Goal: Task Accomplishment & Management: Manage account settings

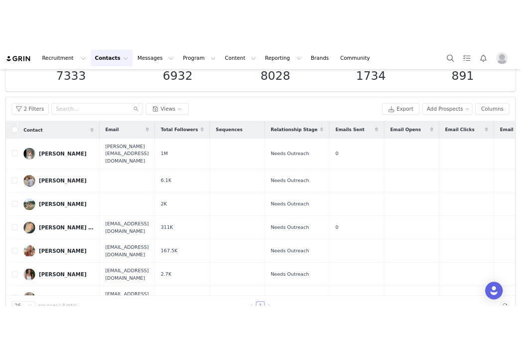
scroll to position [94, 0]
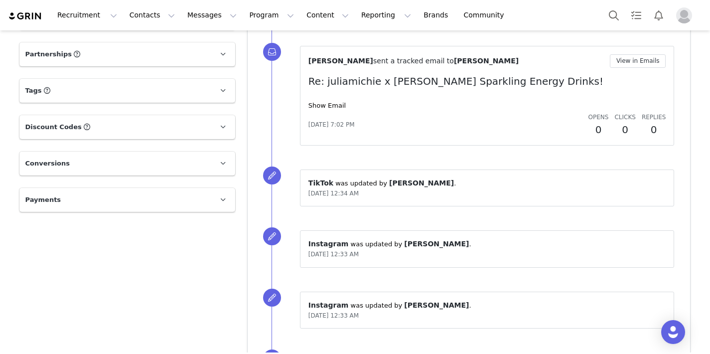
scroll to position [730, 0]
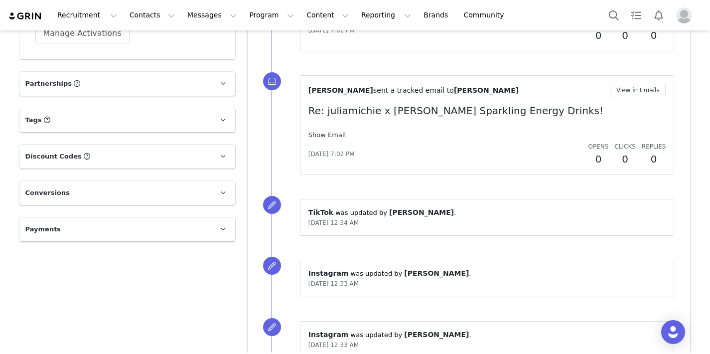
click at [337, 134] on link "Show Email" at bounding box center [326, 134] width 37 height 7
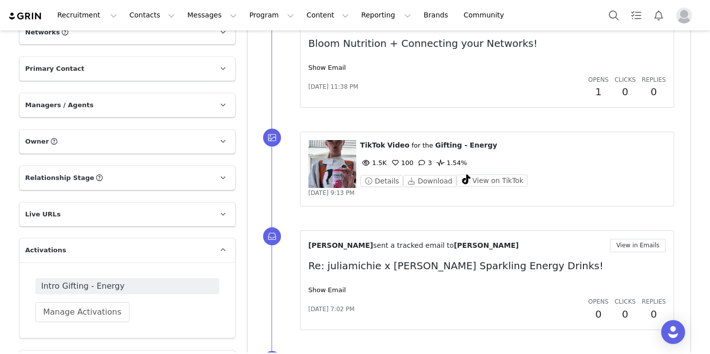
scroll to position [674, 0]
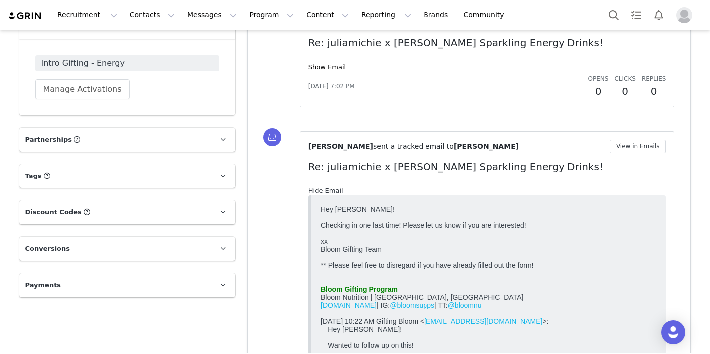
click at [317, 188] on link "Hide Email" at bounding box center [325, 190] width 35 height 7
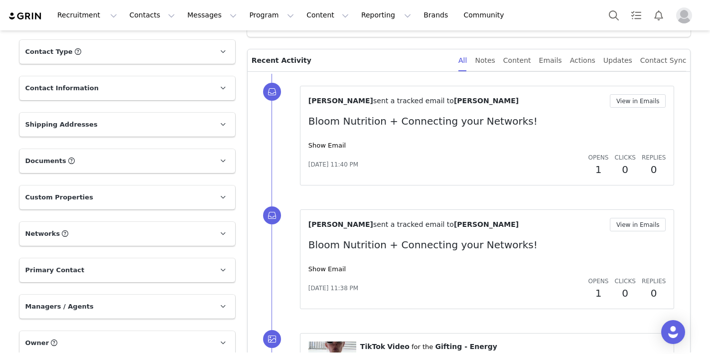
scroll to position [247, 0]
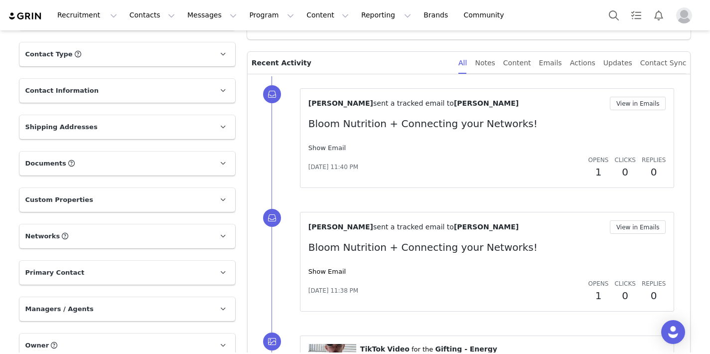
click at [329, 149] on link "Show Email" at bounding box center [326, 147] width 37 height 7
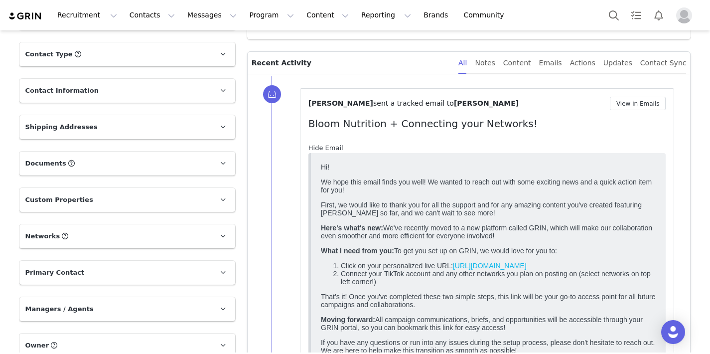
scroll to position [0, 0]
click at [329, 149] on link "Hide Email" at bounding box center [325, 147] width 35 height 7
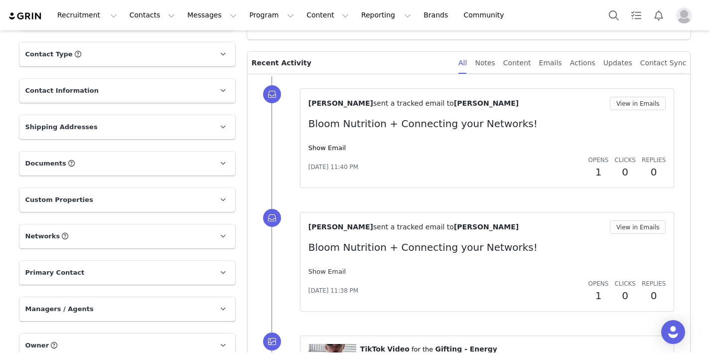
click at [322, 271] on link "Show Email" at bounding box center [326, 270] width 37 height 7
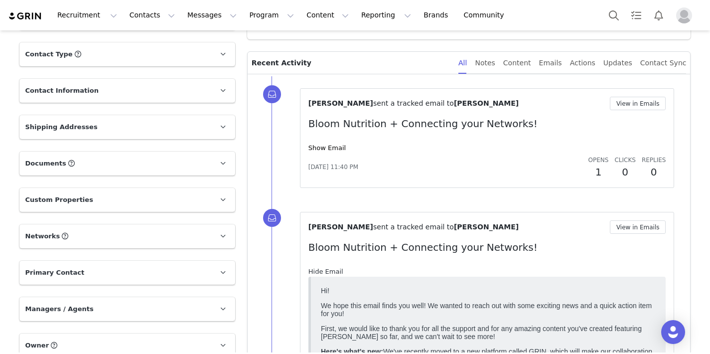
click at [322, 271] on link "Hide Email" at bounding box center [325, 270] width 35 height 7
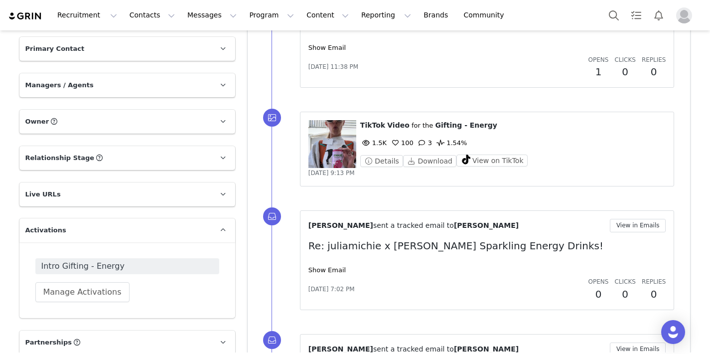
scroll to position [472, 0]
click at [329, 273] on div "Show Email" at bounding box center [487, 269] width 358 height 10
click at [327, 268] on link "Show Email" at bounding box center [326, 268] width 37 height 7
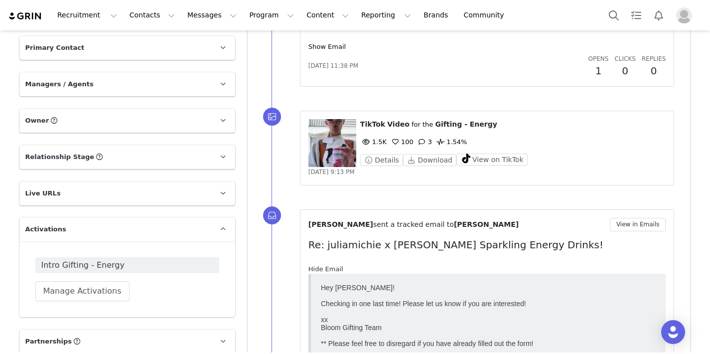
scroll to position [0, 0]
click at [327, 268] on link "Hide Email" at bounding box center [325, 268] width 35 height 7
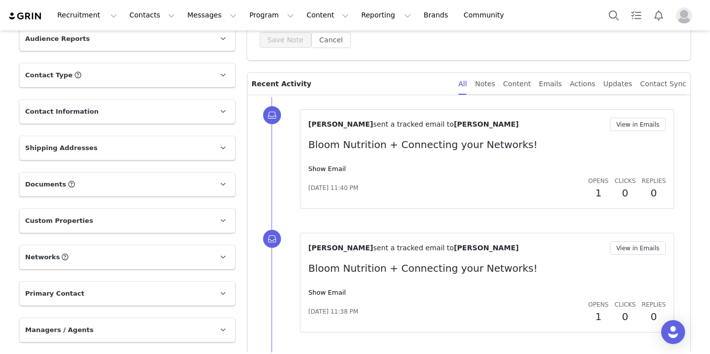
scroll to position [170, 0]
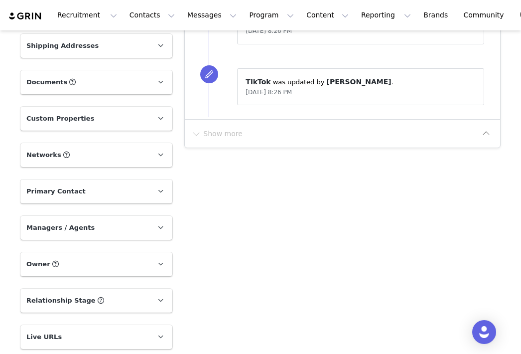
scroll to position [330, 0]
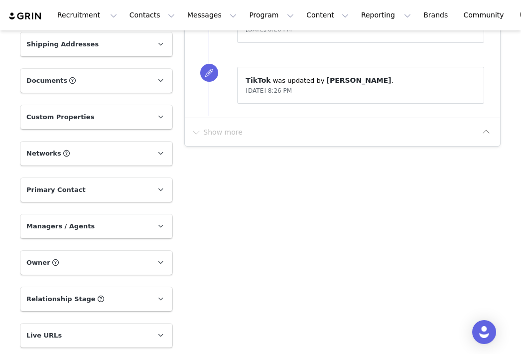
click at [68, 160] on p "Networks You can add or change your creators network URL' here, your active cre…" at bounding box center [84, 153] width 128 height 24
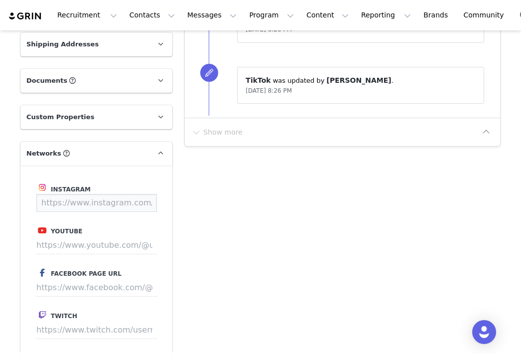
click at [79, 198] on input at bounding box center [96, 203] width 121 height 18
paste input "https://www.instagram.com/paigesaewert"
type input "https://www.instagram.com/paigesaewert"
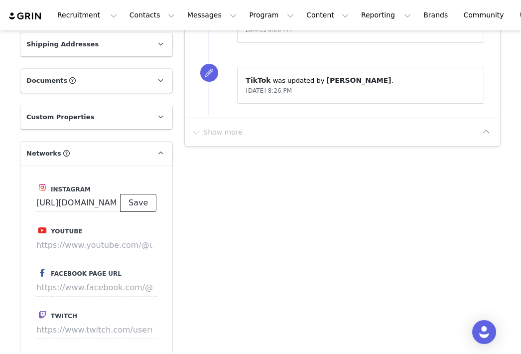
click at [141, 200] on button "Save" at bounding box center [138, 203] width 36 height 18
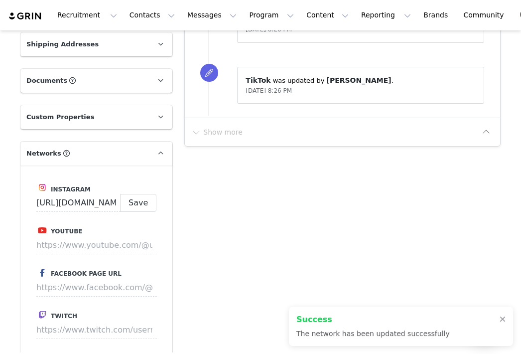
click at [137, 117] on p "Custom Properties" at bounding box center [84, 117] width 128 height 24
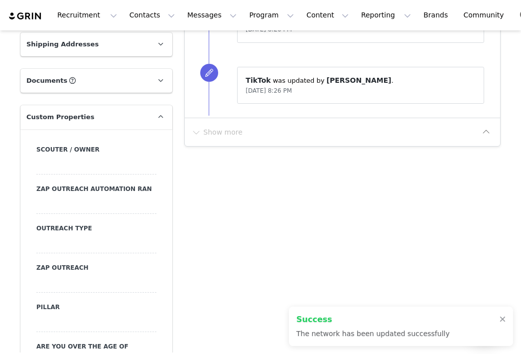
click at [61, 250] on div at bounding box center [96, 244] width 120 height 18
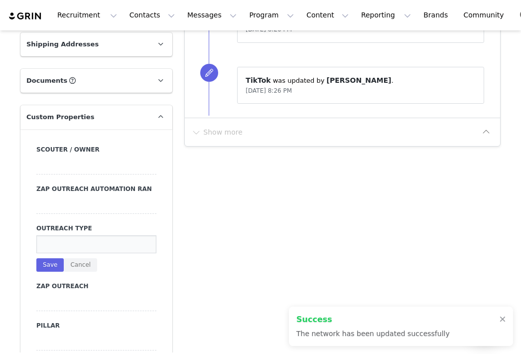
click at [61, 250] on input at bounding box center [96, 244] width 120 height 18
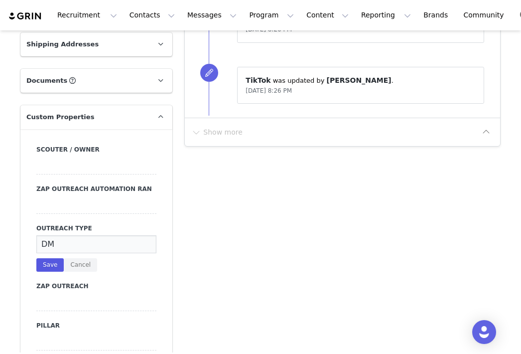
type input "DM"
click at [52, 267] on button "Save" at bounding box center [49, 264] width 27 height 13
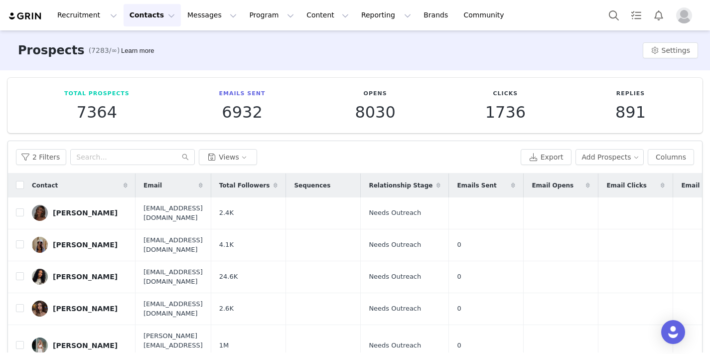
click at [628, 113] on p "891" at bounding box center [630, 112] width 30 height 18
click at [196, 16] on button "Messages Messages" at bounding box center [211, 15] width 61 height 22
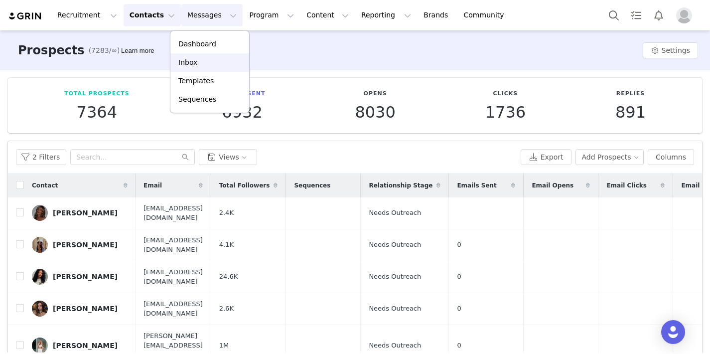
click at [195, 65] on p "Inbox" at bounding box center [187, 62] width 19 height 10
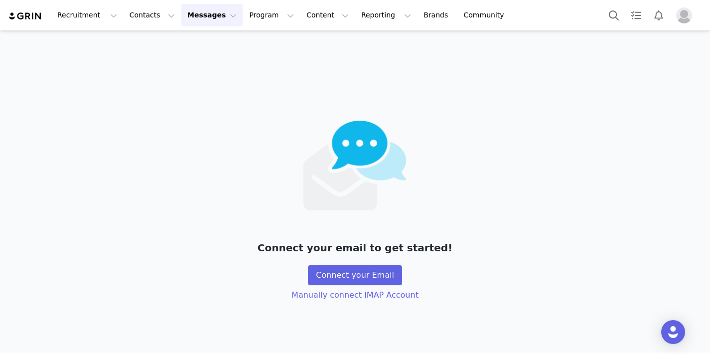
click at [200, 19] on button "Messages Messages" at bounding box center [211, 15] width 61 height 22
click at [88, 13] on button "Recruitment Recruitment" at bounding box center [87, 15] width 72 height 22
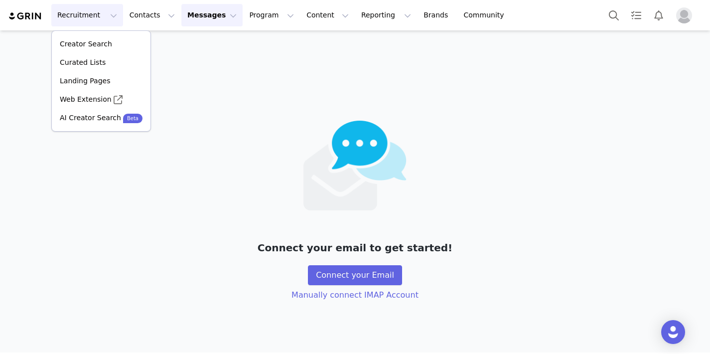
click at [134, 27] on div "Recruitment Recruitment Creator Search Curated Lists Landing Pages Web Extensio…" at bounding box center [355, 15] width 710 height 30
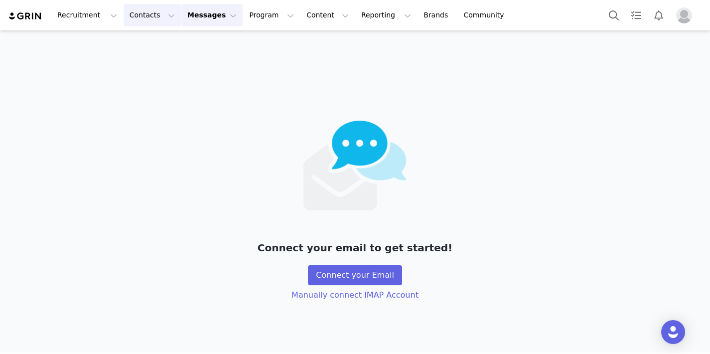
click at [133, 22] on button "Contacts Contacts" at bounding box center [151, 15] width 57 height 22
click at [143, 60] on p "Prospects" at bounding box center [140, 62] width 33 height 10
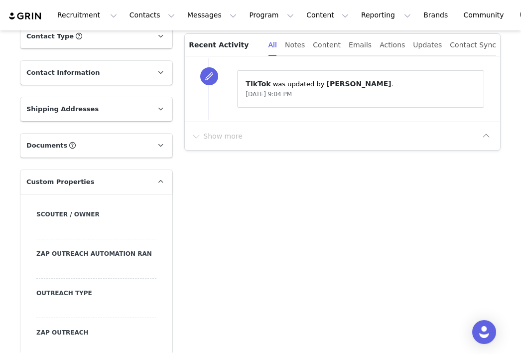
scroll to position [364, 0]
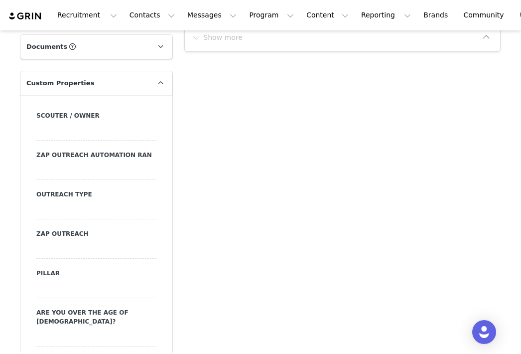
click at [70, 204] on div at bounding box center [96, 210] width 120 height 18
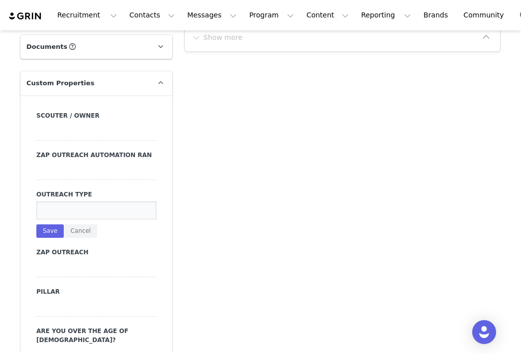
click at [70, 204] on input at bounding box center [96, 210] width 120 height 18
type input "DM"
click at [49, 232] on button "Save" at bounding box center [49, 230] width 27 height 13
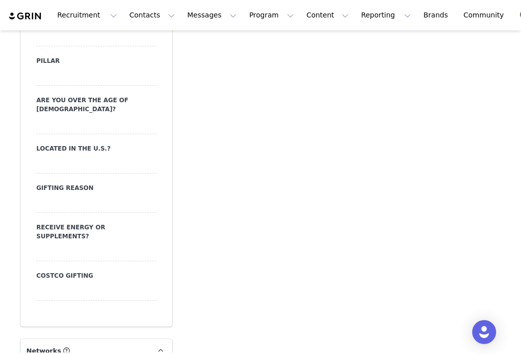
scroll to position [691, 0]
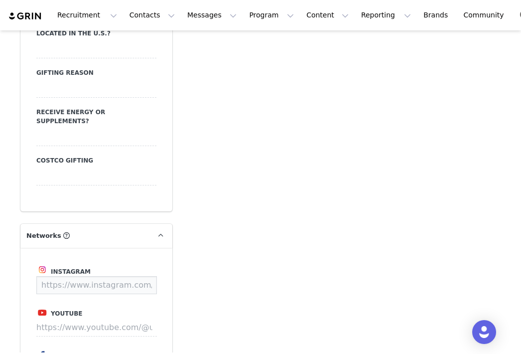
click at [64, 276] on input at bounding box center [96, 285] width 121 height 18
paste input "[URL][DOMAIN_NAME]"
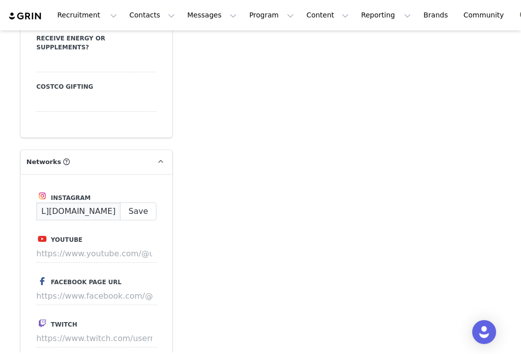
scroll to position [765, 0]
type input "[URL][DOMAIN_NAME]"
click at [142, 202] on button "Save" at bounding box center [138, 211] width 36 height 18
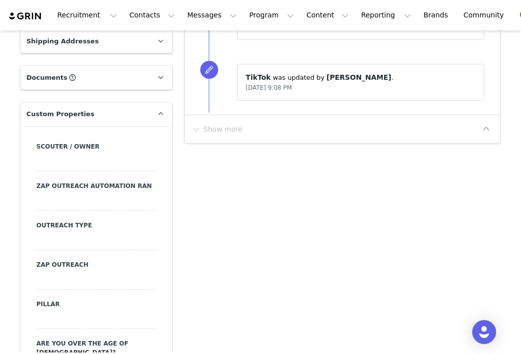
scroll to position [337, 0]
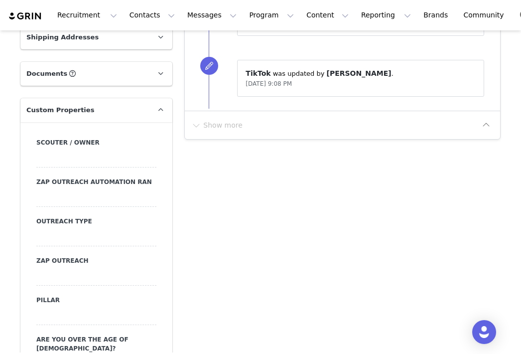
click at [98, 232] on div at bounding box center [96, 237] width 120 height 18
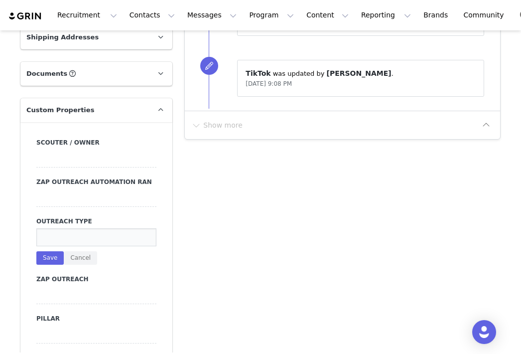
click at [98, 232] on input at bounding box center [96, 237] width 120 height 18
type input "DM"
click at [56, 254] on button "Save" at bounding box center [49, 257] width 27 height 13
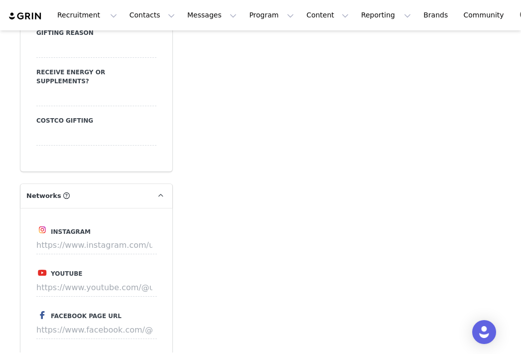
scroll to position [729, 0]
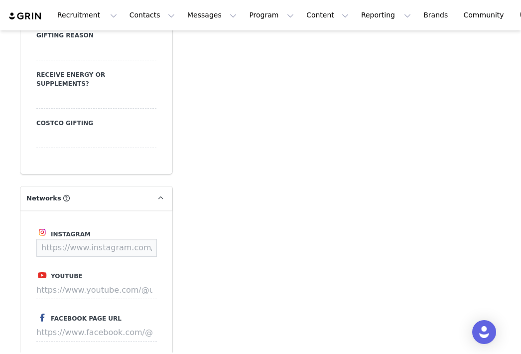
click at [56, 239] on input at bounding box center [96, 248] width 121 height 18
paste input "https://www.instagram.com/siya_patel_/"
click at [143, 239] on button "Save" at bounding box center [138, 248] width 36 height 18
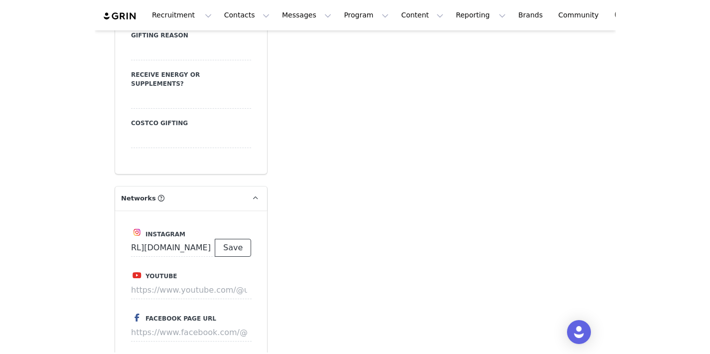
scroll to position [0, 0]
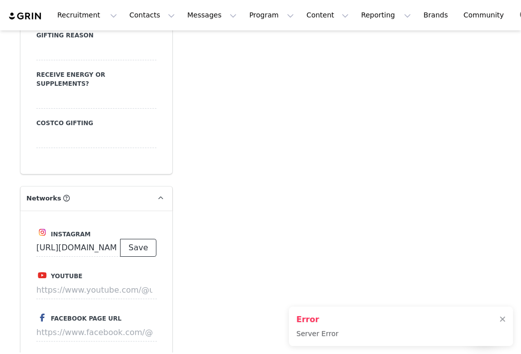
click at [138, 239] on button "Save" at bounding box center [138, 248] width 36 height 18
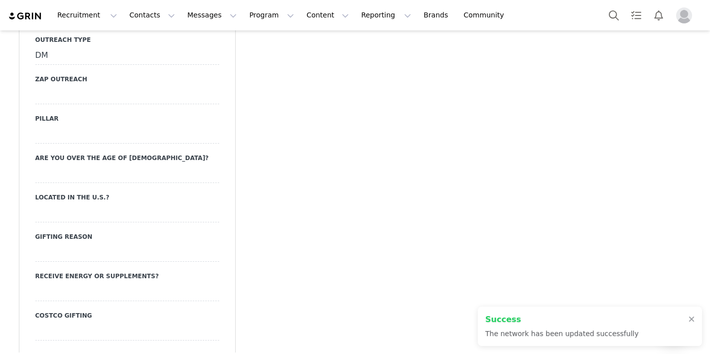
type input "https://www.instagram.com/siya_patel_"
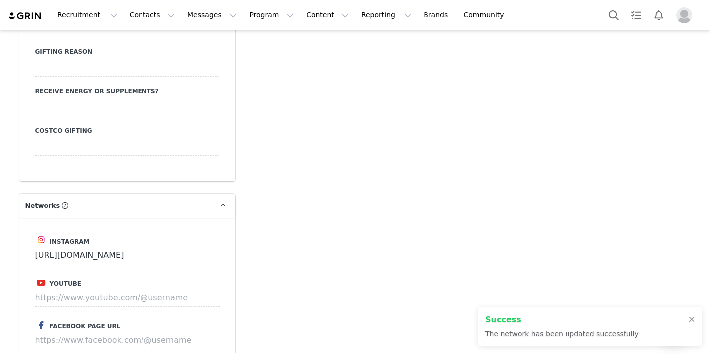
scroll to position [717, 0]
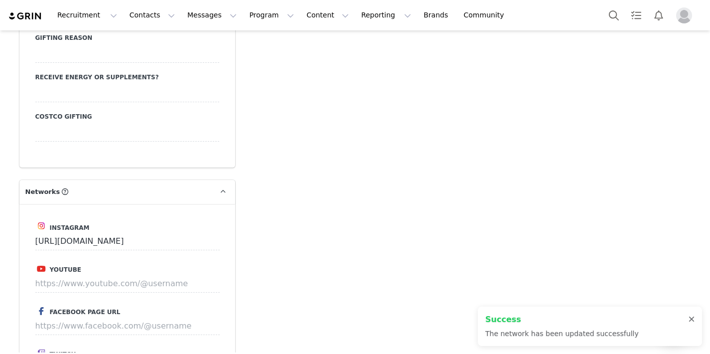
click at [520, 320] on div at bounding box center [691, 319] width 6 height 8
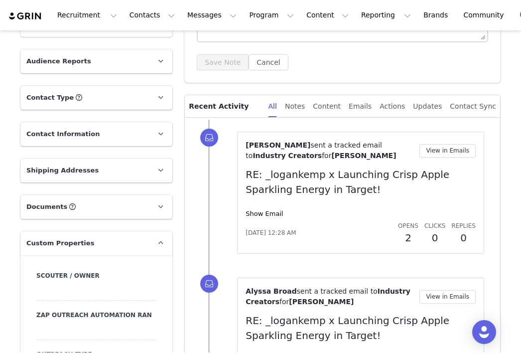
scroll to position [205, 0]
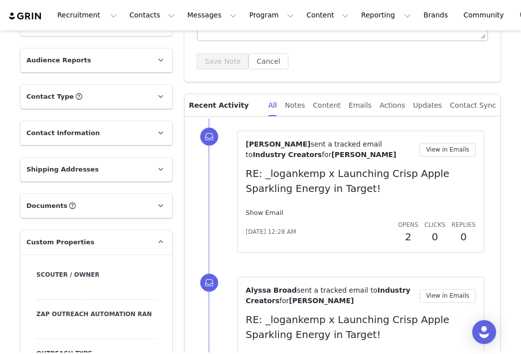
click at [269, 211] on link "Show Email" at bounding box center [264, 212] width 37 height 7
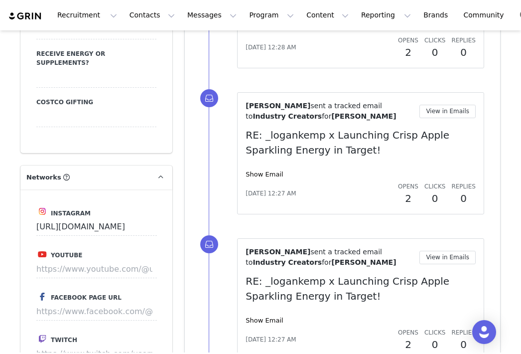
scroll to position [752, 0]
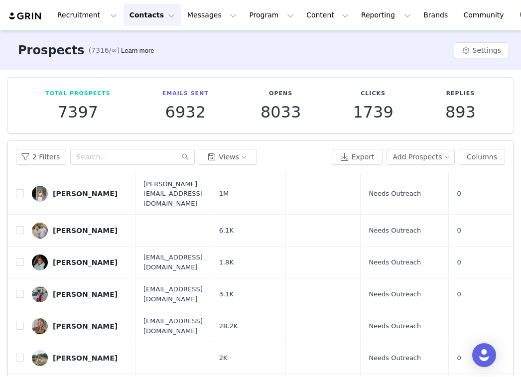
scroll to position [224, 0]
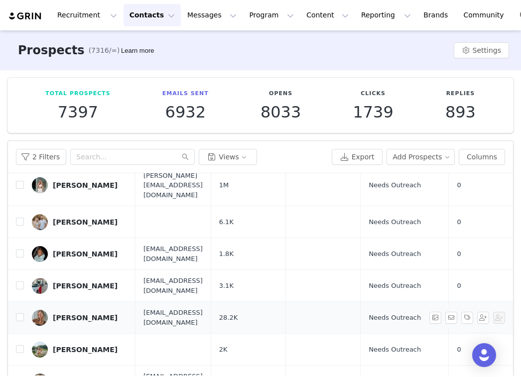
click at [83, 314] on div "[PERSON_NAME]" at bounding box center [85, 318] width 65 height 8
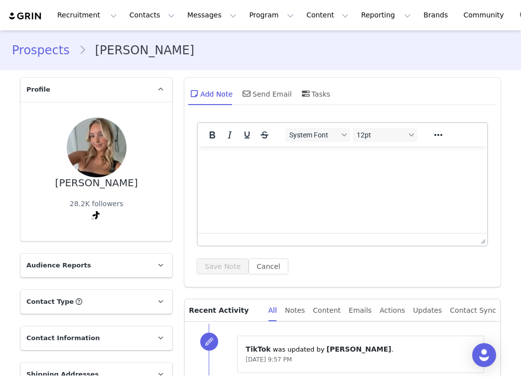
type input "+1 ([GEOGRAPHIC_DATA])"
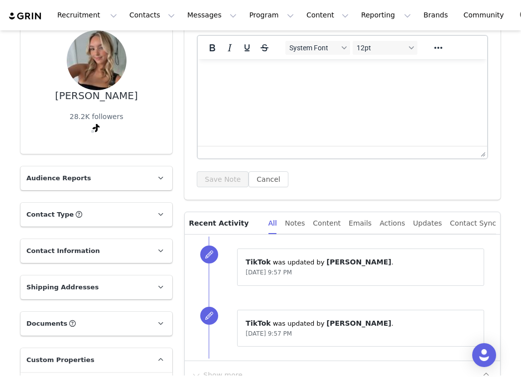
scroll to position [91, 0]
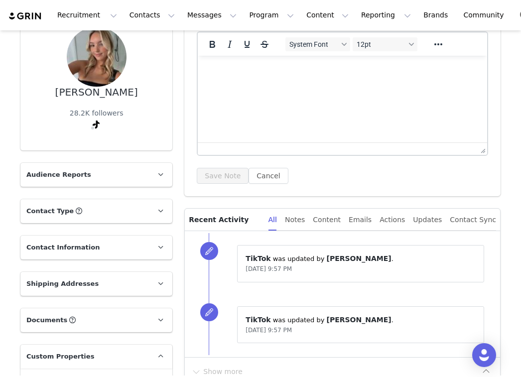
click at [95, 206] on p "Contact Type Contact type can be Creator, Prospect, Application, or Manager." at bounding box center [84, 211] width 128 height 24
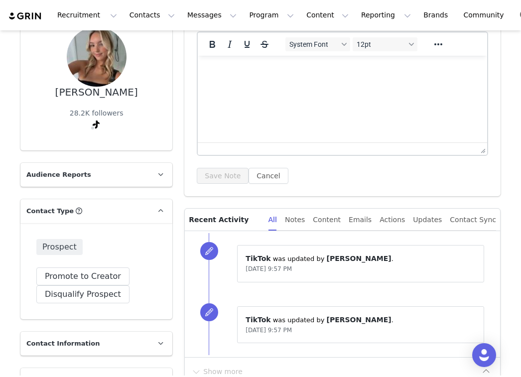
click at [95, 206] on p "Contact Type Contact type can be Creator, Prospect, Application, or Manager." at bounding box center [84, 211] width 128 height 24
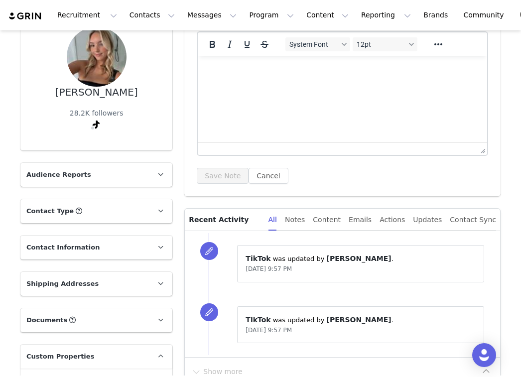
click at [93, 249] on p "Contact Information" at bounding box center [84, 248] width 128 height 24
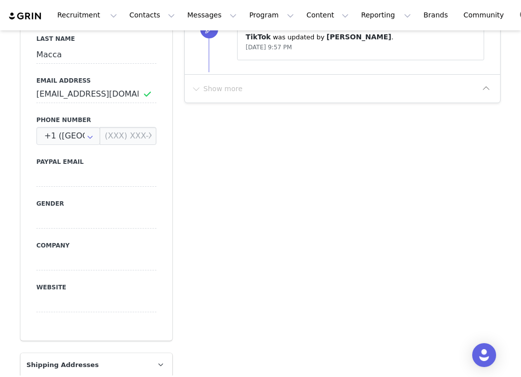
scroll to position [255, 0]
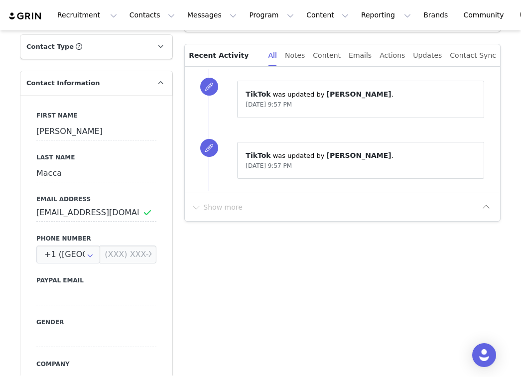
click at [98, 77] on p "Contact Information" at bounding box center [84, 83] width 128 height 24
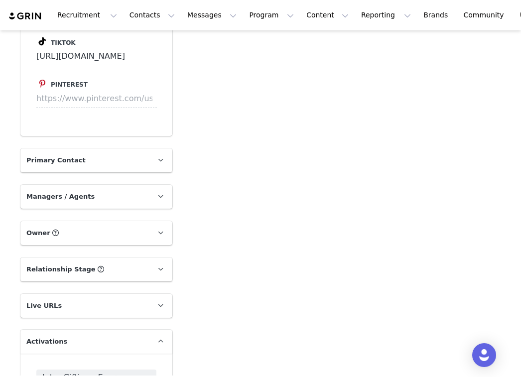
scroll to position [1135, 0]
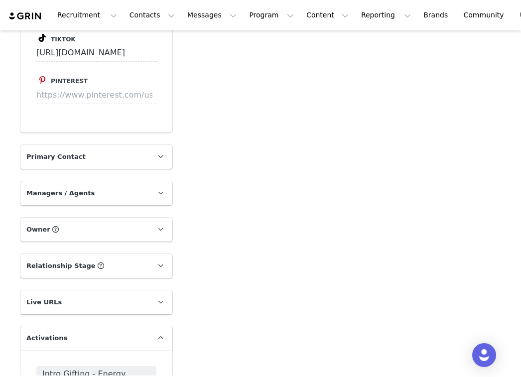
click at [86, 181] on p "Managers / Agents" at bounding box center [84, 193] width 128 height 24
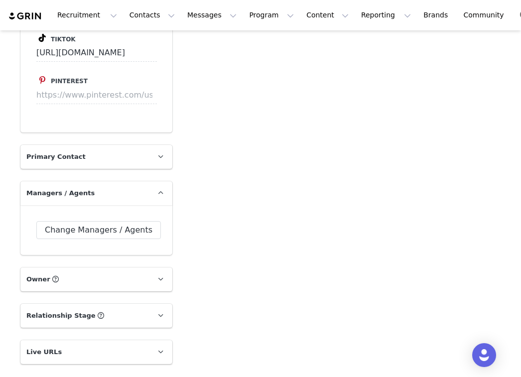
click at [88, 267] on p "Owner The account user who owns the contact" at bounding box center [84, 279] width 128 height 24
click at [90, 336] on button "Change Owner" at bounding box center [74, 345] width 76 height 18
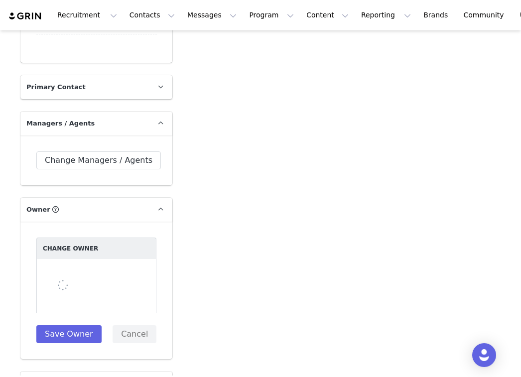
scroll to position [1207, 0]
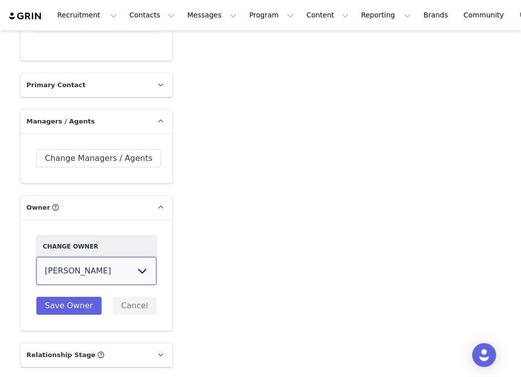
click at [109, 257] on select "Jillian Freeborn Marina Deguchi Mallory Finley Alyssa Broad Lei Medina Jaiden R…" at bounding box center [96, 271] width 120 height 28
select select "4fba3453-d40d-4c46-8ca2-22218594e5c3"
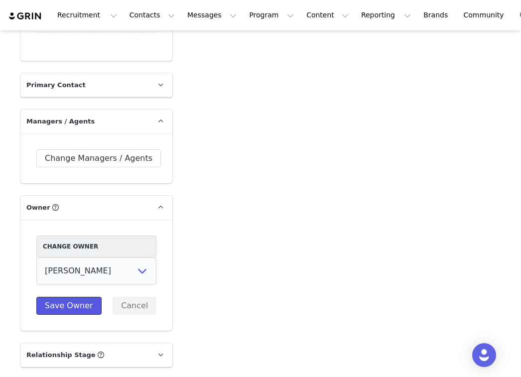
click at [89, 297] on button "Save Owner" at bounding box center [68, 306] width 65 height 18
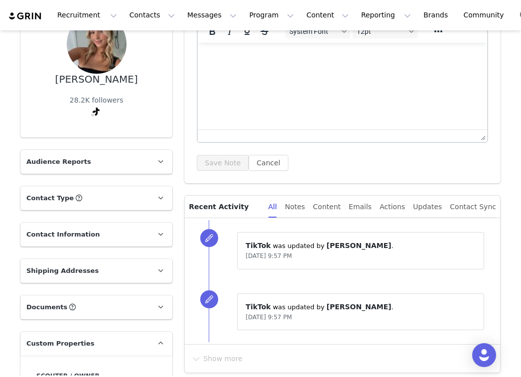
scroll to position [0, 0]
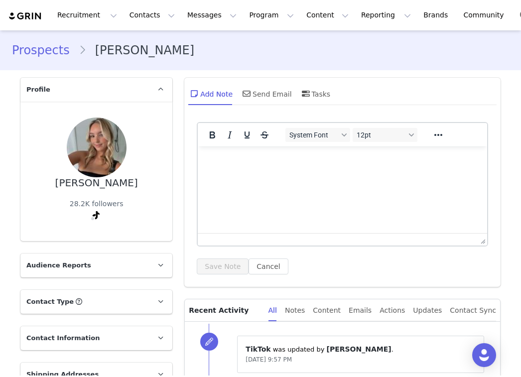
click at [57, 49] on link "Prospects" at bounding box center [45, 50] width 67 height 18
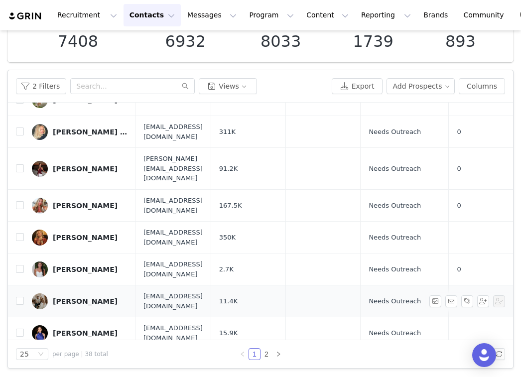
scroll to position [432, 0]
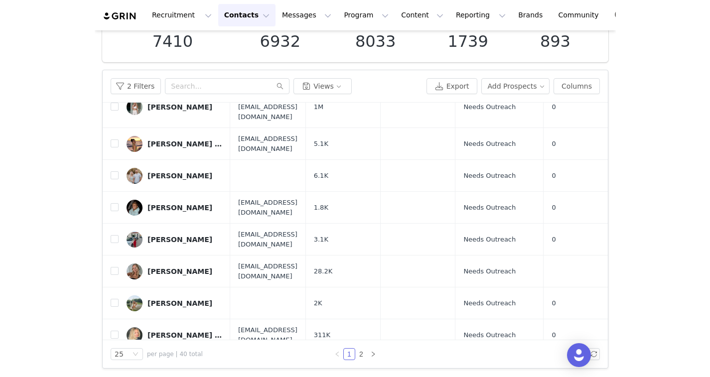
scroll to position [139, 0]
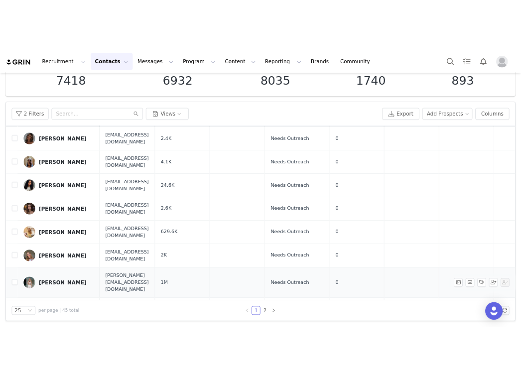
scroll to position [24, 0]
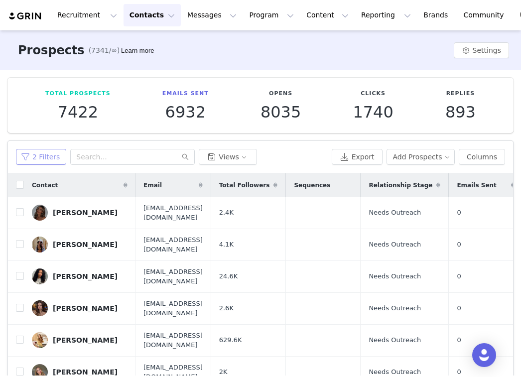
click at [40, 158] on button "2 Filters" at bounding box center [41, 157] width 50 height 16
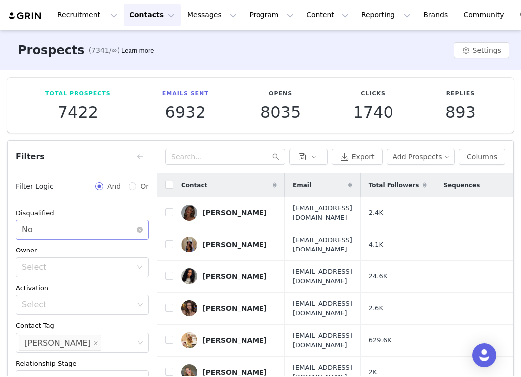
scroll to position [29, 0]
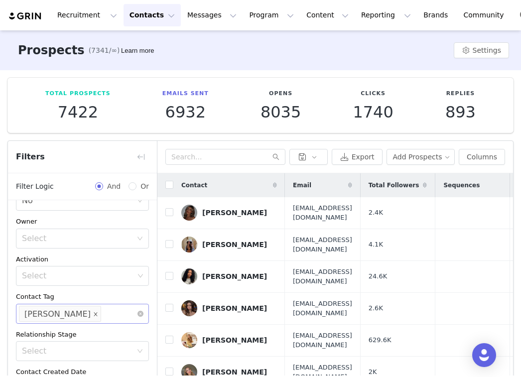
click at [94, 313] on icon "icon: close" at bounding box center [95, 313] width 3 height 3
click at [125, 312] on div "Select" at bounding box center [78, 314] width 112 height 10
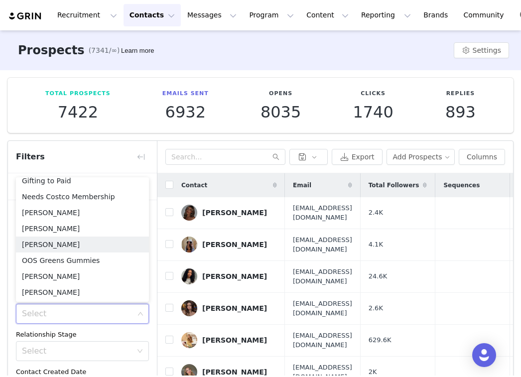
scroll to position [453, 0]
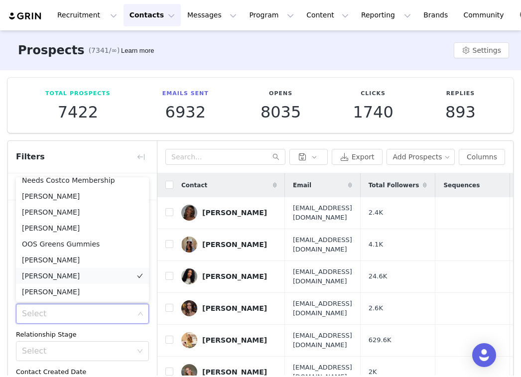
click at [89, 274] on li "[PERSON_NAME]" at bounding box center [82, 276] width 133 height 16
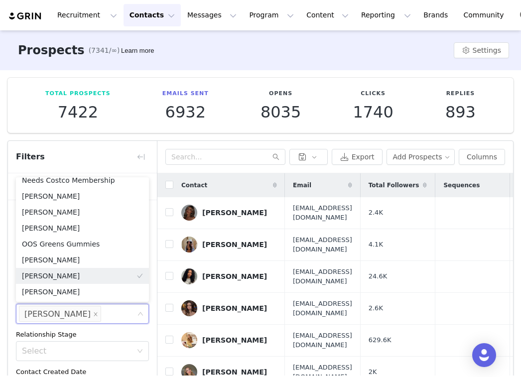
click at [185, 133] on div "Total Prospects 7422 Emails Sent 6932 Opens 8035 Clicks 1740 Replies 893 Filter…" at bounding box center [260, 258] width 521 height 376
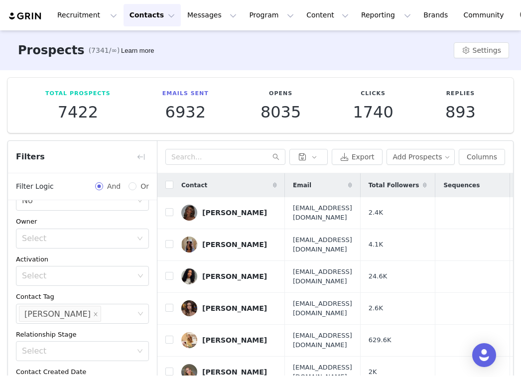
scroll to position [71, 0]
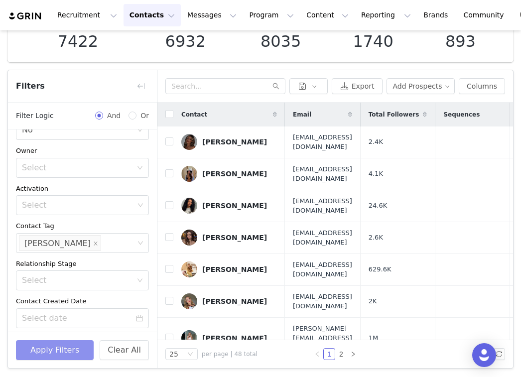
click at [59, 344] on button "Apply Filters" at bounding box center [55, 350] width 78 height 20
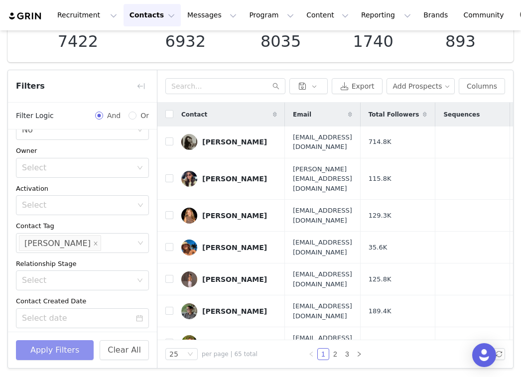
click at [73, 242] on li "[PERSON_NAME]" at bounding box center [60, 243] width 82 height 16
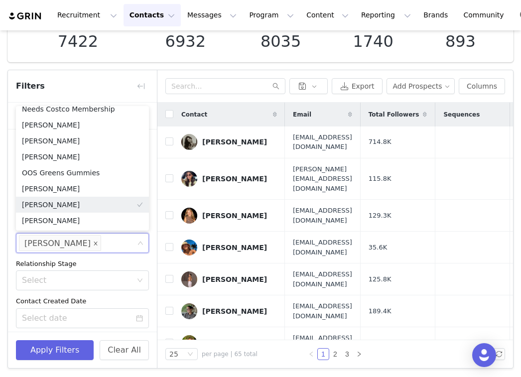
click at [94, 242] on icon "icon: close" at bounding box center [95, 243] width 3 height 3
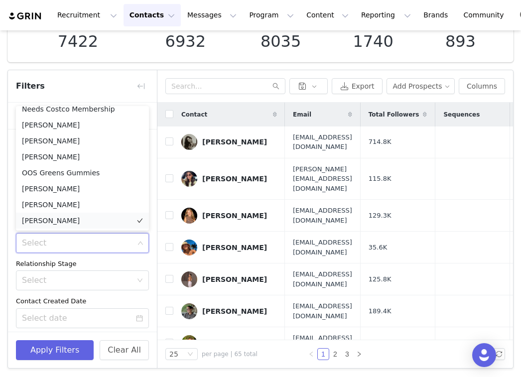
click at [74, 216] on li "[PERSON_NAME]" at bounding box center [82, 221] width 133 height 16
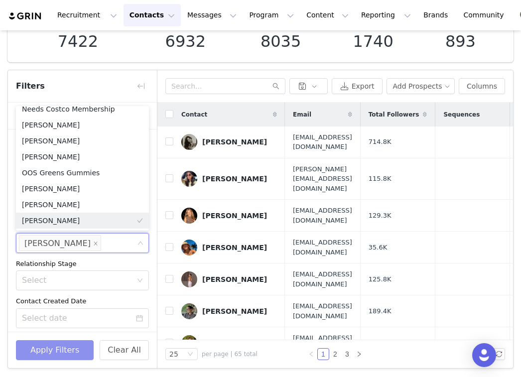
click at [68, 347] on button "Apply Filters" at bounding box center [55, 350] width 78 height 20
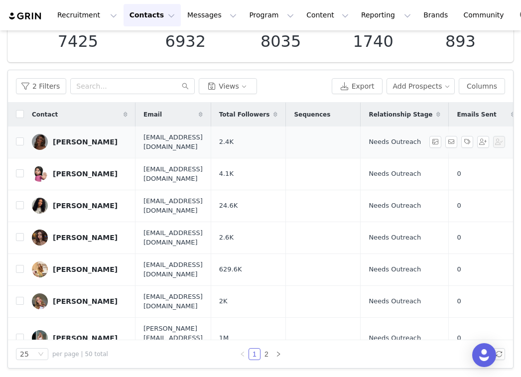
click at [79, 139] on div "[PERSON_NAME]" at bounding box center [85, 142] width 65 height 8
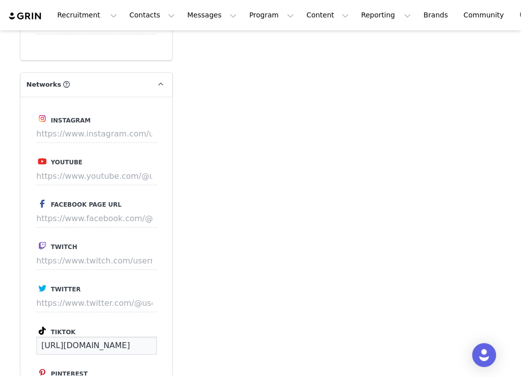
scroll to position [0, 23]
drag, startPoint x: 37, startPoint y: 325, endPoint x: 164, endPoint y: 334, distance: 127.8
click at [165, 334] on div "Instagram Youtube Facebook Page URL Twitch Twitter Tiktok [URL][DOMAIN_NAME] Pi…" at bounding box center [96, 261] width 152 height 329
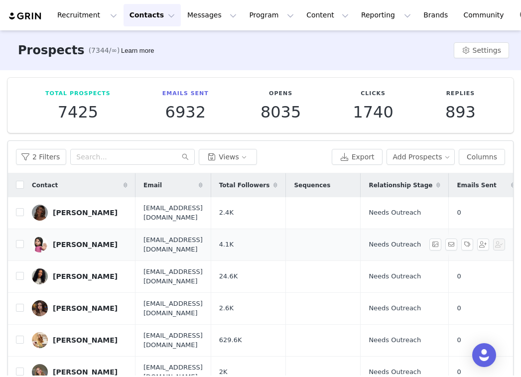
click at [68, 241] on div "[PERSON_NAME]" at bounding box center [85, 245] width 65 height 8
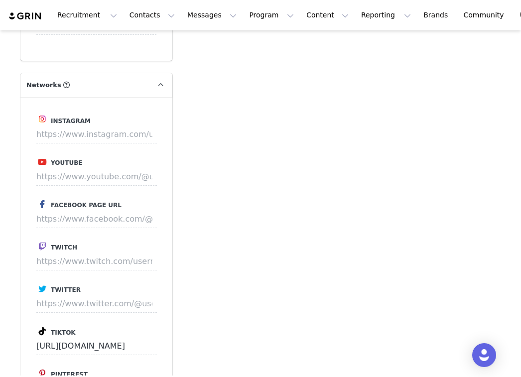
scroll to position [851, 0]
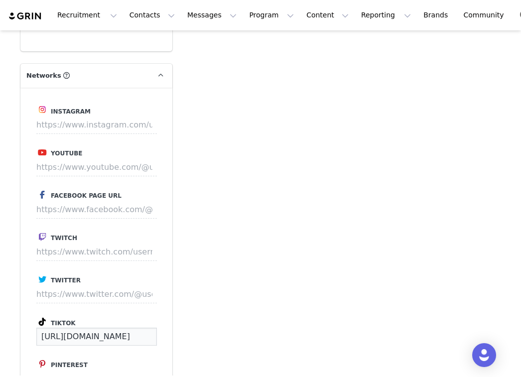
click at [76, 328] on input "[URL][DOMAIN_NAME]" at bounding box center [96, 337] width 121 height 18
drag, startPoint x: 39, startPoint y: 318, endPoint x: 213, endPoint y: 323, distance: 173.4
click at [213, 323] on div "Profile [PERSON_NAME] 4.1K followers Audience Reports Request a detailed report…" at bounding box center [260, 50] width 492 height 1659
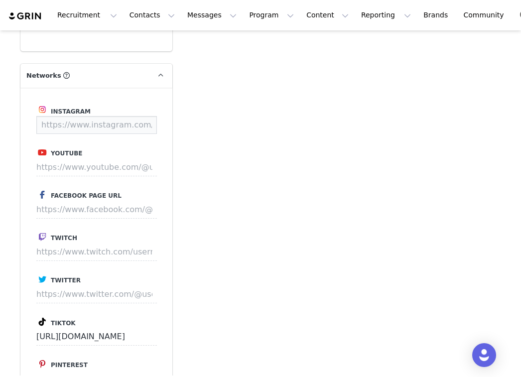
click at [75, 116] on input at bounding box center [96, 125] width 121 height 18
paste input "[URL][DOMAIN_NAME]"
click at [137, 116] on button "Save" at bounding box center [138, 125] width 36 height 18
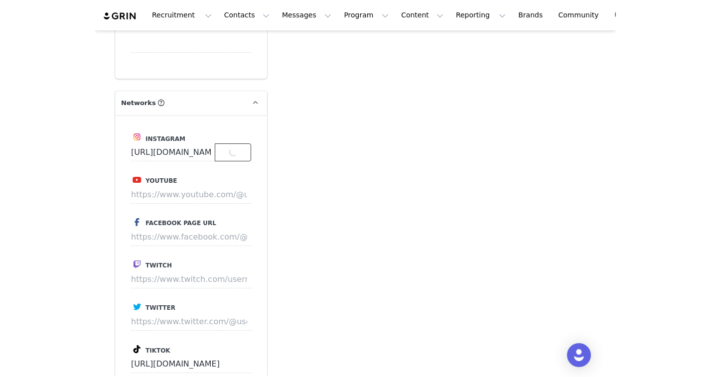
scroll to position [808, 0]
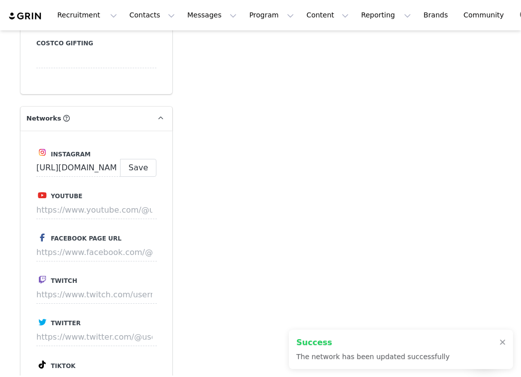
type input "[URL][DOMAIN_NAME]"
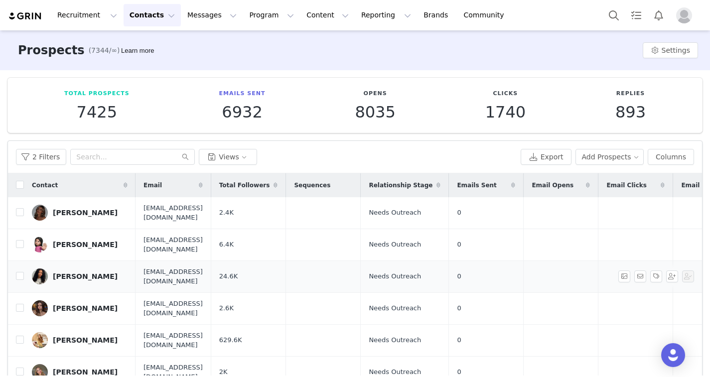
click at [67, 272] on div "[PERSON_NAME]" at bounding box center [85, 276] width 65 height 8
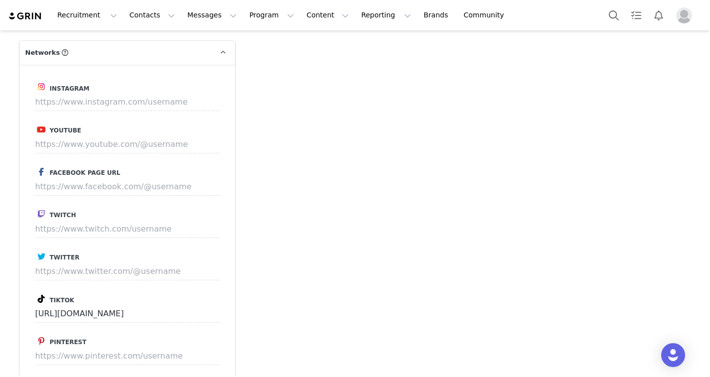
scroll to position [874, 0]
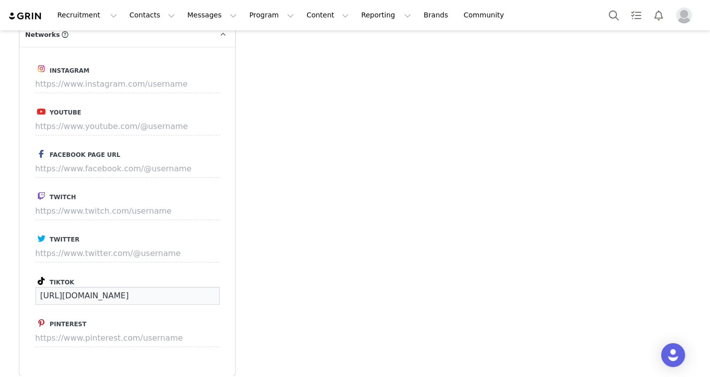
click at [95, 290] on input "[URL][DOMAIN_NAME]" at bounding box center [127, 296] width 184 height 18
drag, startPoint x: 39, startPoint y: 293, endPoint x: 195, endPoint y: 293, distance: 156.4
click at [196, 293] on input "[URL][DOMAIN_NAME]" at bounding box center [127, 296] width 184 height 18
click at [321, 175] on div "Add Note Send Email Tasks System Font 12pt To open the popup, press Shift+Enter…" at bounding box center [469, 18] width 456 height 1641
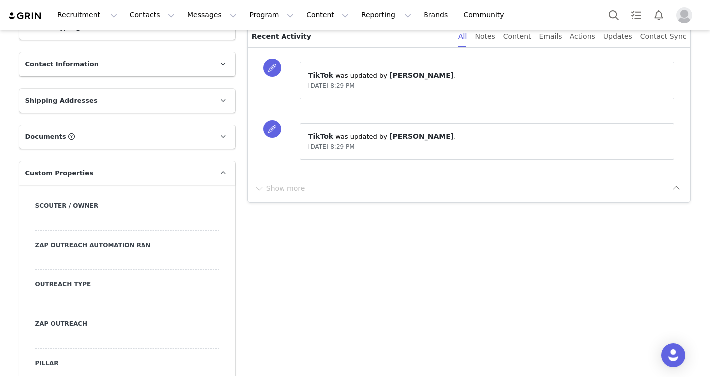
scroll to position [245, 0]
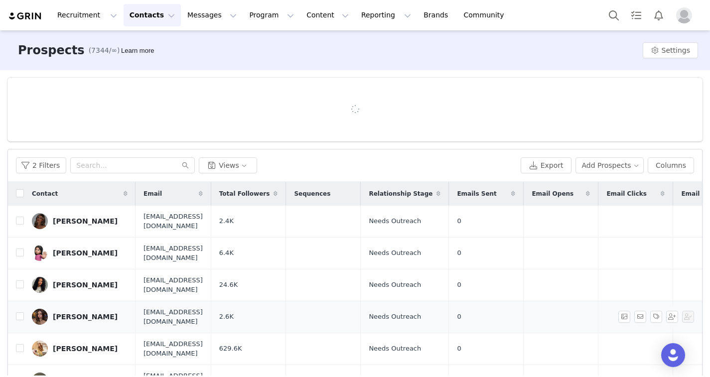
click at [97, 309] on link "[PERSON_NAME]" at bounding box center [80, 317] width 96 height 16
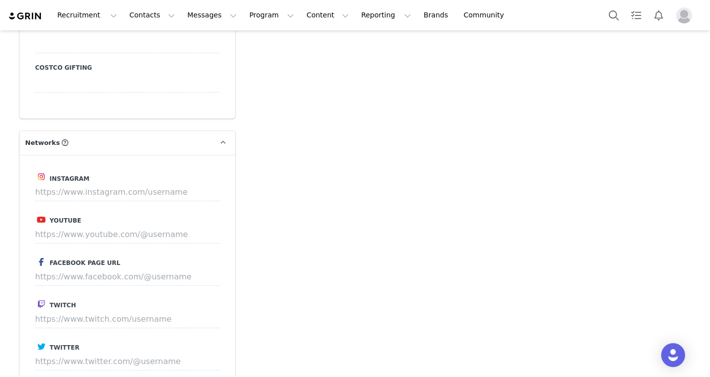
scroll to position [864, 0]
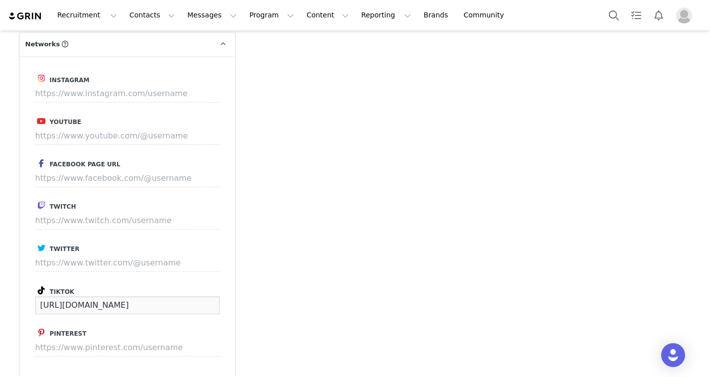
click at [68, 302] on input "[URL][DOMAIN_NAME]" at bounding box center [127, 305] width 184 height 18
drag, startPoint x: 40, startPoint y: 303, endPoint x: 206, endPoint y: 300, distance: 165.4
click at [206, 300] on input "[URL][DOMAIN_NAME]" at bounding box center [127, 305] width 184 height 18
click at [508, 48] on div "Add Note Send Email Tasks System Font 12pt To open the popup, press Shift+Enter…" at bounding box center [469, 27] width 456 height 1641
click at [108, 95] on input at bounding box center [127, 94] width 184 height 18
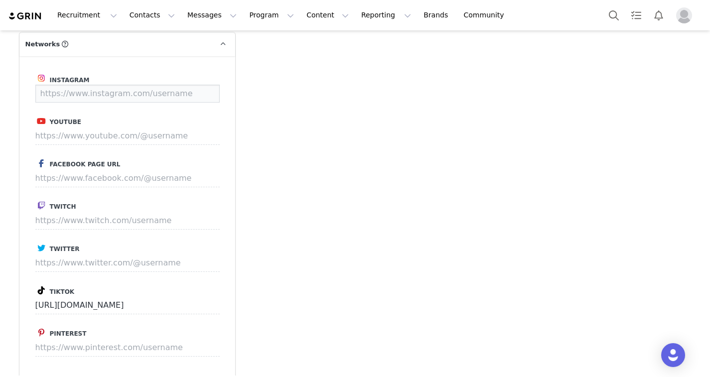
paste input "[URL][DOMAIN_NAME]"
type input "[URL][DOMAIN_NAME]"
click at [207, 100] on button "Save" at bounding box center [201, 94] width 36 height 18
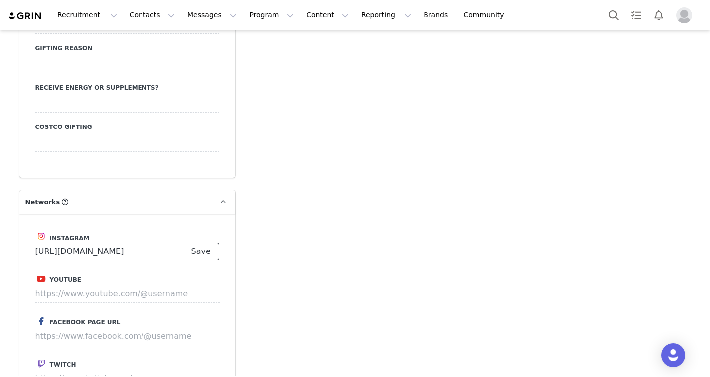
scroll to position [517, 0]
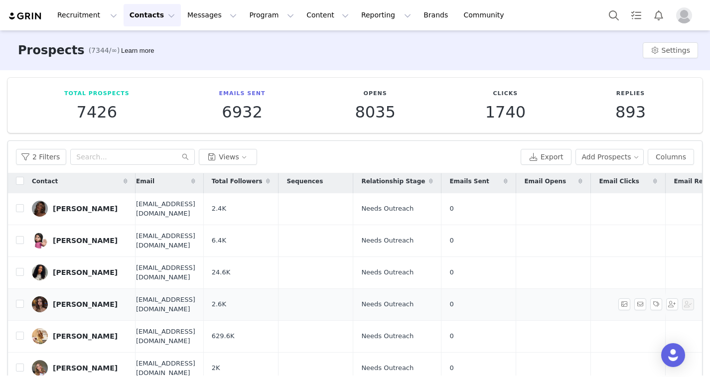
scroll to position [4, 0]
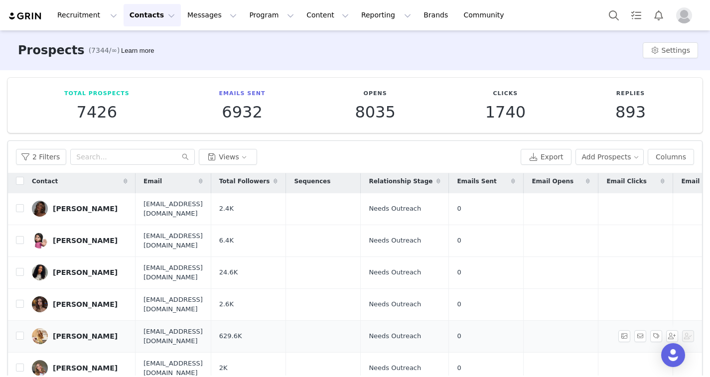
click at [72, 332] on div "[PERSON_NAME]" at bounding box center [85, 336] width 65 height 8
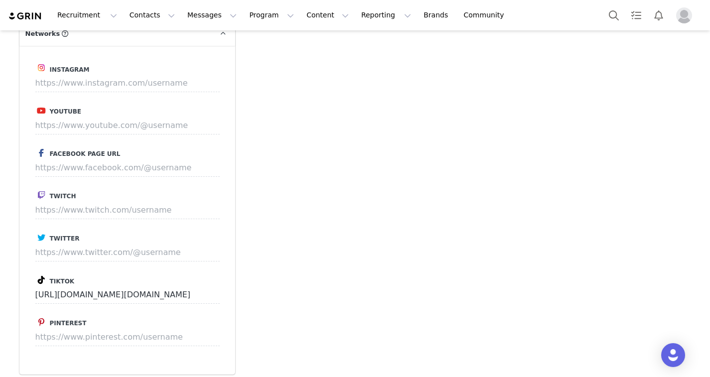
scroll to position [880, 0]
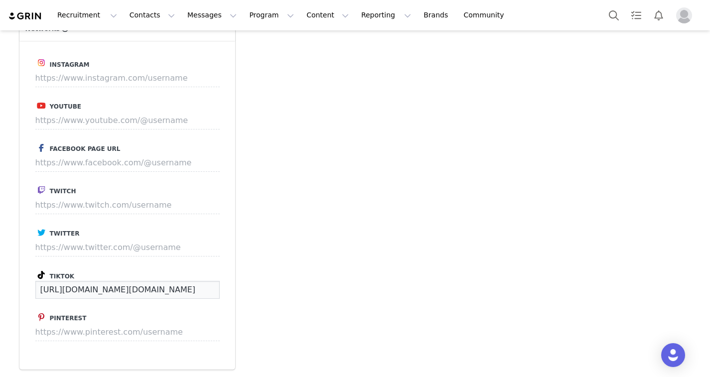
click at [121, 288] on input "[URL][DOMAIN_NAME][DOMAIN_NAME]" at bounding box center [127, 290] width 184 height 18
drag, startPoint x: 40, startPoint y: 289, endPoint x: 219, endPoint y: 290, distance: 179.3
click at [219, 290] on input "[URL][DOMAIN_NAME][DOMAIN_NAME]" at bounding box center [127, 290] width 184 height 18
click at [98, 81] on input at bounding box center [127, 78] width 184 height 18
paste input "[URL][DOMAIN_NAME][DOMAIN_NAME]"
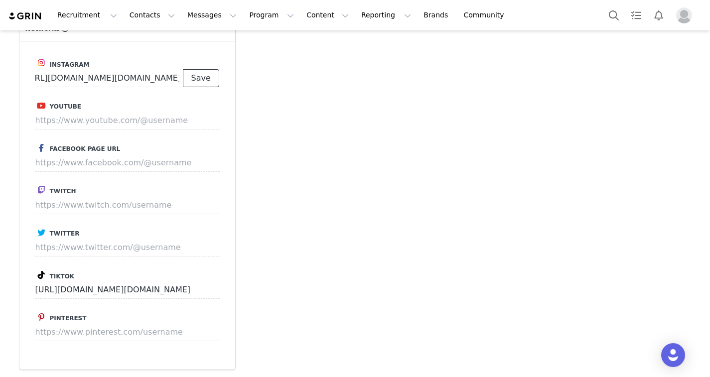
scroll to position [0, 0]
click at [203, 81] on button "Save" at bounding box center [201, 78] width 36 height 18
type input "[URL][DOMAIN_NAME][DOMAIN_NAME]"
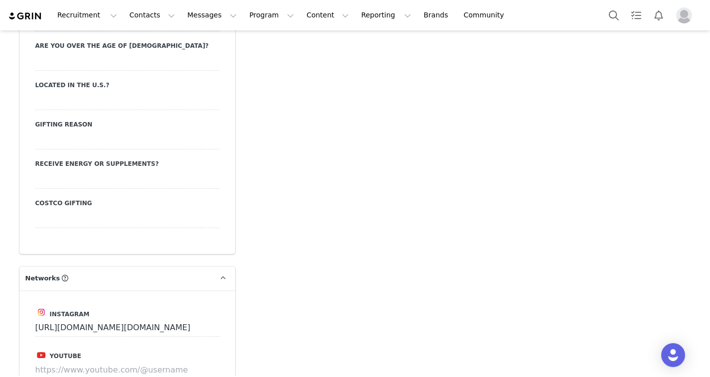
scroll to position [395, 0]
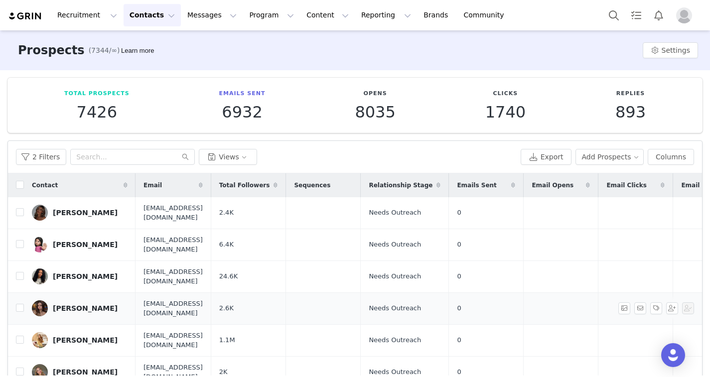
scroll to position [104, 0]
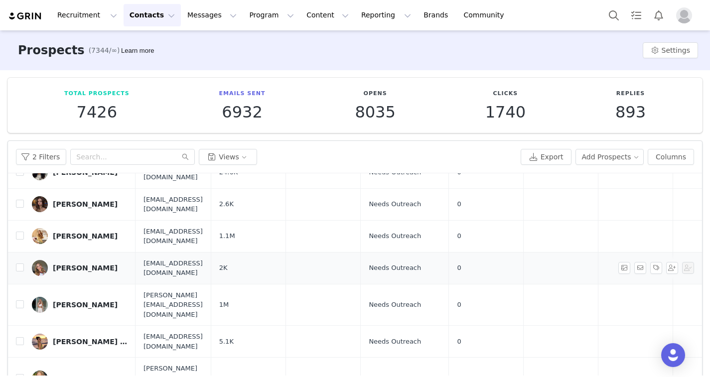
click at [80, 264] on div "[PERSON_NAME]" at bounding box center [85, 268] width 65 height 8
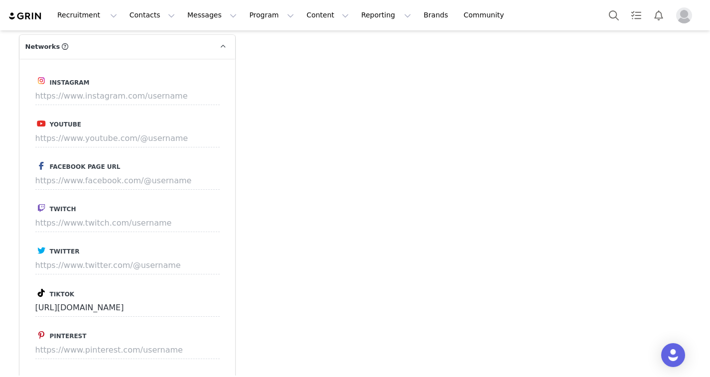
scroll to position [886, 0]
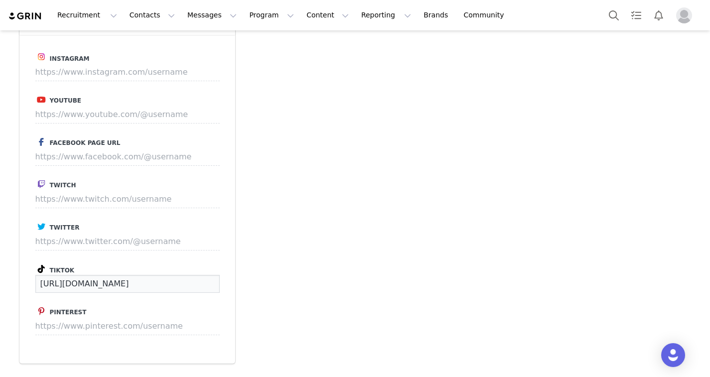
click at [76, 283] on input "[URL][DOMAIN_NAME]" at bounding box center [127, 284] width 184 height 18
drag, startPoint x: 40, startPoint y: 284, endPoint x: 204, endPoint y: 283, distance: 164.3
click at [205, 283] on input "[URL][DOMAIN_NAME]" at bounding box center [127, 284] width 184 height 18
click at [84, 76] on input at bounding box center [127, 72] width 184 height 18
paste input "[URL][DOMAIN_NAME]"
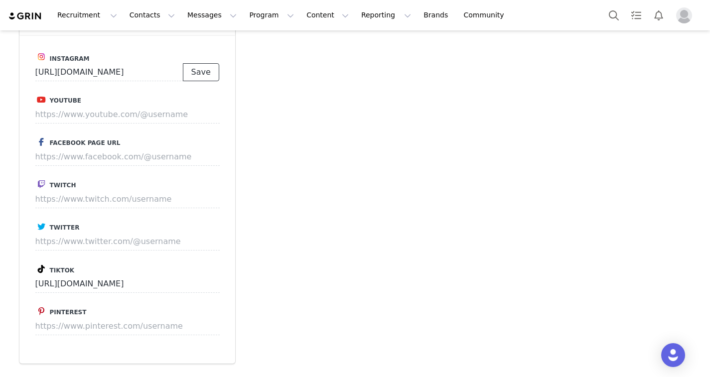
scroll to position [0, 0]
click at [212, 72] on button "Save" at bounding box center [201, 72] width 36 height 18
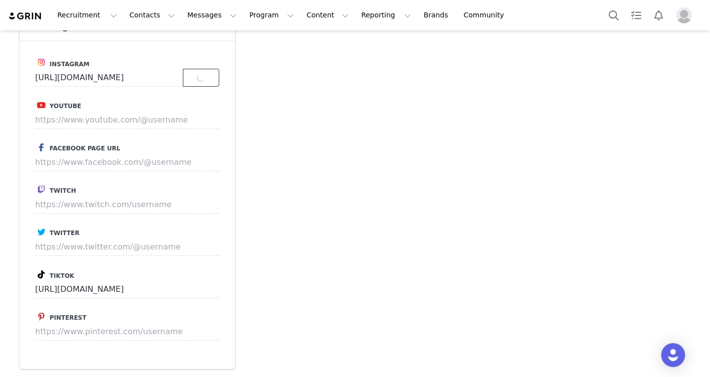
scroll to position [876, 0]
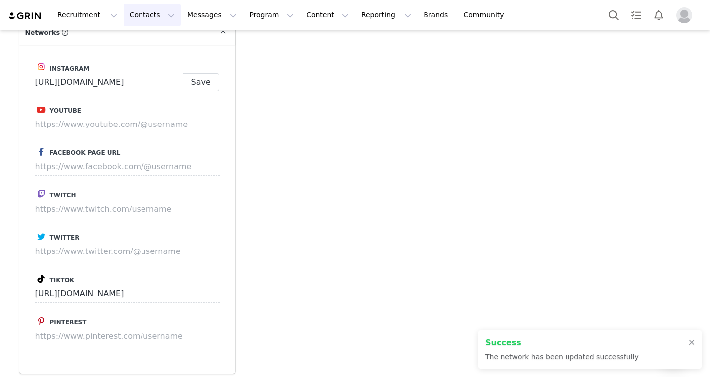
type input "[URL][DOMAIN_NAME]"
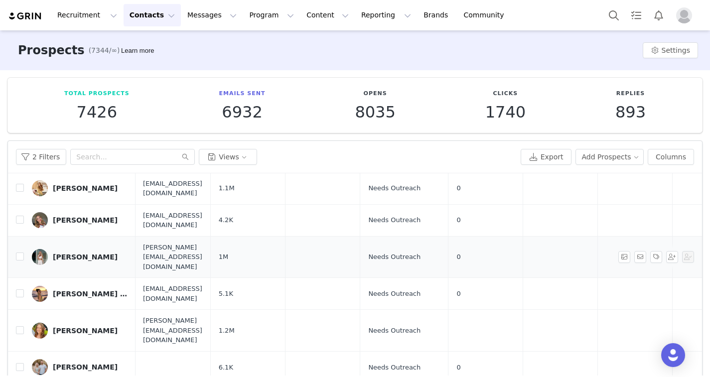
scroll to position [159, 0]
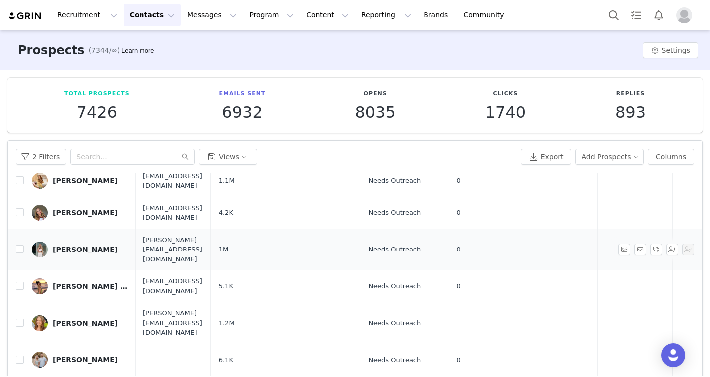
click at [57, 246] on div "[PERSON_NAME]" at bounding box center [85, 250] width 65 height 8
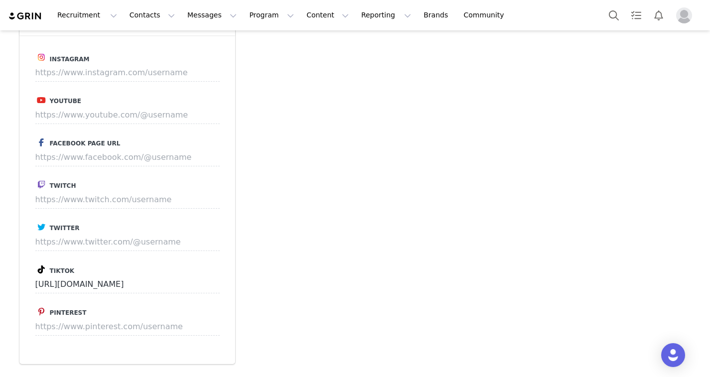
scroll to position [886, 0]
click at [92, 281] on input "[URL][DOMAIN_NAME]" at bounding box center [127, 284] width 184 height 18
drag, startPoint x: 39, startPoint y: 282, endPoint x: 185, endPoint y: 284, distance: 145.9
click at [185, 284] on input "[URL][DOMAIN_NAME]" at bounding box center [127, 284] width 184 height 18
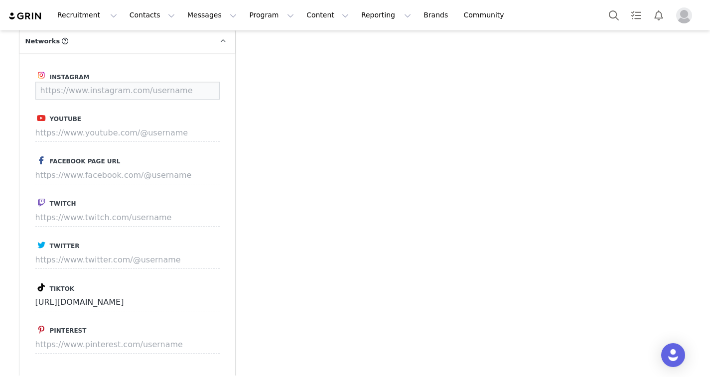
click at [93, 88] on input at bounding box center [127, 91] width 184 height 18
paste input "[URL][DOMAIN_NAME]"
click at [208, 87] on button "Save" at bounding box center [201, 91] width 36 height 18
click at [326, 164] on div "Add Note Send Email Tasks System Font 12pt To open the popup, press Shift+Enter…" at bounding box center [469, 24] width 456 height 1641
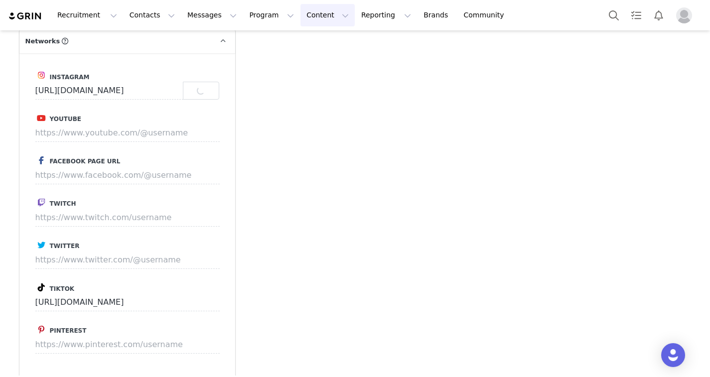
type input "[URL][DOMAIN_NAME]"
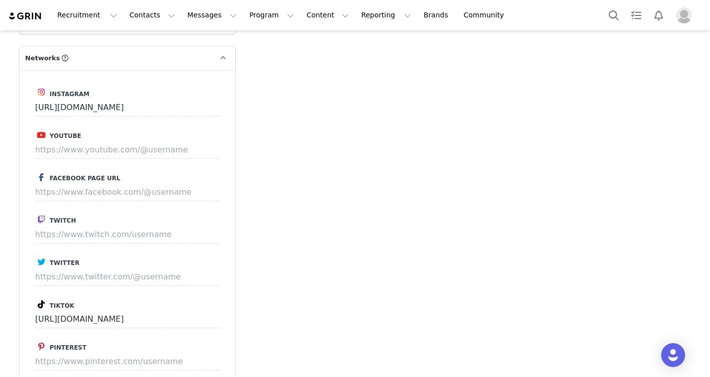
scroll to position [850, 0]
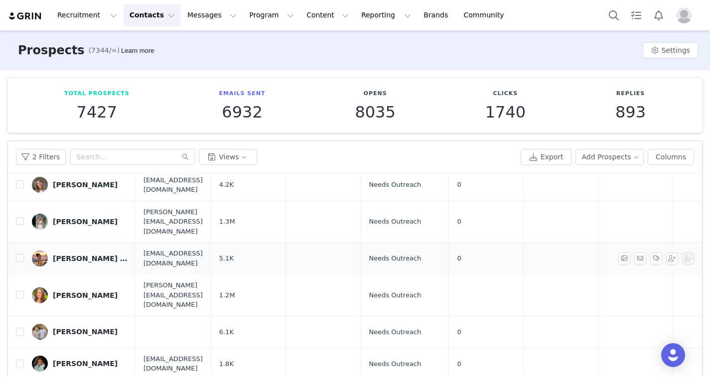
scroll to position [193, 0]
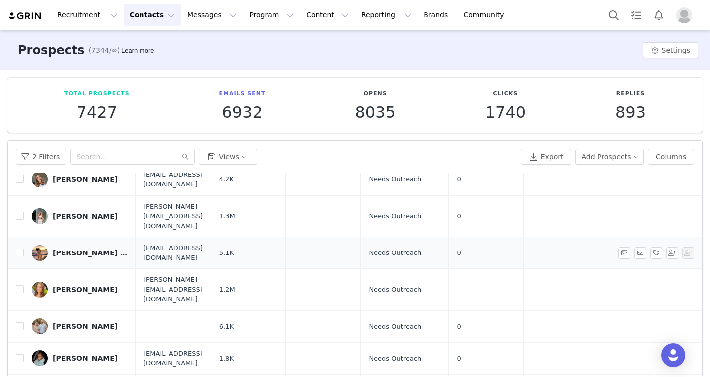
click at [71, 245] on link "[PERSON_NAME] [PERSON_NAME]" at bounding box center [80, 253] width 96 height 16
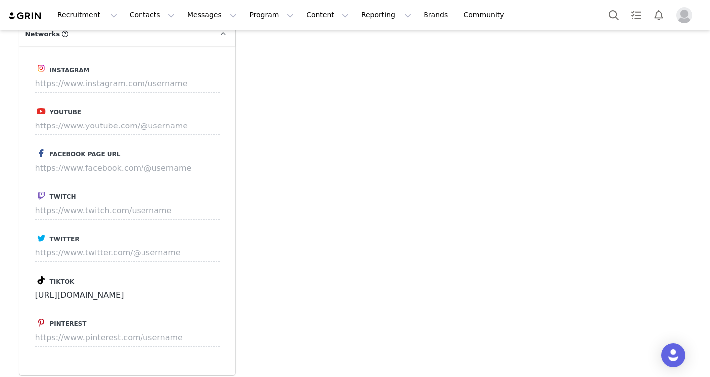
scroll to position [876, 0]
click at [68, 296] on input "[URL][DOMAIN_NAME]" at bounding box center [127, 294] width 184 height 18
drag, startPoint x: 38, startPoint y: 291, endPoint x: 194, endPoint y: 295, distance: 155.4
click at [194, 295] on input "[URL][DOMAIN_NAME]" at bounding box center [127, 294] width 184 height 18
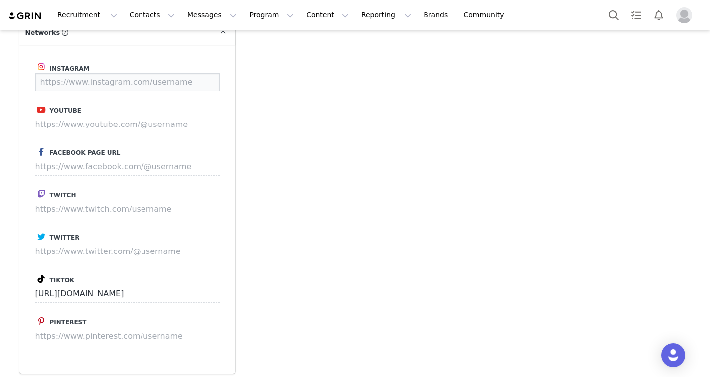
click at [99, 78] on input at bounding box center [127, 82] width 184 height 18
paste input "[URL][DOMAIN_NAME][DOMAIN_NAME]"
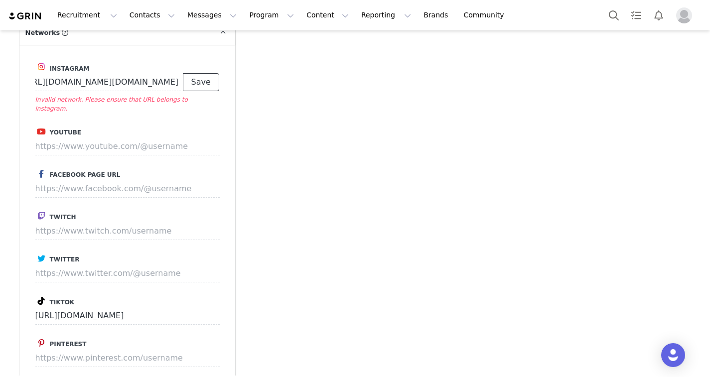
scroll to position [0, 0]
click at [206, 83] on button "Save" at bounding box center [201, 82] width 36 height 18
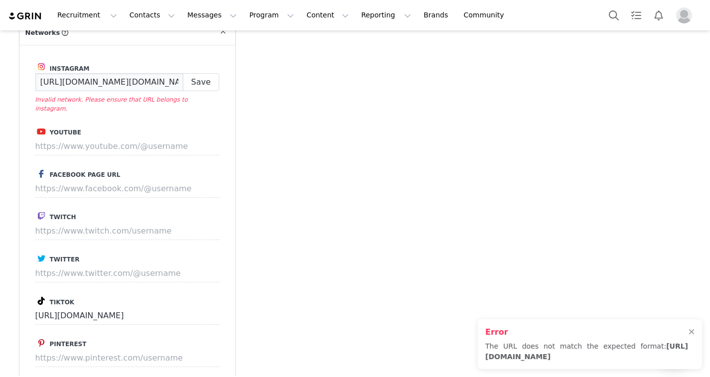
click at [174, 82] on input "[URL][DOMAIN_NAME][DOMAIN_NAME]" at bounding box center [109, 82] width 148 height 18
drag, startPoint x: 42, startPoint y: 77, endPoint x: 206, endPoint y: 77, distance: 163.3
click at [206, 77] on div "[URL][DOMAIN_NAME][DOMAIN_NAME] Save" at bounding box center [127, 82] width 184 height 18
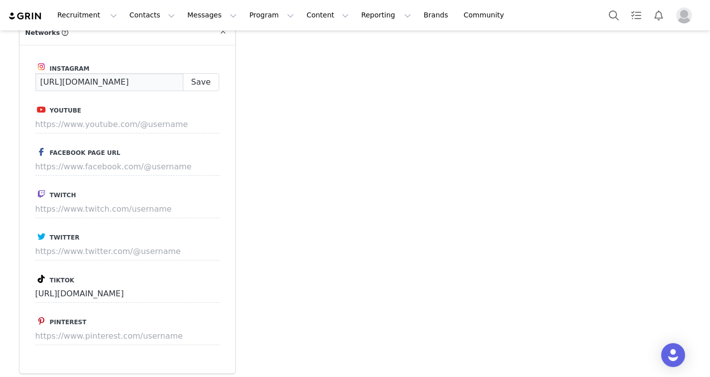
scroll to position [0, 0]
drag, startPoint x: 180, startPoint y: 82, endPoint x: -8, endPoint y: 75, distance: 188.4
click at [0, 75] on html "Recruitment Recruitment Creator Search Curated Lists Landing Pages Web Extensio…" at bounding box center [355, 188] width 710 height 377
type input "[URL][DOMAIN_NAME]"
drag, startPoint x: 39, startPoint y: 84, endPoint x: 271, endPoint y: 83, distance: 232.6
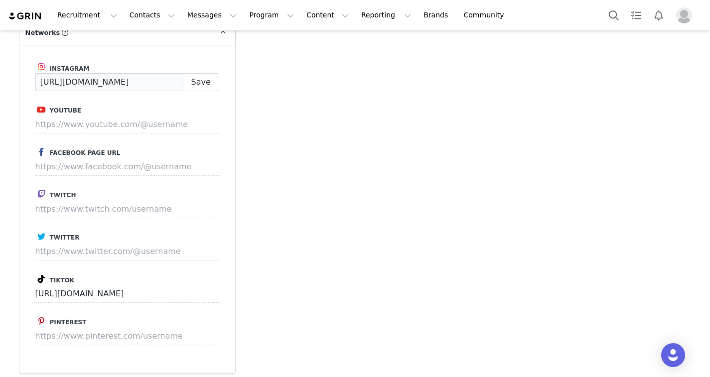
click at [271, 83] on div "Profile [PERSON_NAME] [PERSON_NAME] 5.1K followers Audience Reports Request a d…" at bounding box center [354, 16] width 683 height 1641
paste input "[URL][DOMAIN_NAME]"
type input "[URL][DOMAIN_NAME][DOMAIN_NAME]"
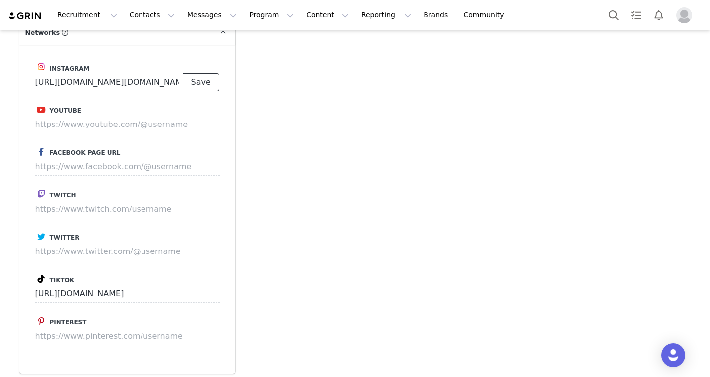
click at [204, 78] on button "Save" at bounding box center [201, 82] width 36 height 18
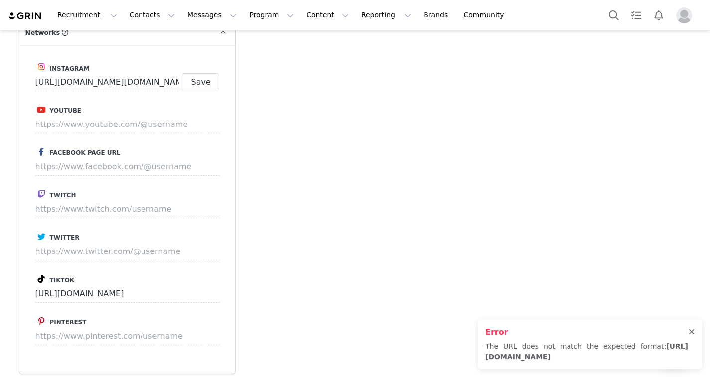
click at [520, 335] on div at bounding box center [691, 332] width 6 height 8
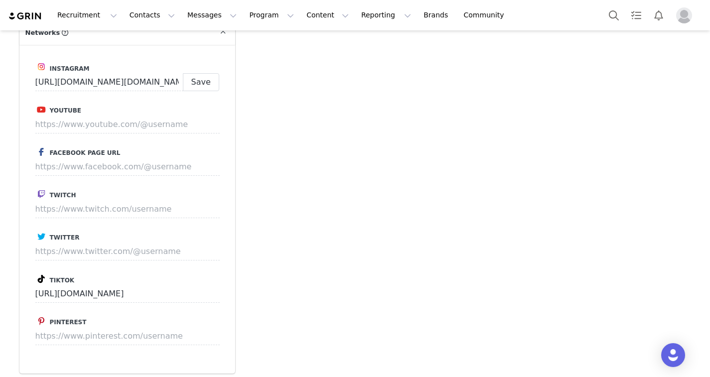
scroll to position [876, 0]
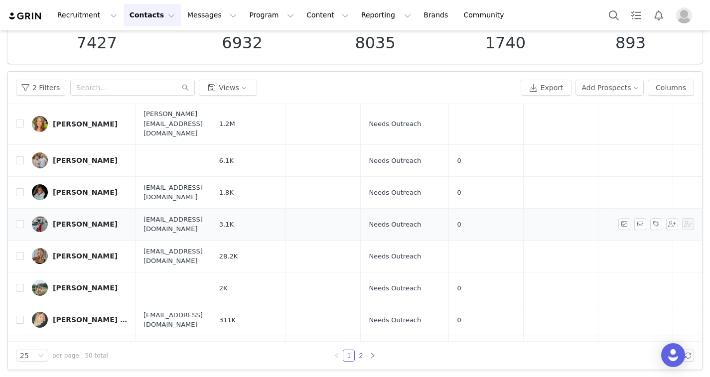
scroll to position [293, 0]
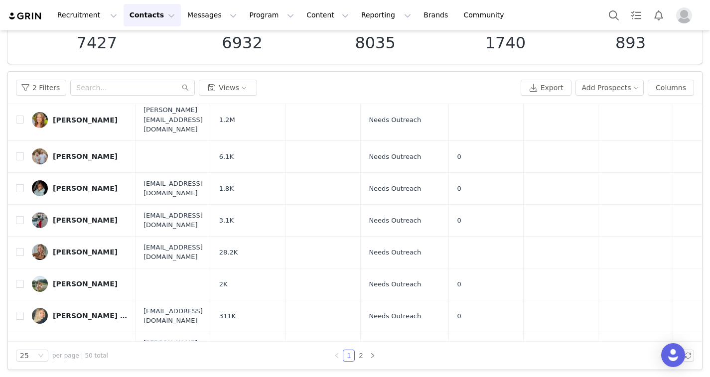
click at [162, 17] on button "Contacts Contacts" at bounding box center [151, 15] width 57 height 22
click at [161, 65] on div "Prospects" at bounding box center [156, 62] width 67 height 10
click at [141, 16] on button "Contacts Contacts" at bounding box center [151, 15] width 57 height 22
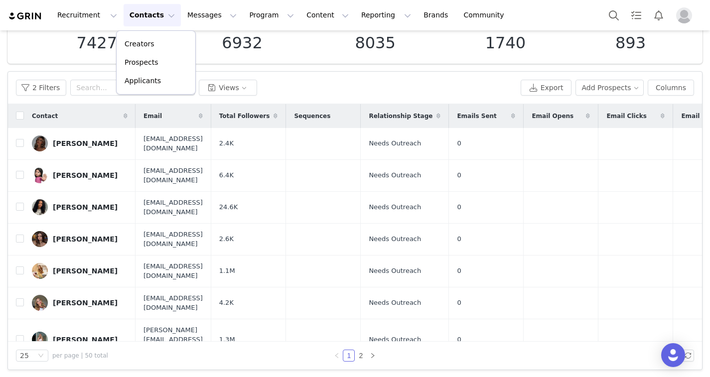
click at [338, 81] on div "2 Filters Views" at bounding box center [266, 88] width 500 height 16
click at [54, 90] on button "2 Filters" at bounding box center [41, 88] width 50 height 16
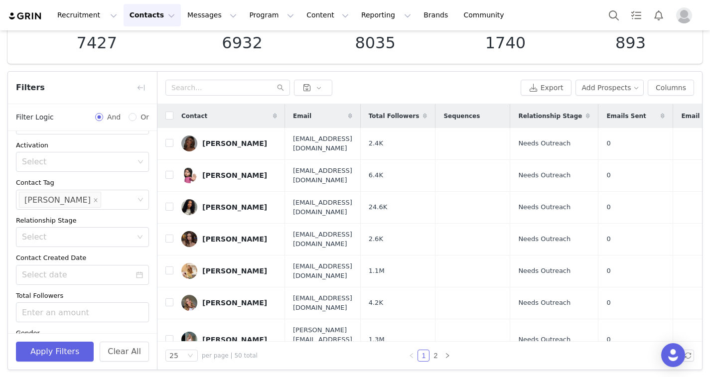
scroll to position [90, 0]
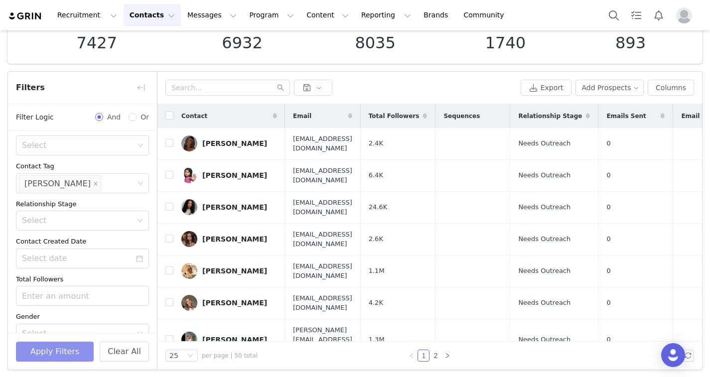
click at [76, 350] on button "Apply Filters" at bounding box center [55, 352] width 78 height 20
click at [427, 72] on div "Export Add Prospects Columns" at bounding box center [429, 88] width 544 height 32
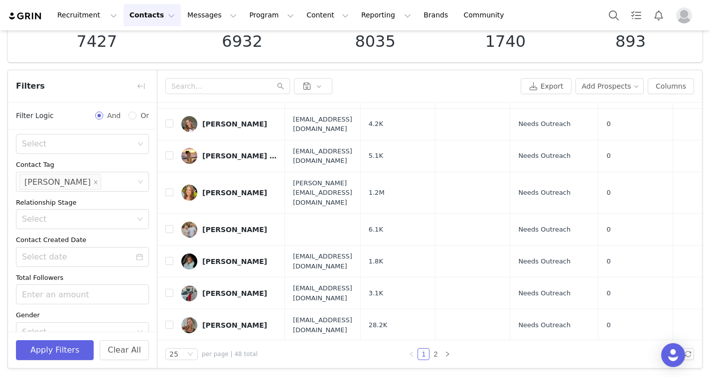
scroll to position [0, 0]
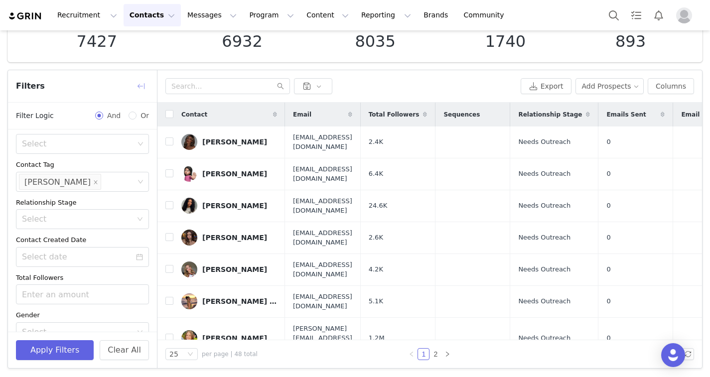
click at [137, 86] on button "button" at bounding box center [141, 86] width 16 height 16
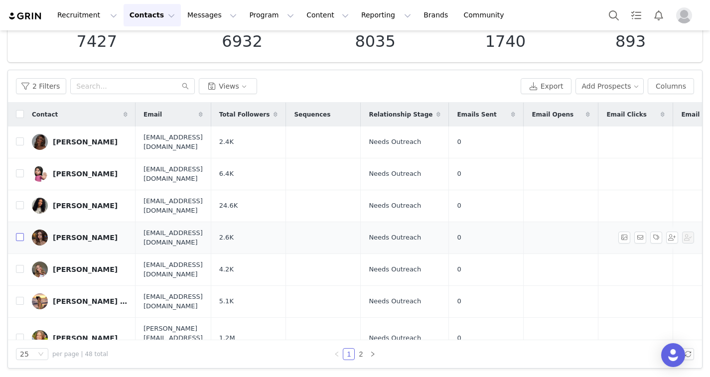
click at [20, 233] on input "checkbox" at bounding box center [20, 237] width 8 height 8
checkbox input "true"
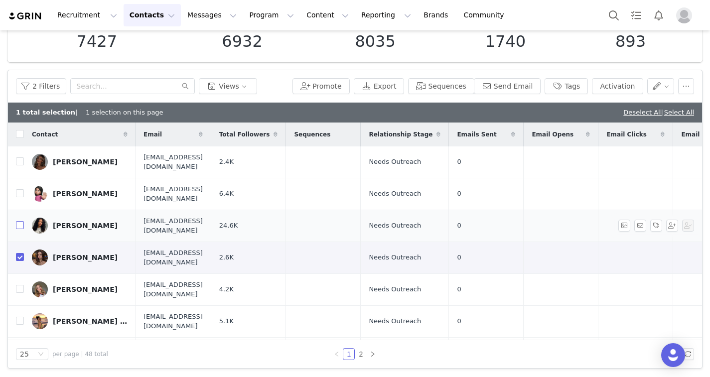
click at [22, 221] on input "checkbox" at bounding box center [20, 225] width 8 height 8
checkbox input "true"
click at [520, 88] on button "button" at bounding box center [686, 86] width 16 height 16
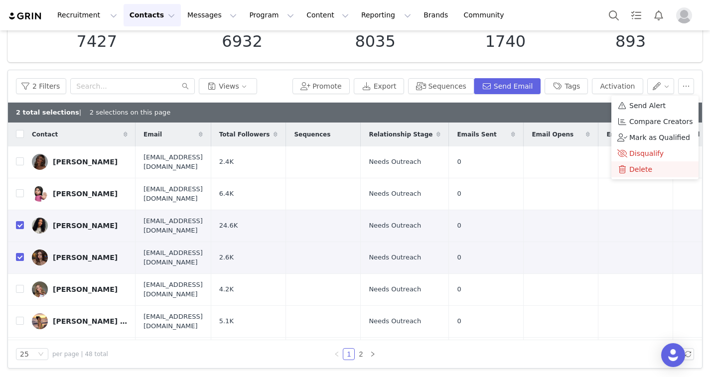
click at [520, 164] on span "Delete" at bounding box center [640, 169] width 23 height 11
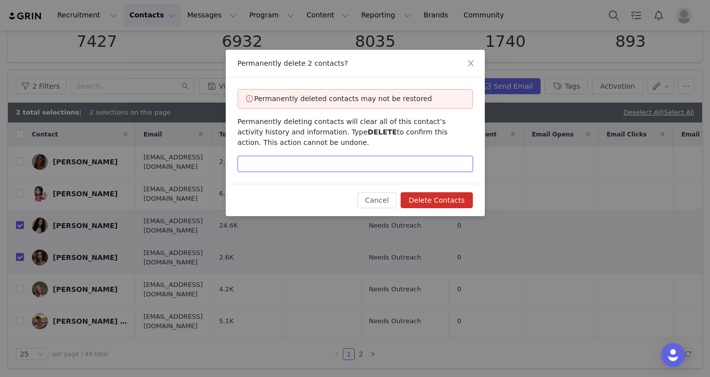
click at [341, 163] on input "text" at bounding box center [355, 164] width 235 height 16
type input "Delete"
click at [444, 202] on button "Delete Contacts" at bounding box center [436, 200] width 72 height 16
checkbox input "false"
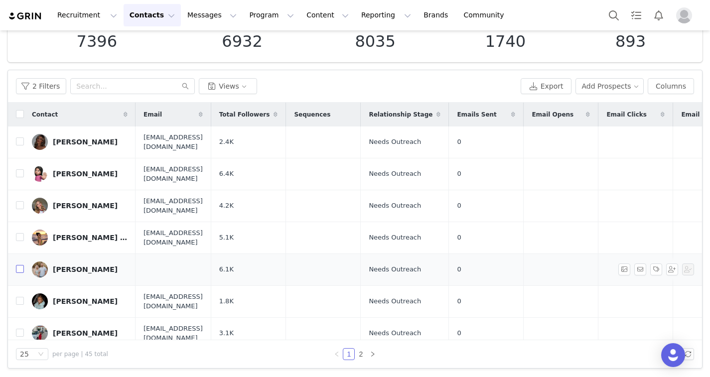
click at [19, 265] on input "checkbox" at bounding box center [20, 269] width 8 height 8
checkbox input "true"
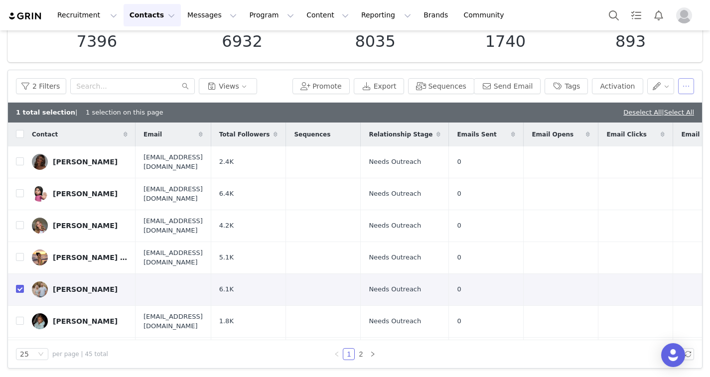
click at [520, 87] on button "button" at bounding box center [686, 86] width 16 height 16
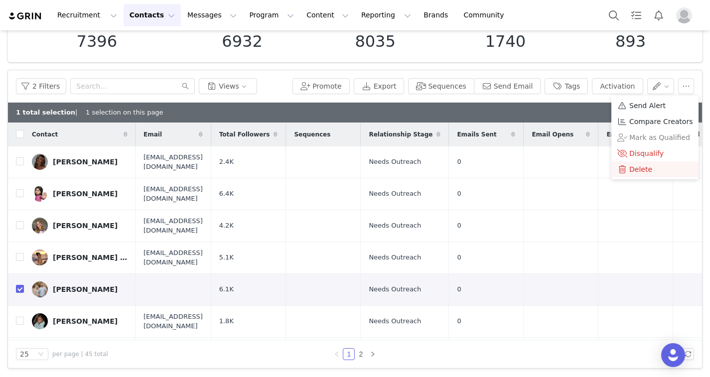
click at [520, 168] on span "Delete" at bounding box center [640, 169] width 23 height 11
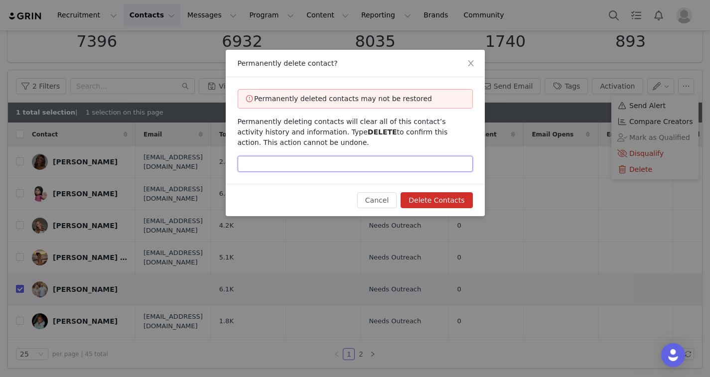
click at [380, 156] on input "text" at bounding box center [355, 164] width 235 height 16
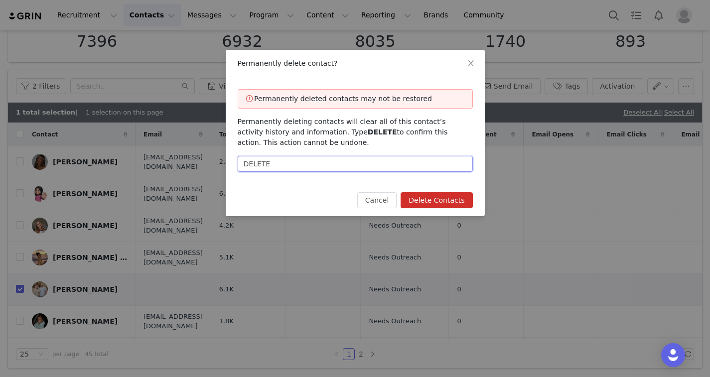
type input "DELETE"
click at [425, 201] on button "Delete Contacts" at bounding box center [436, 200] width 72 height 16
checkbox input "false"
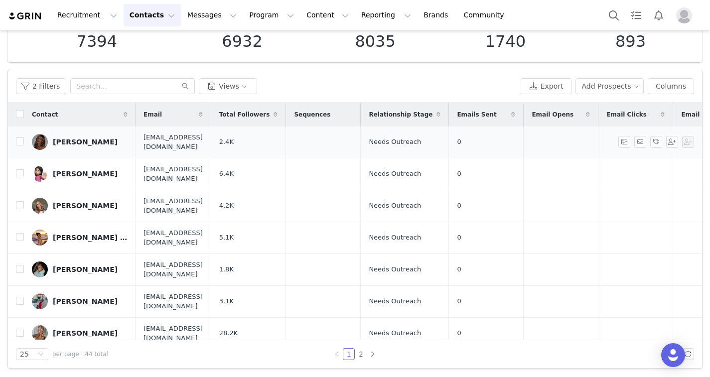
click at [79, 139] on div "[PERSON_NAME]" at bounding box center [85, 142] width 65 height 8
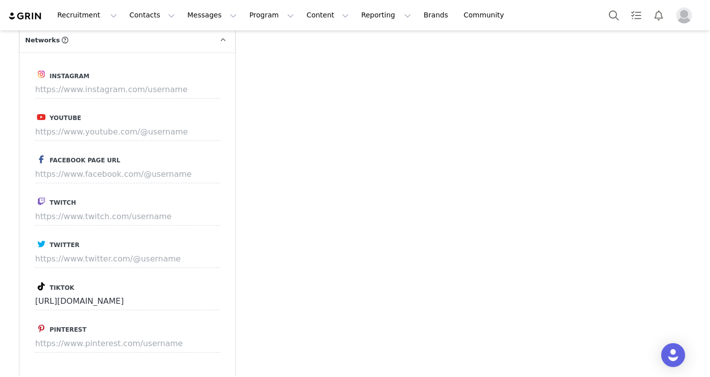
scroll to position [932, 0]
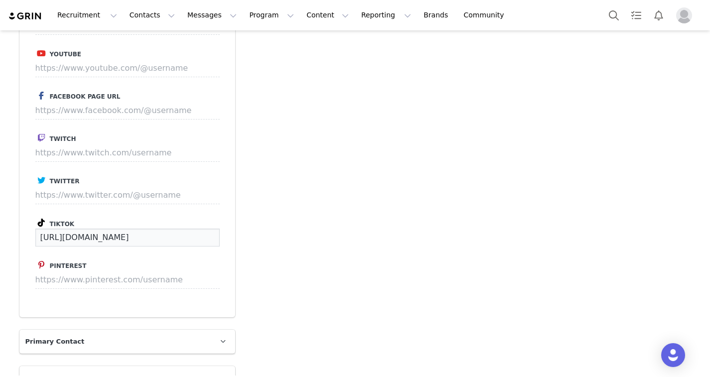
click at [58, 237] on input "[URL][DOMAIN_NAME]" at bounding box center [127, 238] width 184 height 18
drag, startPoint x: 40, startPoint y: 236, endPoint x: 195, endPoint y: 240, distance: 154.9
click at [195, 240] on input "[URL][DOMAIN_NAME]" at bounding box center [127, 238] width 184 height 18
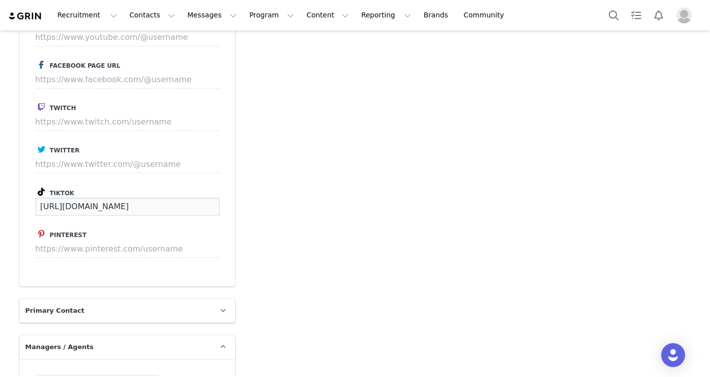
scroll to position [963, 0]
click at [179, 224] on div "Instagram Youtube Facebook Page URL Twitch Twitter Tiktok [URL][DOMAIN_NAME] Pi…" at bounding box center [127, 122] width 216 height 329
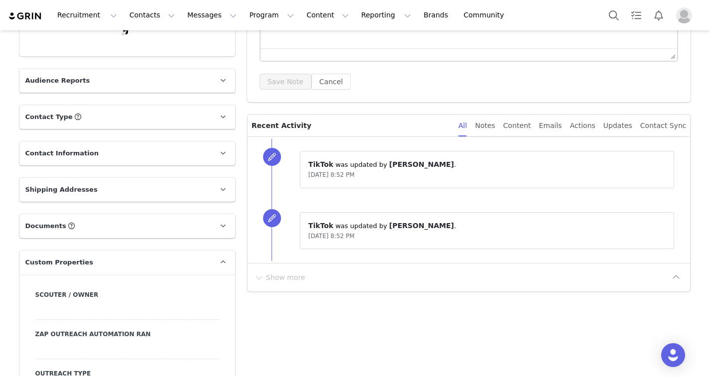
scroll to position [0, 0]
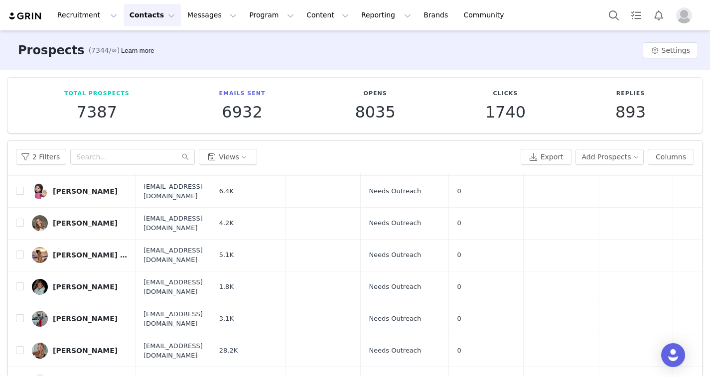
scroll to position [50, 0]
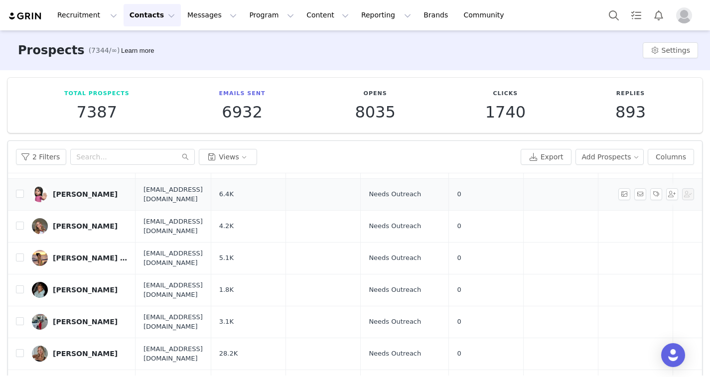
click at [63, 195] on link "[PERSON_NAME]" at bounding box center [80, 194] width 96 height 16
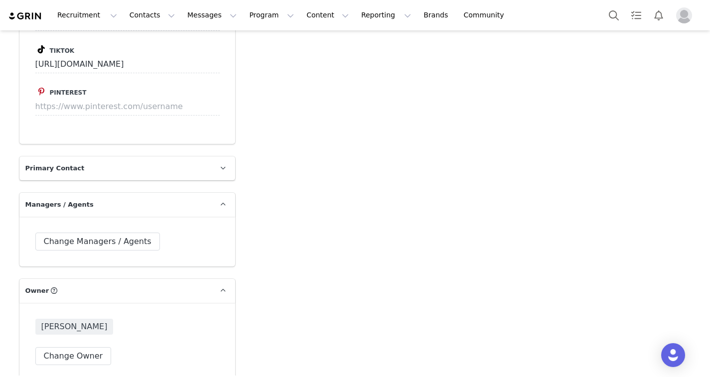
scroll to position [1088, 0]
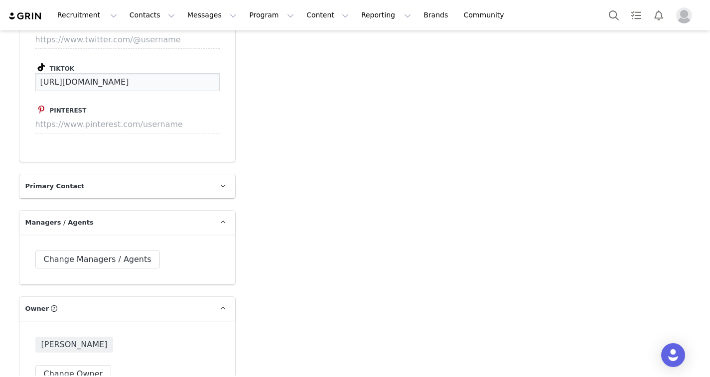
click at [100, 86] on input "[URL][DOMAIN_NAME]" at bounding box center [127, 82] width 184 height 18
drag, startPoint x: 179, startPoint y: 82, endPoint x: 8, endPoint y: 81, distance: 170.8
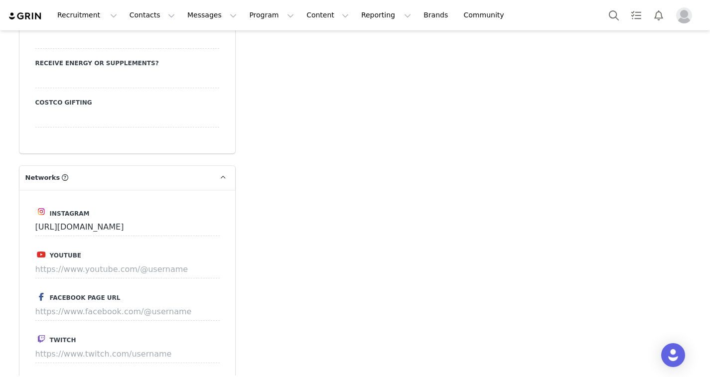
scroll to position [755, 0]
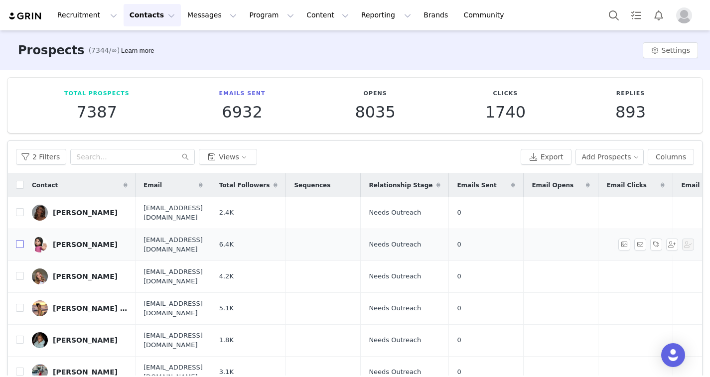
click at [19, 240] on input "checkbox" at bounding box center [20, 244] width 8 height 8
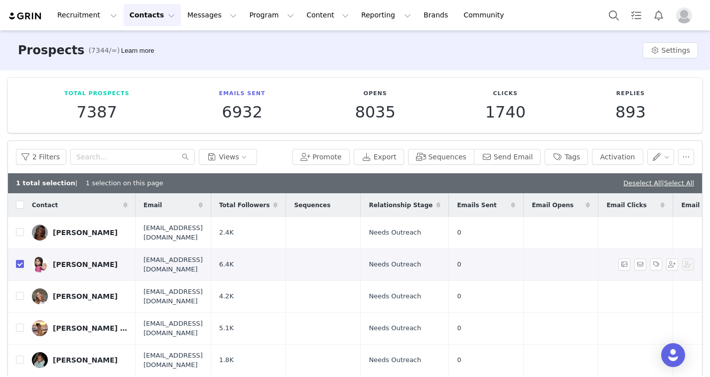
click at [20, 259] on label at bounding box center [20, 264] width 8 height 10
click at [20, 260] on input "checkbox" at bounding box center [20, 264] width 8 height 8
checkbox input "false"
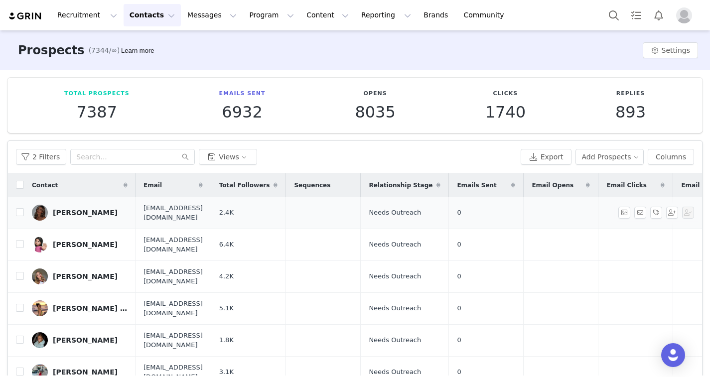
click at [62, 212] on div "[PERSON_NAME]" at bounding box center [85, 213] width 65 height 8
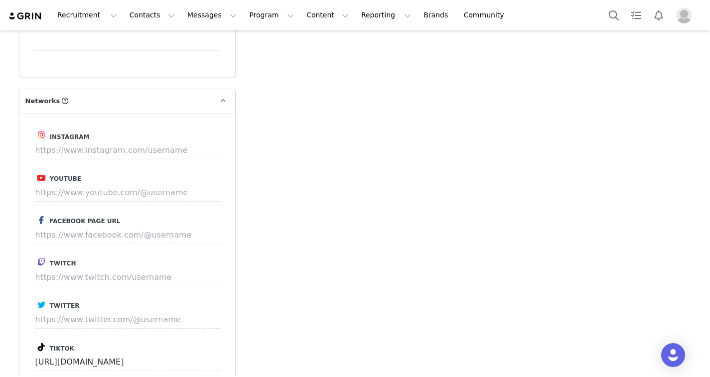
scroll to position [894, 0]
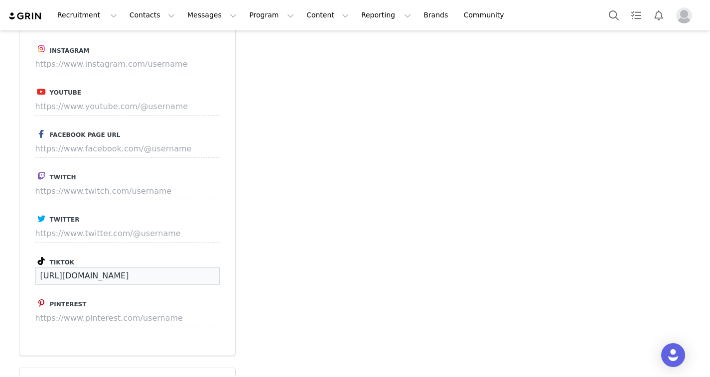
click at [110, 272] on input "[URL][DOMAIN_NAME]" at bounding box center [127, 276] width 184 height 18
drag, startPoint x: 174, startPoint y: 278, endPoint x: -8, endPoint y: 270, distance: 182.5
click at [0, 270] on html "Recruitment Recruitment Creator Search Curated Lists Landing Pages Web Extensio…" at bounding box center [355, 188] width 710 height 377
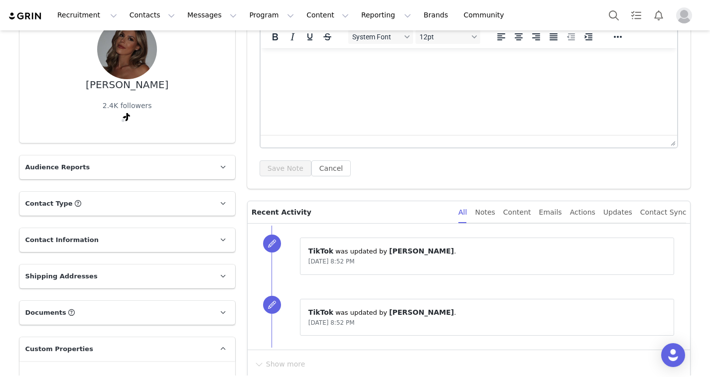
scroll to position [0, 0]
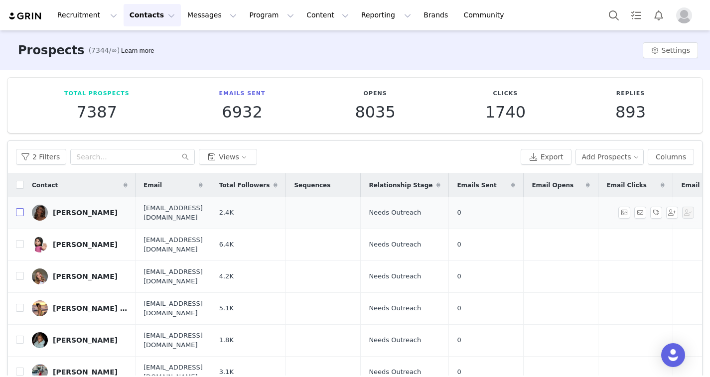
click at [22, 211] on input "checkbox" at bounding box center [20, 212] width 8 height 8
checkbox input "true"
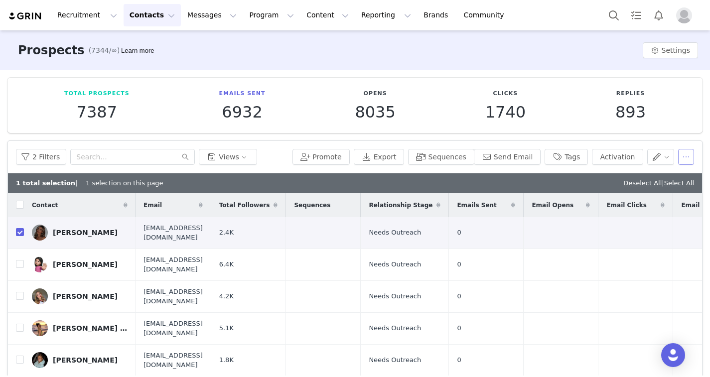
click at [520, 156] on button "button" at bounding box center [686, 157] width 16 height 16
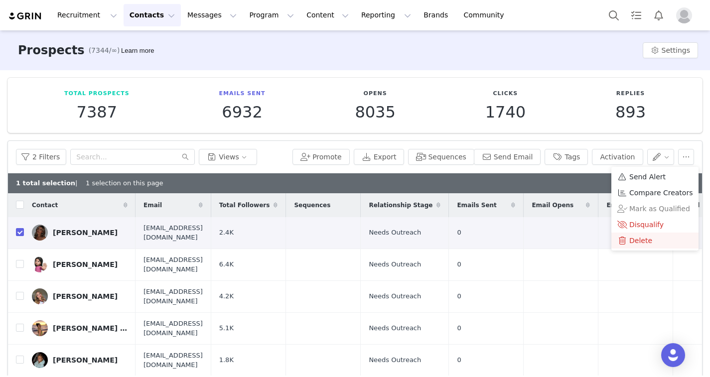
click at [520, 238] on div "Delete" at bounding box center [654, 240] width 75 height 11
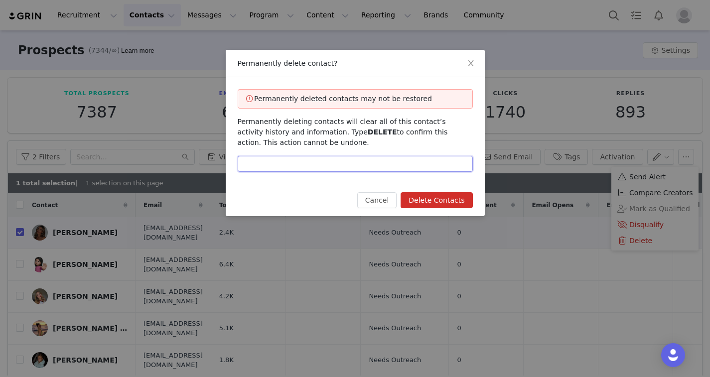
click at [320, 161] on input "text" at bounding box center [355, 164] width 235 height 16
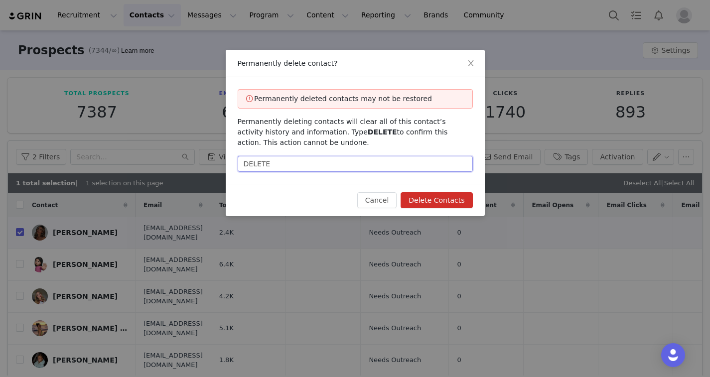
type input "DELETE"
click at [416, 197] on button "Delete Contacts" at bounding box center [436, 200] width 72 height 16
checkbox input "false"
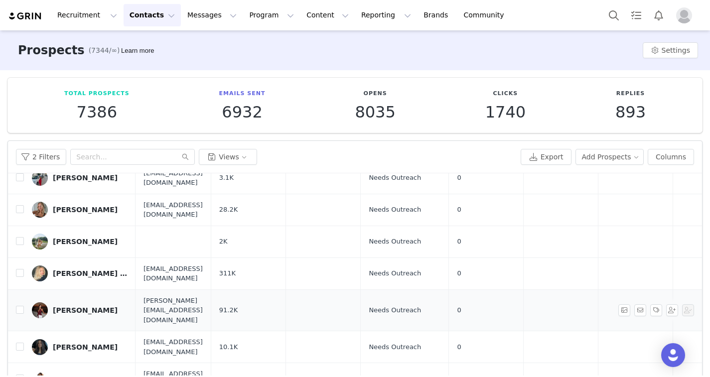
scroll to position [211, 0]
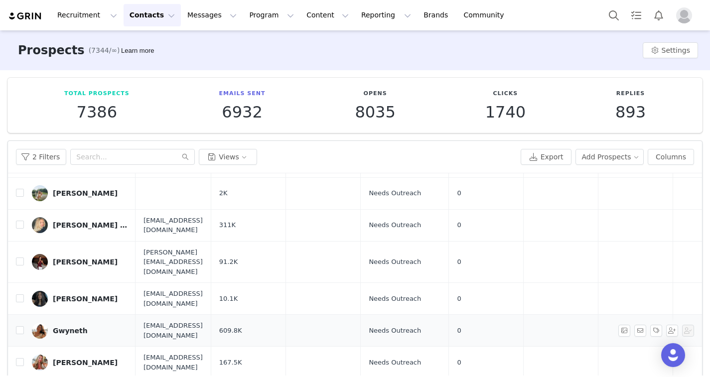
click at [59, 327] on div "Gwyneth" at bounding box center [70, 331] width 35 height 8
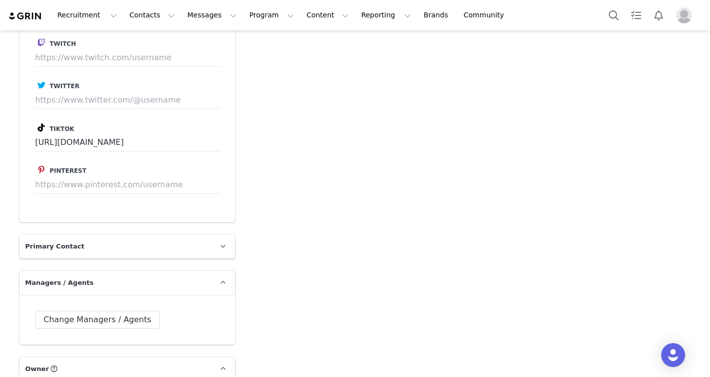
scroll to position [893, 0]
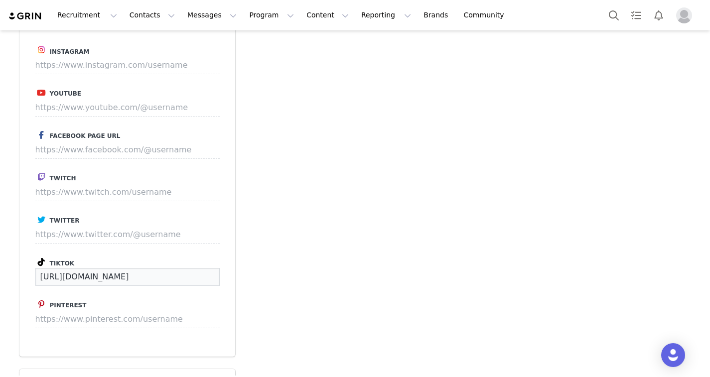
click at [85, 278] on input "[URL][DOMAIN_NAME]" at bounding box center [127, 277] width 184 height 18
drag, startPoint x: 194, startPoint y: 277, endPoint x: -8, endPoint y: 272, distance: 201.7
click at [0, 272] on html "Recruitment Recruitment Creator Search Curated Lists Landing Pages Web Extensio…" at bounding box center [355, 188] width 710 height 377
click at [111, 66] on input at bounding box center [127, 65] width 184 height 18
paste input "[URL][DOMAIN_NAME]"
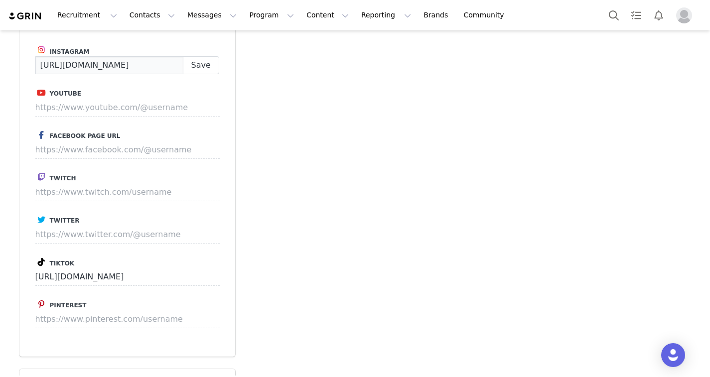
scroll to position [0, 11]
type input "[URL][DOMAIN_NAME]"
click at [211, 63] on button "Save" at bounding box center [201, 65] width 36 height 18
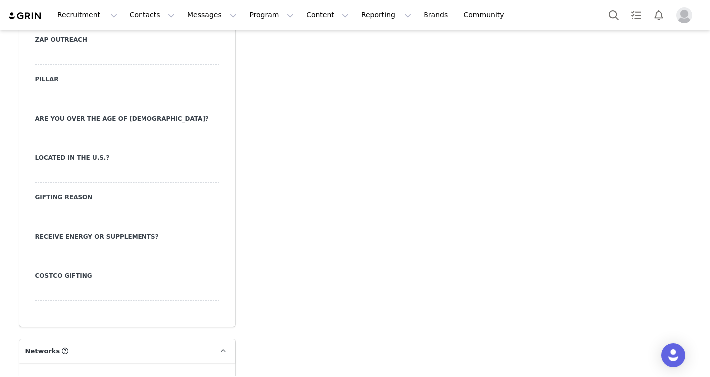
scroll to position [811, 0]
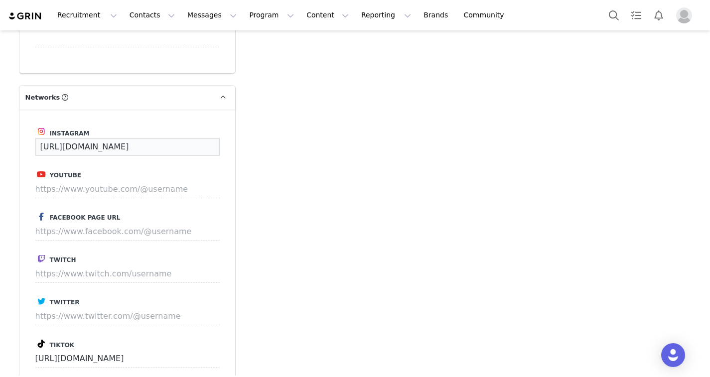
drag, startPoint x: 183, startPoint y: 151, endPoint x: -8, endPoint y: 145, distance: 191.3
click at [0, 145] on html "Recruitment Recruitment Creator Search Curated Lists Landing Pages Web Extensio…" at bounding box center [355, 188] width 710 height 377
type input "[URL][DOMAIN_NAME]"
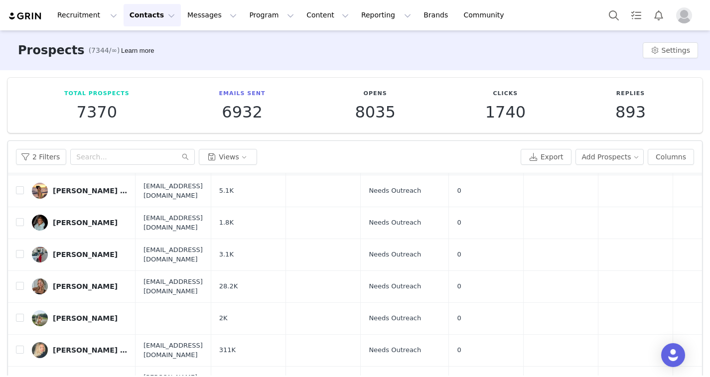
scroll to position [238, 0]
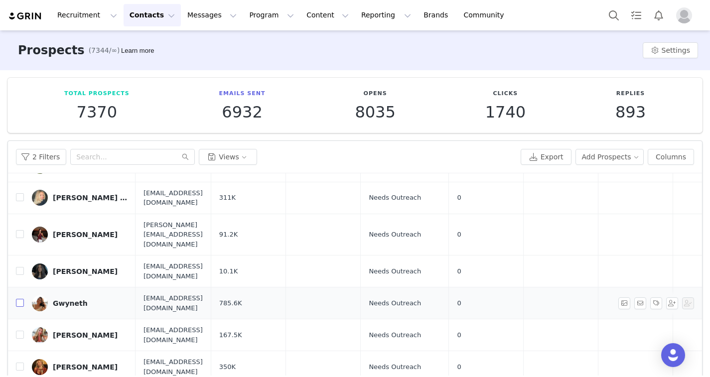
click at [19, 299] on input "checkbox" at bounding box center [20, 303] width 8 height 8
checkbox input "true"
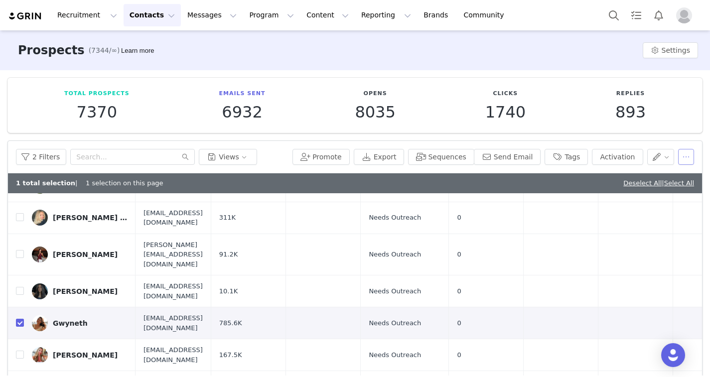
click at [520, 153] on button "button" at bounding box center [686, 157] width 16 height 16
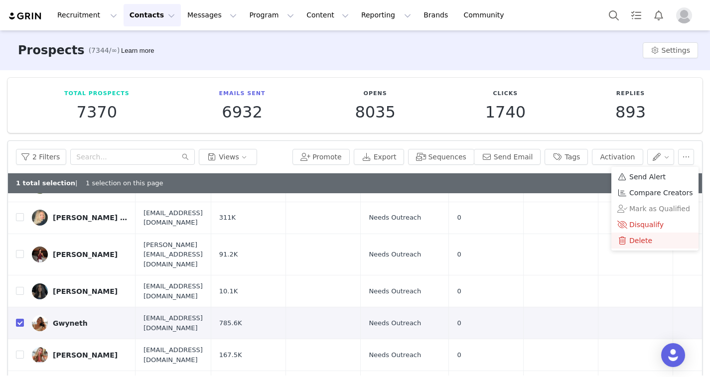
click at [520, 235] on span "Delete" at bounding box center [640, 240] width 23 height 11
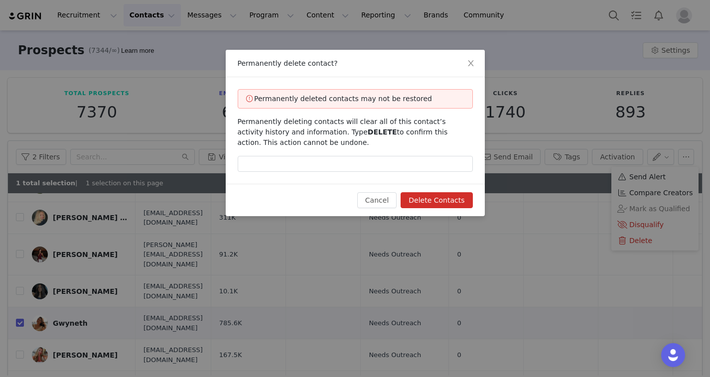
click at [391, 150] on div "Permanently deleted contacts may not be restored Permanently deleting contacts …" at bounding box center [355, 130] width 259 height 107
click at [388, 159] on input "text" at bounding box center [355, 164] width 235 height 16
type input "DELETE"
click at [430, 193] on button "Delete Contacts" at bounding box center [436, 200] width 72 height 16
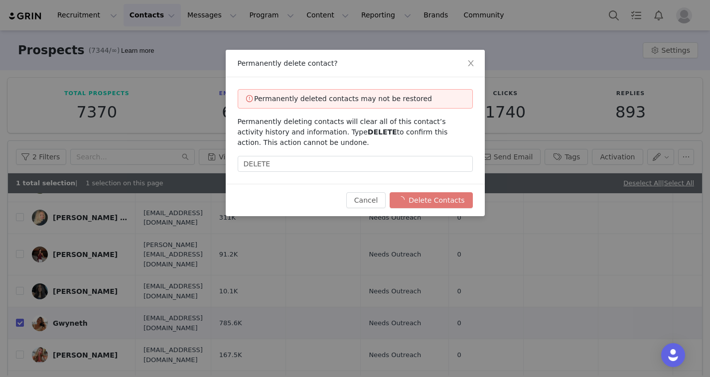
checkbox input "false"
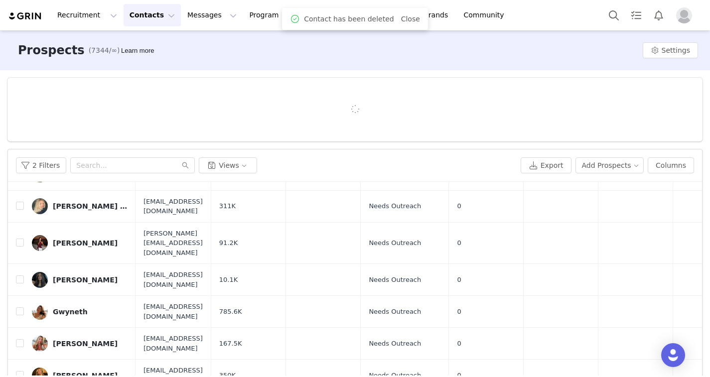
scroll to position [0, 0]
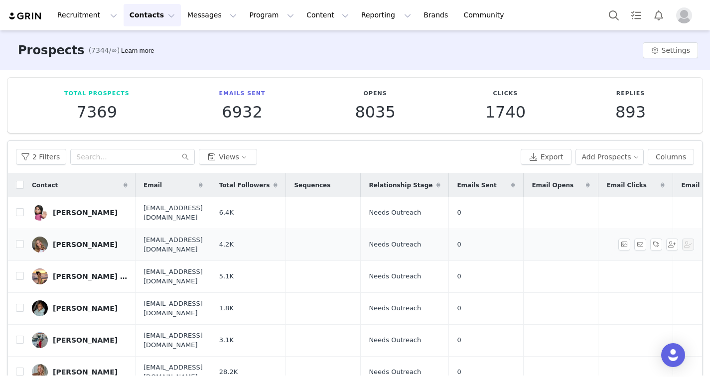
click at [84, 237] on link "[PERSON_NAME]" at bounding box center [80, 245] width 96 height 16
click at [80, 241] on div "[PERSON_NAME]" at bounding box center [85, 245] width 65 height 8
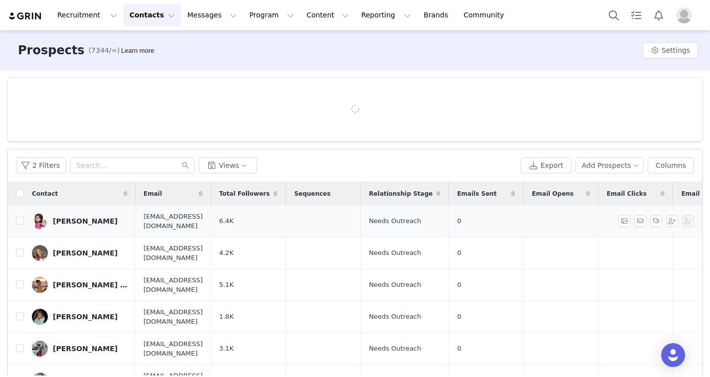
click at [80, 224] on link "[PERSON_NAME]" at bounding box center [80, 221] width 96 height 16
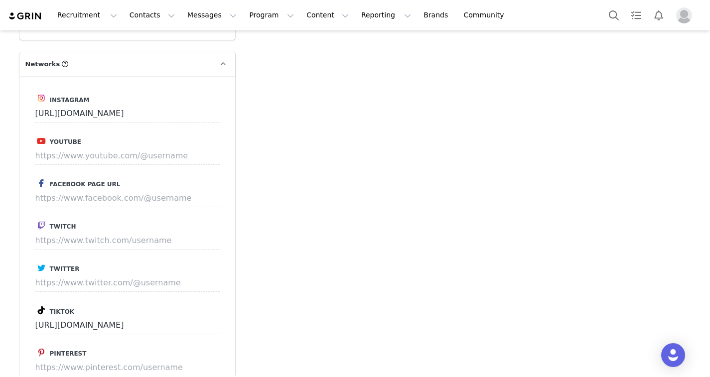
scroll to position [865, 0]
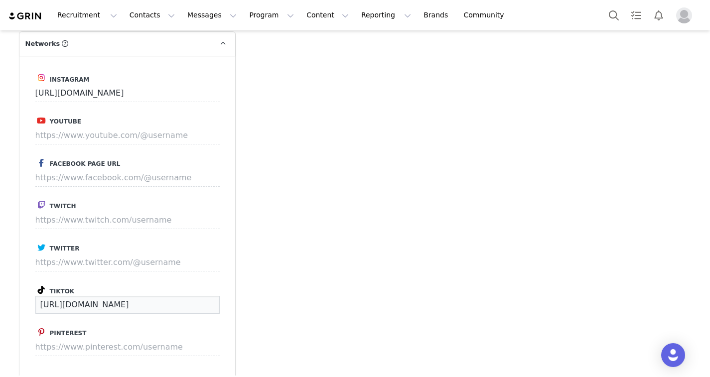
drag, startPoint x: 173, startPoint y: 307, endPoint x: 29, endPoint y: 307, distance: 143.9
click at [29, 307] on div "Instagram [URL][DOMAIN_NAME] Youtube Facebook Page URL Twitch Twitter Tiktok [U…" at bounding box center [127, 220] width 216 height 329
click at [304, 228] on div "Add Note Send Email Tasks System Font 12pt To open the popup, press Shift+Enter…" at bounding box center [469, 27] width 456 height 1641
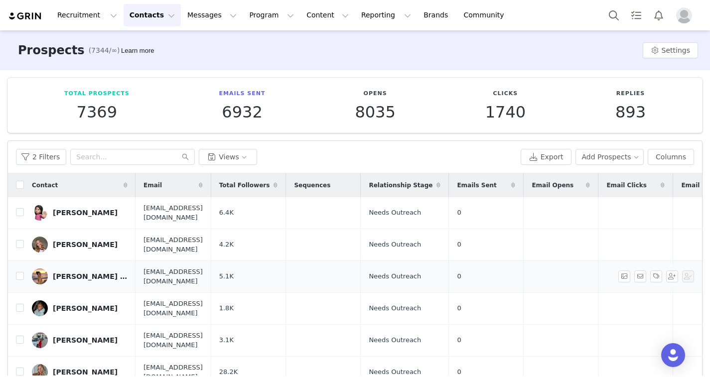
click at [85, 272] on div "[PERSON_NAME] [PERSON_NAME]" at bounding box center [90, 276] width 75 height 8
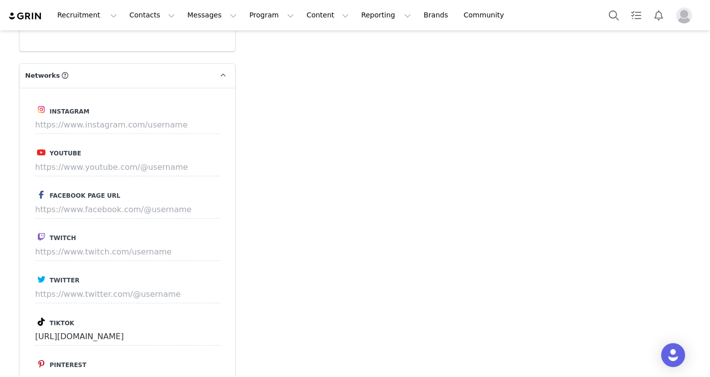
scroll to position [926, 0]
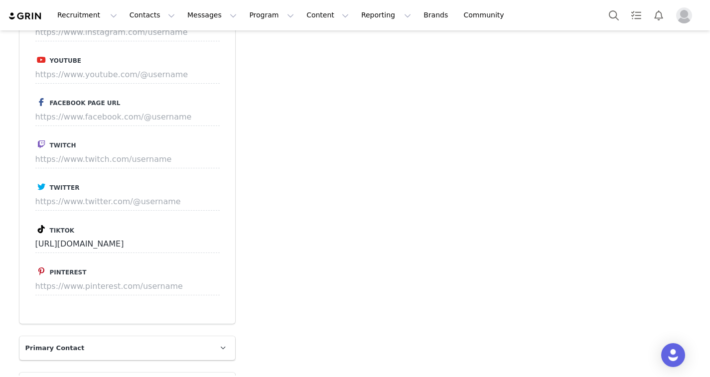
click at [127, 230] on label "Tiktok" at bounding box center [127, 229] width 184 height 12
drag, startPoint x: 174, startPoint y: 246, endPoint x: 30, endPoint y: 225, distance: 145.5
click at [30, 225] on div "Instagram Youtube Facebook Page URL Twitch Twitter Tiktok [URL][DOMAIN_NAME] Pi…" at bounding box center [127, 159] width 216 height 329
drag, startPoint x: 190, startPoint y: 244, endPoint x: -8, endPoint y: 232, distance: 198.1
click at [0, 232] on html "Recruitment Recruitment Creator Search Curated Lists Landing Pages Web Extensio…" at bounding box center [355, 188] width 710 height 377
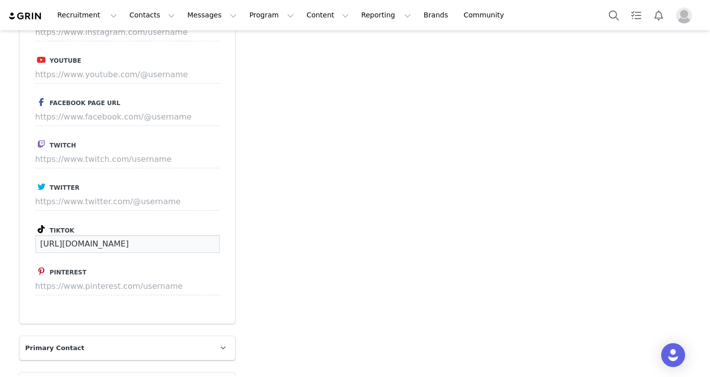
scroll to position [709, 0]
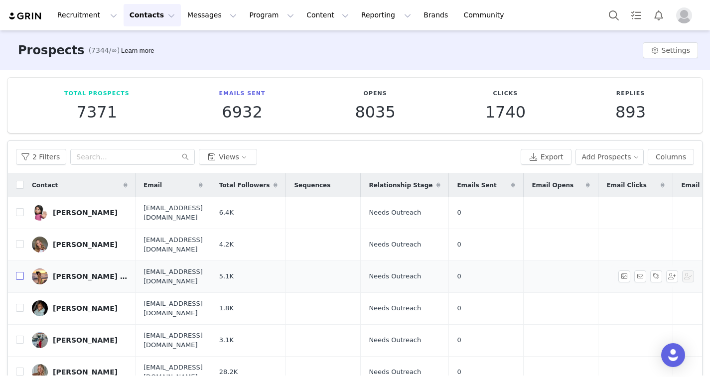
click at [18, 272] on input "checkbox" at bounding box center [20, 276] width 8 height 8
checkbox input "true"
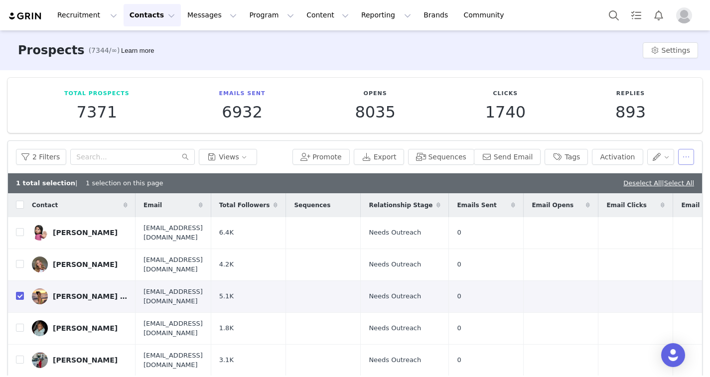
click at [520, 160] on button "button" at bounding box center [686, 157] width 16 height 16
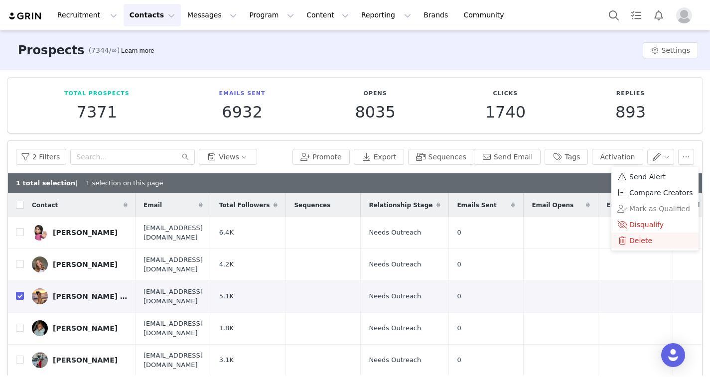
click at [520, 244] on span "Delete" at bounding box center [640, 240] width 23 height 11
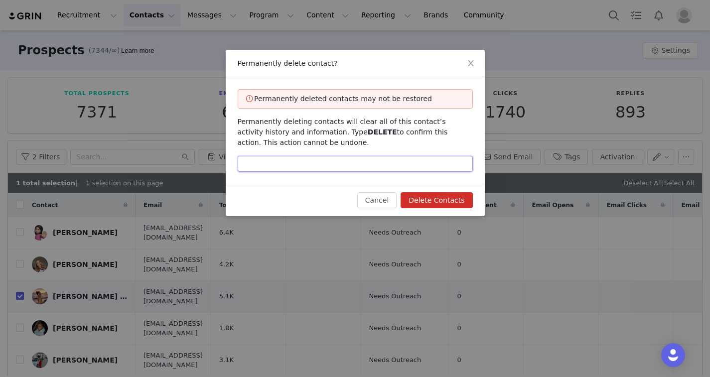
click at [401, 166] on input "text" at bounding box center [355, 164] width 235 height 16
type input "DELETE"
click at [435, 201] on button "Delete Contacts" at bounding box center [436, 200] width 72 height 16
checkbox input "false"
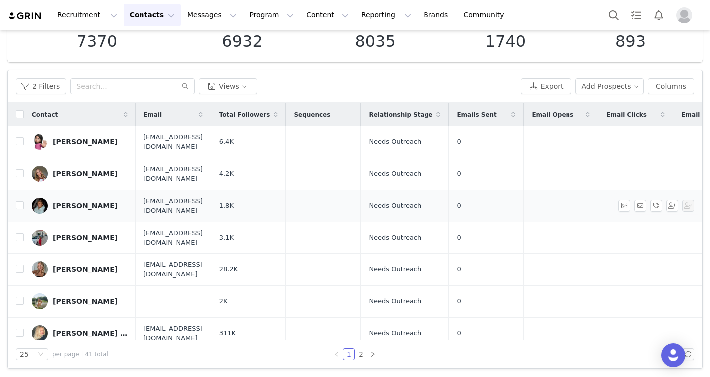
click at [73, 202] on div "[PERSON_NAME]" at bounding box center [85, 206] width 65 height 8
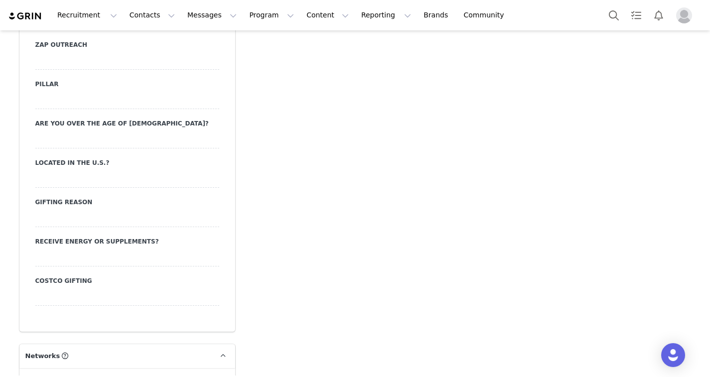
scroll to position [675, 0]
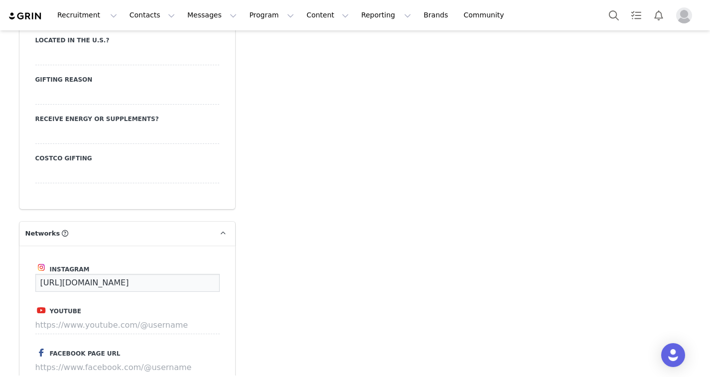
click at [87, 287] on input "[URL][DOMAIN_NAME]" at bounding box center [127, 283] width 184 height 18
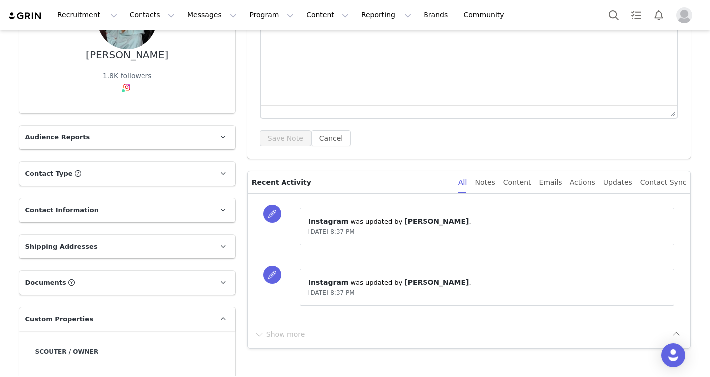
scroll to position [0, 0]
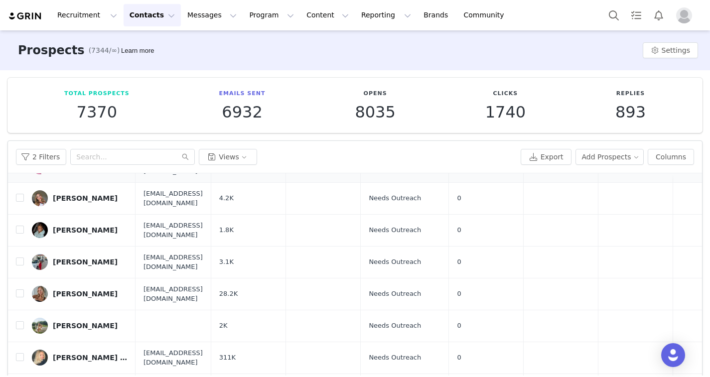
scroll to position [47, 0]
click at [58, 257] on div "[PERSON_NAME]" at bounding box center [85, 261] width 65 height 8
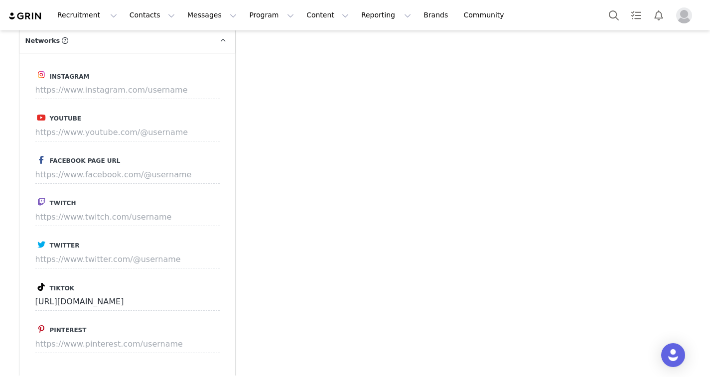
scroll to position [874, 0]
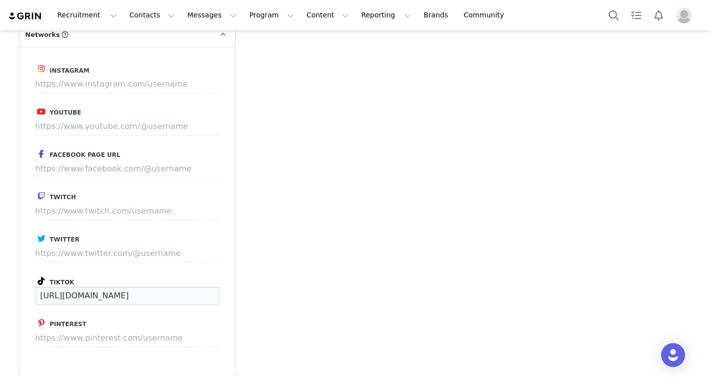
drag, startPoint x: 170, startPoint y: 293, endPoint x: 6, endPoint y: 279, distance: 164.4
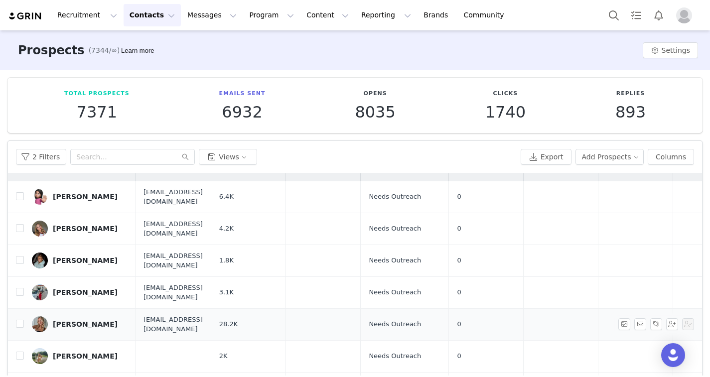
scroll to position [12, 0]
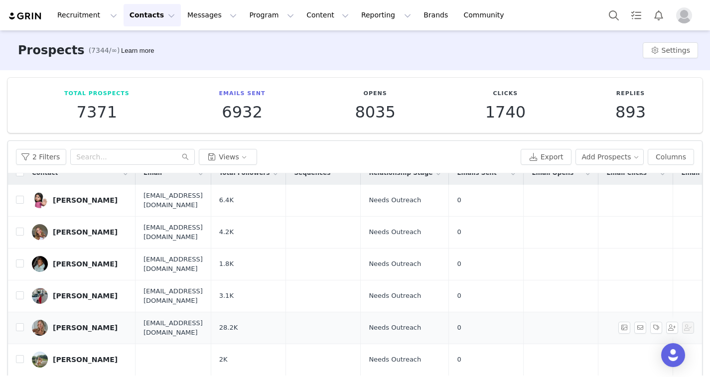
click at [71, 324] on div "[PERSON_NAME]" at bounding box center [85, 328] width 65 height 8
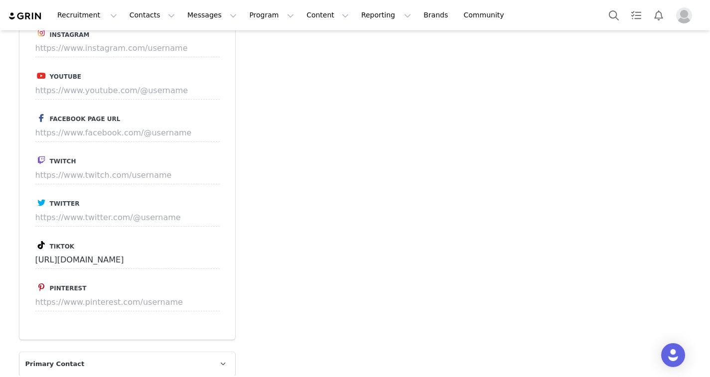
scroll to position [910, 0]
click at [159, 261] on input "[URL][DOMAIN_NAME]" at bounding box center [127, 259] width 184 height 18
drag, startPoint x: 178, startPoint y: 261, endPoint x: 23, endPoint y: 256, distance: 155.0
click at [23, 256] on div "Instagram Youtube Facebook Page URL Twitch Twitter Tiktok [URL][DOMAIN_NAME] Pi…" at bounding box center [127, 174] width 216 height 329
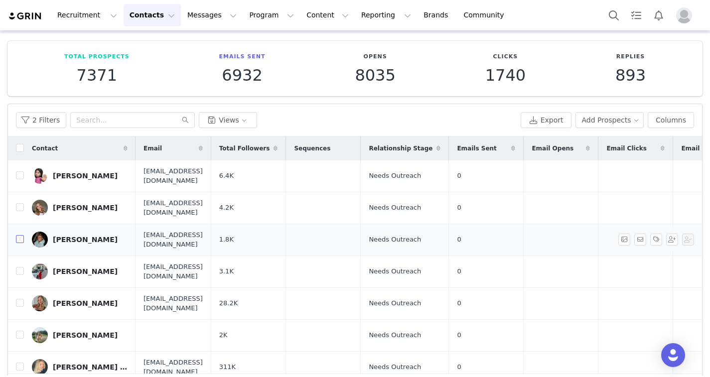
click at [21, 235] on input "checkbox" at bounding box center [20, 239] width 8 height 8
checkbox input "true"
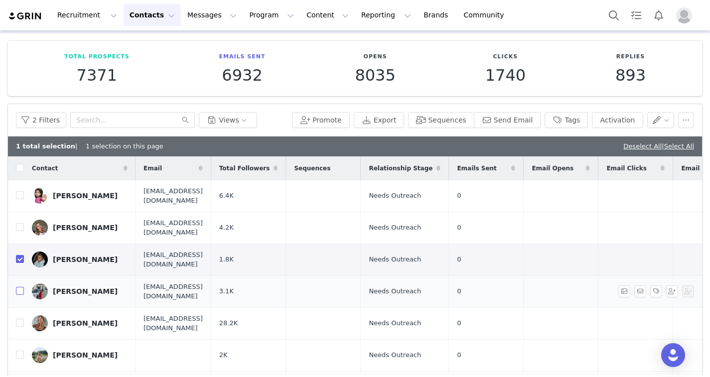
click at [17, 287] on input "checkbox" at bounding box center [20, 291] width 8 height 8
checkbox input "true"
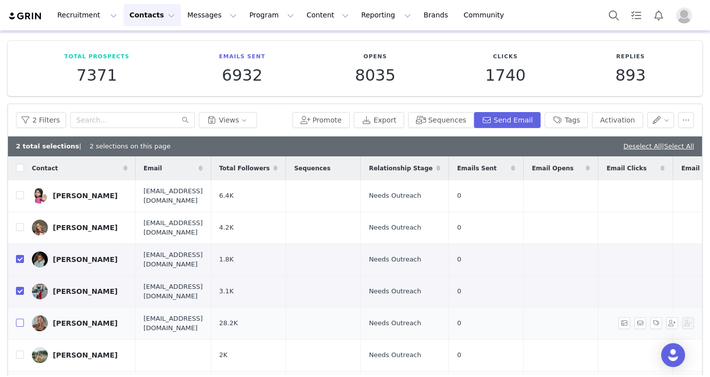
click at [19, 319] on input "checkbox" at bounding box center [20, 323] width 8 height 8
checkbox input "true"
click at [20, 351] on input "checkbox" at bounding box center [20, 355] width 8 height 8
checkbox input "true"
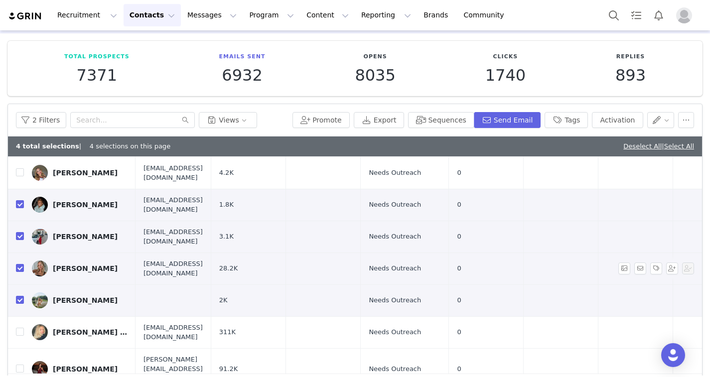
scroll to position [60, 0]
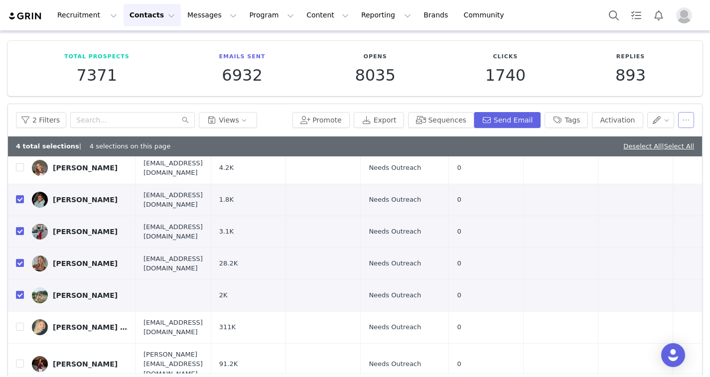
click at [520, 124] on button "button" at bounding box center [686, 120] width 16 height 16
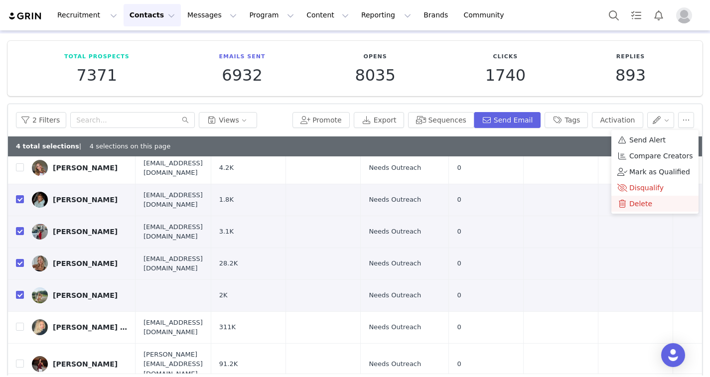
click at [520, 199] on span "Delete" at bounding box center [640, 203] width 23 height 11
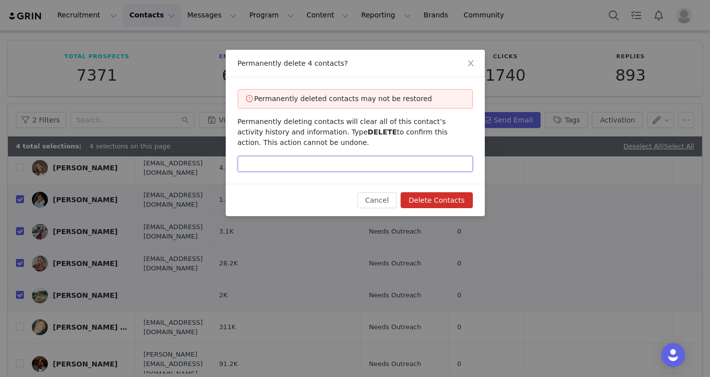
click at [403, 169] on input "text" at bounding box center [355, 164] width 235 height 16
type input "DELETE"
click at [455, 204] on button "Delete Contacts" at bounding box center [436, 200] width 72 height 16
checkbox input "false"
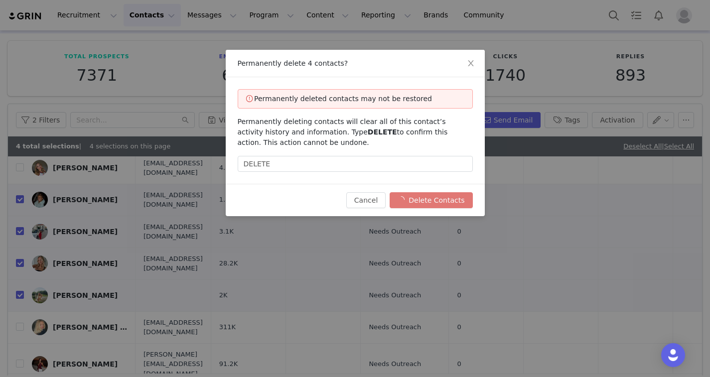
checkbox input "false"
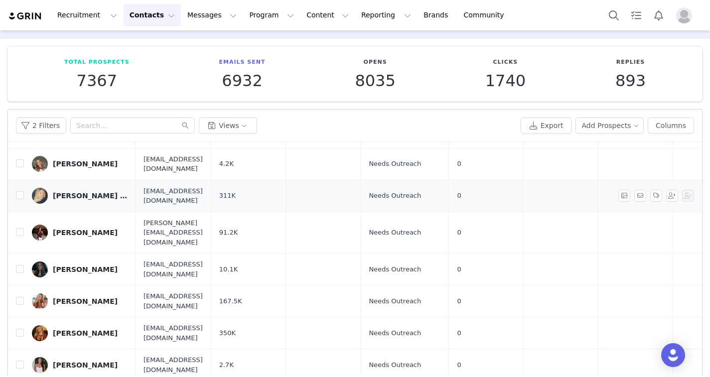
scroll to position [50, 0]
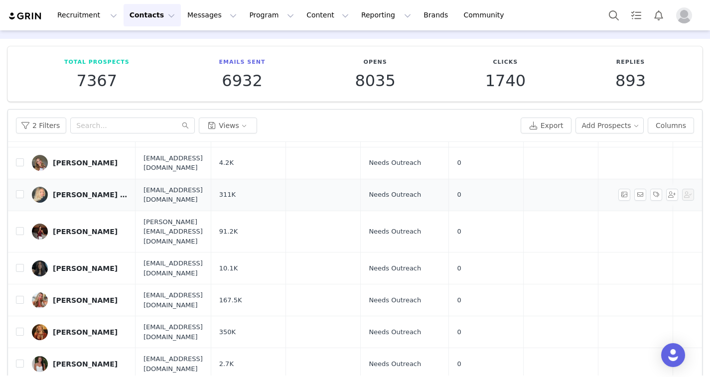
click at [90, 191] on div "[PERSON_NAME] [PERSON_NAME]" at bounding box center [90, 195] width 75 height 8
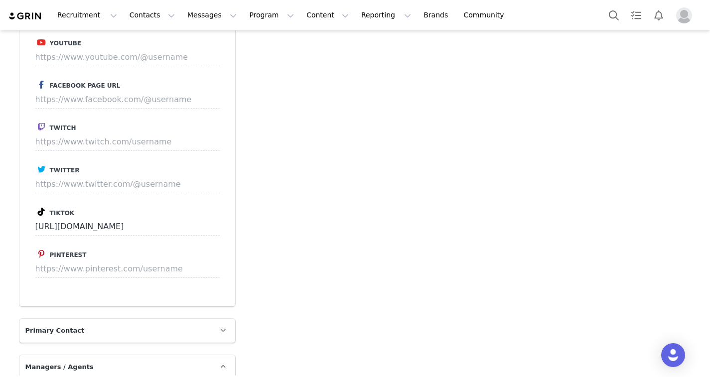
scroll to position [943, 0]
click at [107, 231] on input "[URL][DOMAIN_NAME]" at bounding box center [127, 227] width 184 height 18
click at [195, 230] on input "[URL][DOMAIN_NAME]" at bounding box center [127, 227] width 184 height 18
drag, startPoint x: 195, startPoint y: 230, endPoint x: 0, endPoint y: 231, distance: 194.7
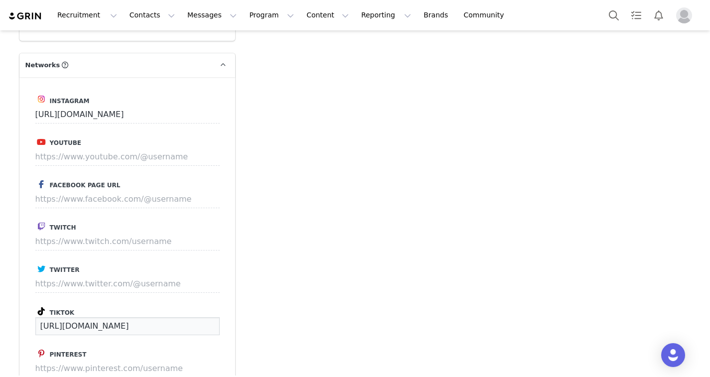
scroll to position [828, 0]
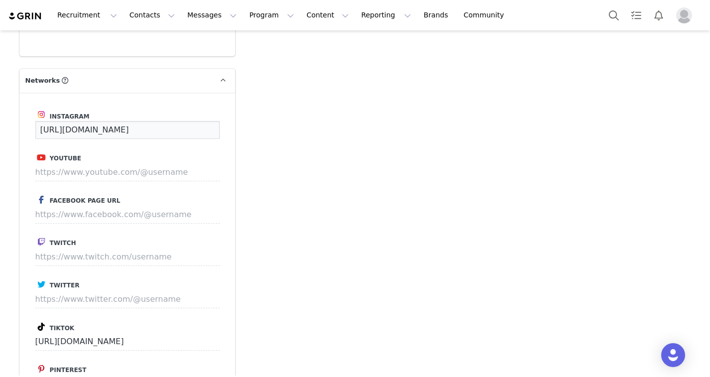
click at [83, 135] on input "[URL][DOMAIN_NAME]" at bounding box center [127, 130] width 184 height 18
drag, startPoint x: 207, startPoint y: 132, endPoint x: 30, endPoint y: 132, distance: 176.3
click at [31, 132] on div "Instagram [URL][DOMAIN_NAME] Youtube Facebook Page URL Twitch Twitter Tiktok [U…" at bounding box center [127, 257] width 216 height 329
click at [257, 159] on div "Add Note Send Email Tasks System Font 12pt To open the popup, press Shift+Enter…" at bounding box center [469, 64] width 456 height 1641
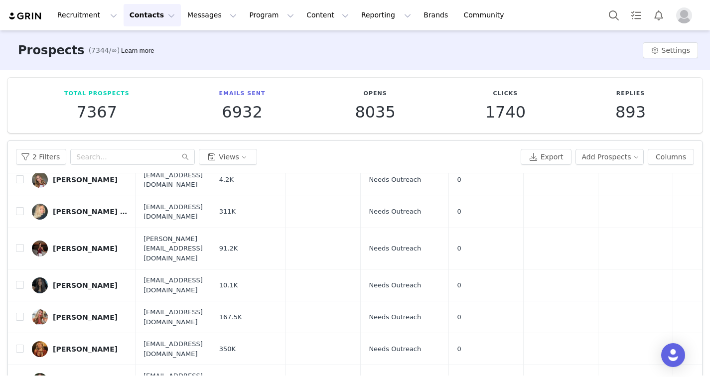
scroll to position [66, 0]
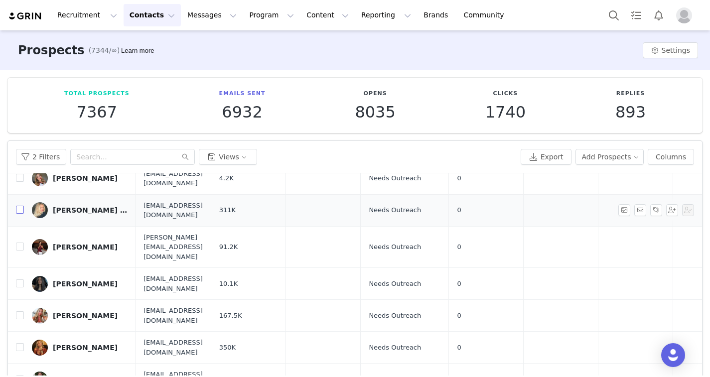
click at [20, 206] on input "checkbox" at bounding box center [20, 210] width 8 height 8
checkbox input "true"
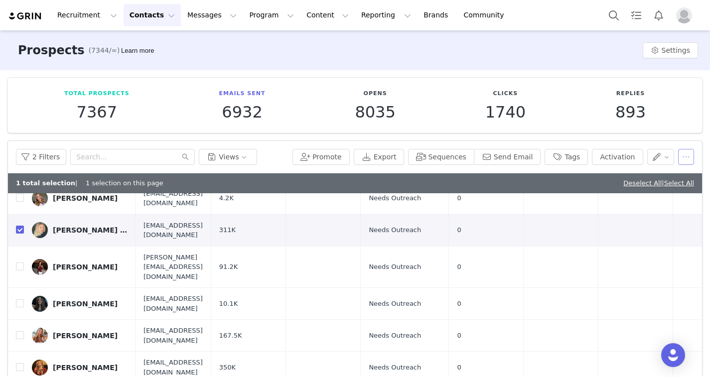
click at [520, 160] on button "button" at bounding box center [686, 157] width 16 height 16
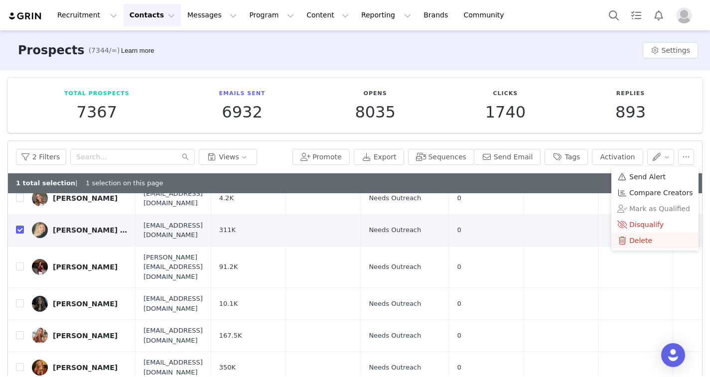
click at [520, 242] on div "Delete" at bounding box center [654, 240] width 75 height 11
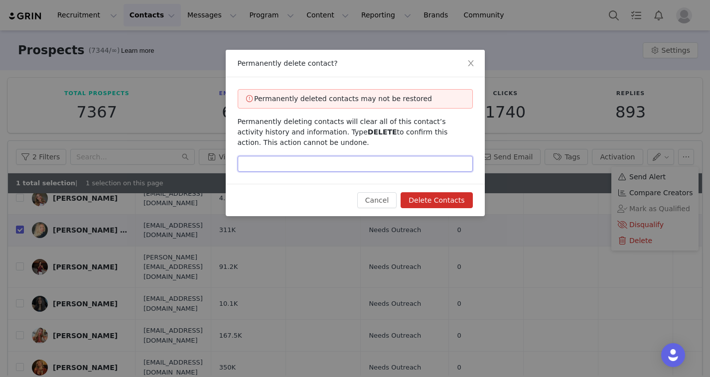
click at [445, 161] on input "text" at bounding box center [355, 164] width 235 height 16
type input "DELETE"
click at [449, 204] on button "Delete Contacts" at bounding box center [436, 200] width 72 height 16
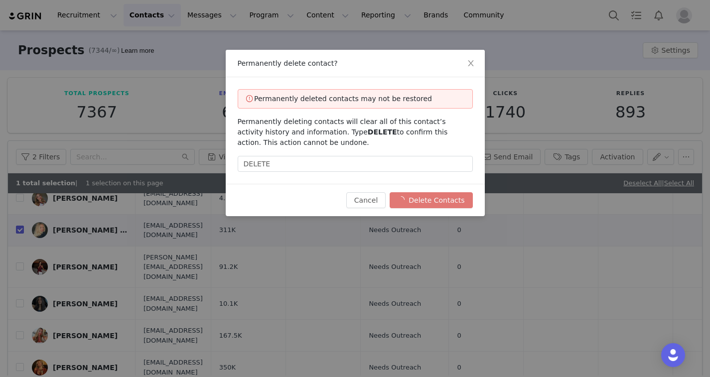
checkbox input "false"
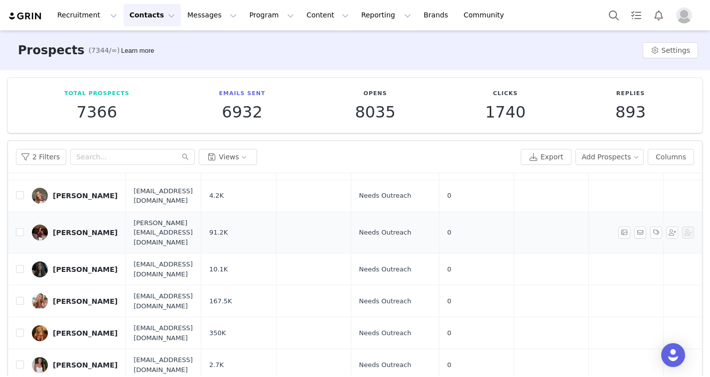
scroll to position [52, 0]
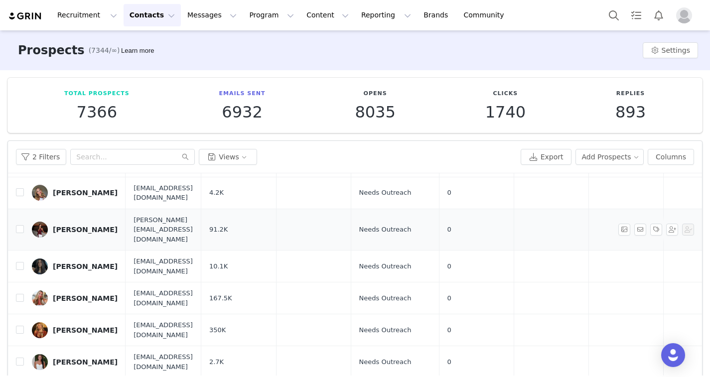
click at [66, 222] on link "[PERSON_NAME]" at bounding box center [75, 230] width 86 height 16
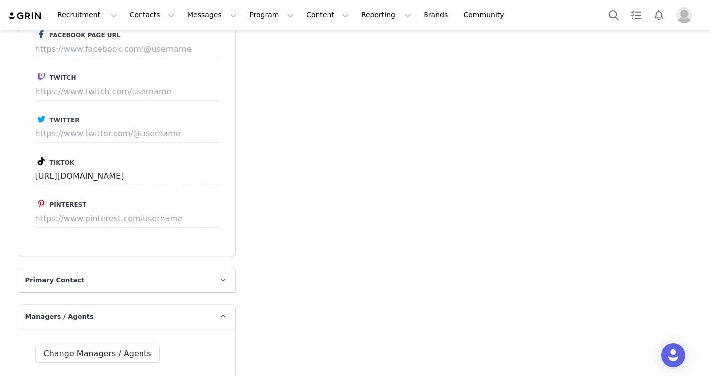
scroll to position [1044, 0]
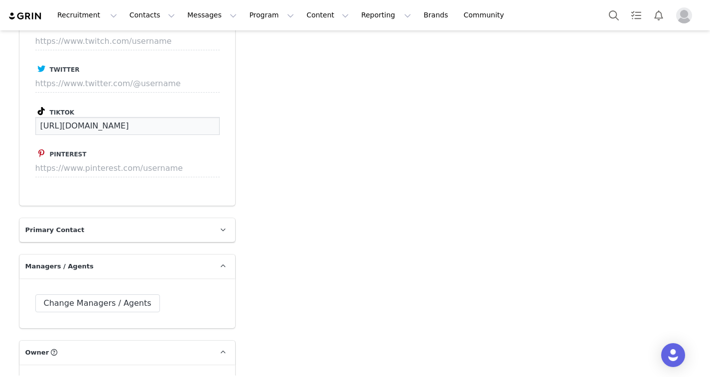
drag, startPoint x: 187, startPoint y: 128, endPoint x: 18, endPoint y: 126, distance: 169.3
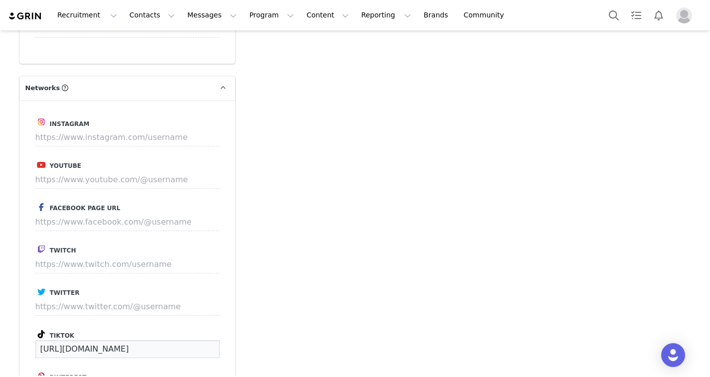
scroll to position [821, 0]
click at [100, 136] on input at bounding box center [127, 137] width 184 height 18
paste input "[URL][DOMAIN_NAME]"
click at [187, 135] on button "Save" at bounding box center [201, 137] width 36 height 18
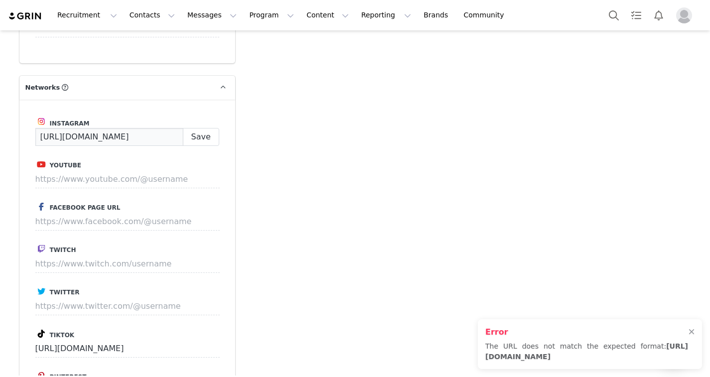
drag, startPoint x: 167, startPoint y: 134, endPoint x: 69, endPoint y: 131, distance: 98.1
click at [69, 131] on input "[URL][DOMAIN_NAME]" at bounding box center [109, 137] width 148 height 18
type input "h"
paste input "[URL][DOMAIN_NAME]"
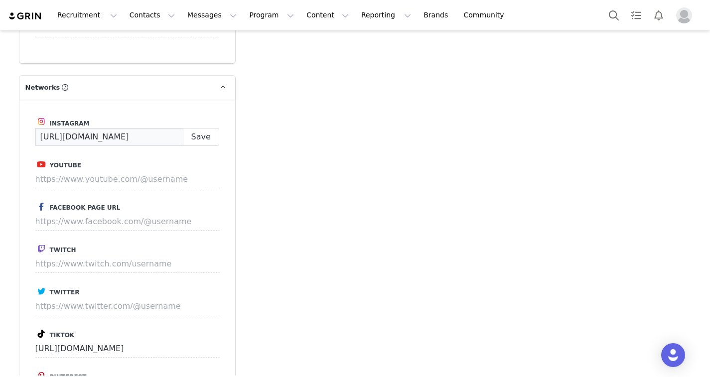
paste input "/florencejiangg"
click at [127, 139] on input "[URL][DOMAIN_NAME]" at bounding box center [109, 137] width 148 height 18
type input "[URL][DOMAIN_NAME]"
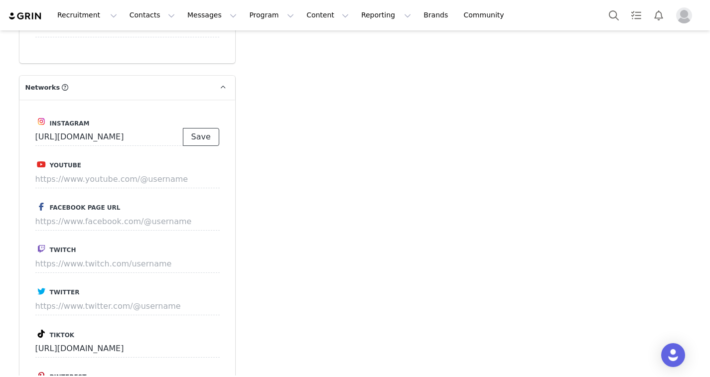
click at [207, 132] on button "Save" at bounding box center [201, 137] width 36 height 18
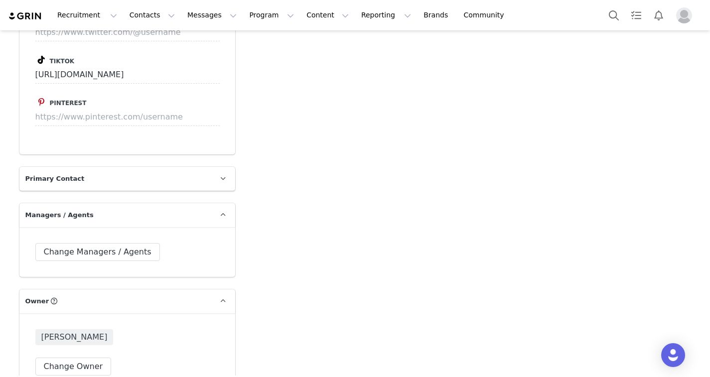
scroll to position [855, 0]
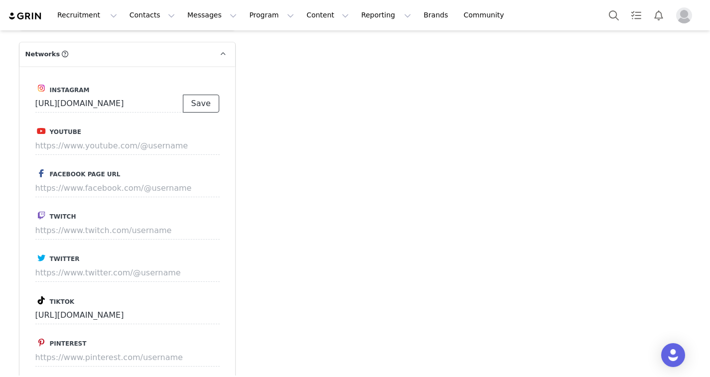
click at [195, 105] on button "Save" at bounding box center [201, 104] width 36 height 18
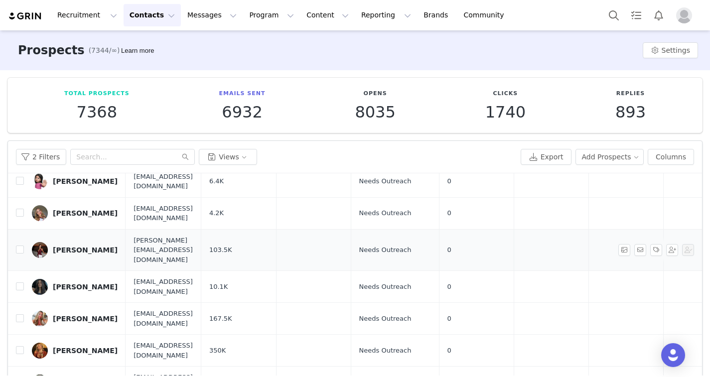
scroll to position [30, 0]
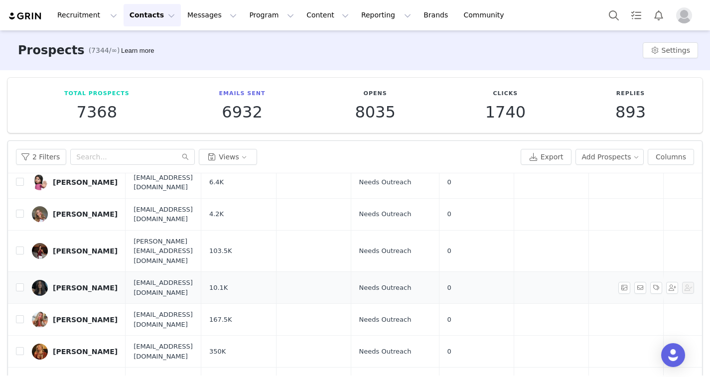
click at [84, 284] on div "[PERSON_NAME]" at bounding box center [85, 288] width 65 height 8
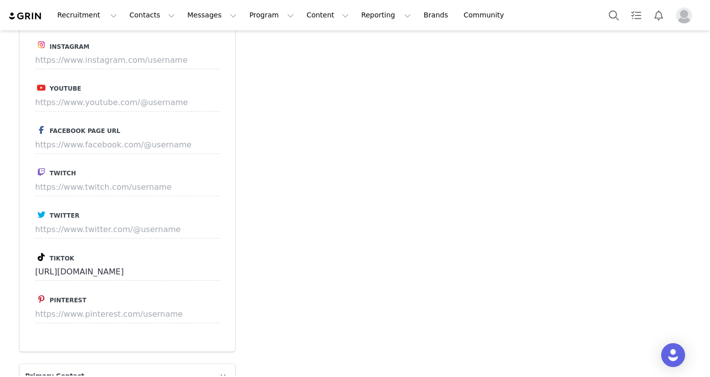
scroll to position [921, 0]
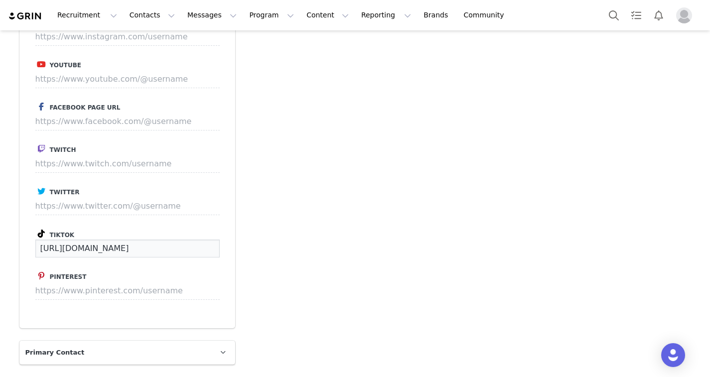
drag, startPoint x: 182, startPoint y: 243, endPoint x: 38, endPoint y: 239, distance: 144.0
click at [38, 240] on input "[URL][DOMAIN_NAME]" at bounding box center [127, 249] width 184 height 18
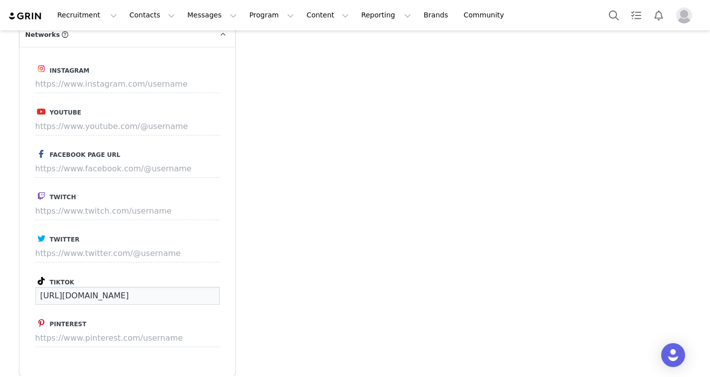
scroll to position [869, 0]
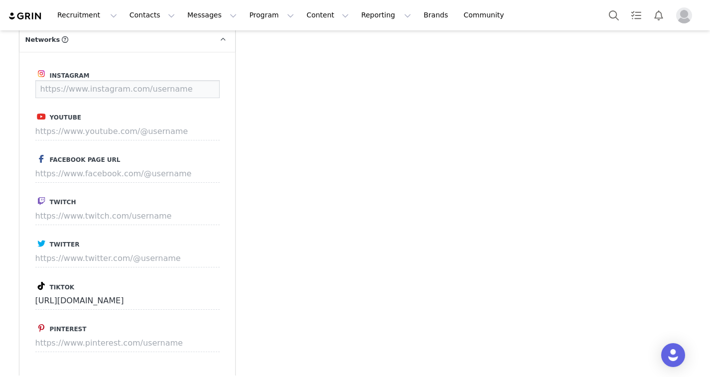
click at [126, 95] on input at bounding box center [127, 89] width 184 height 18
paste input "[URL][DOMAIN_NAME]"
click at [215, 93] on button "Save" at bounding box center [201, 89] width 36 height 18
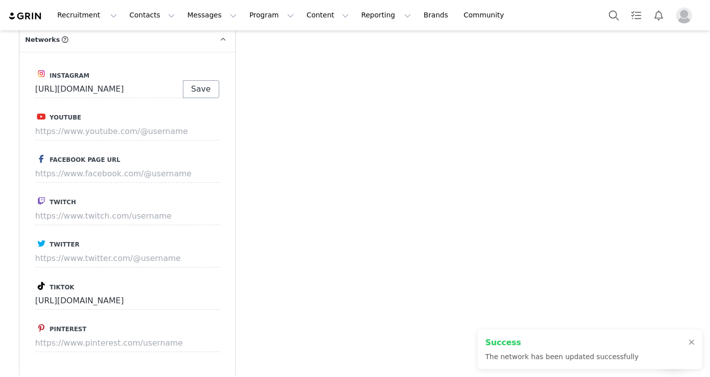
type input "[URL][DOMAIN_NAME]"
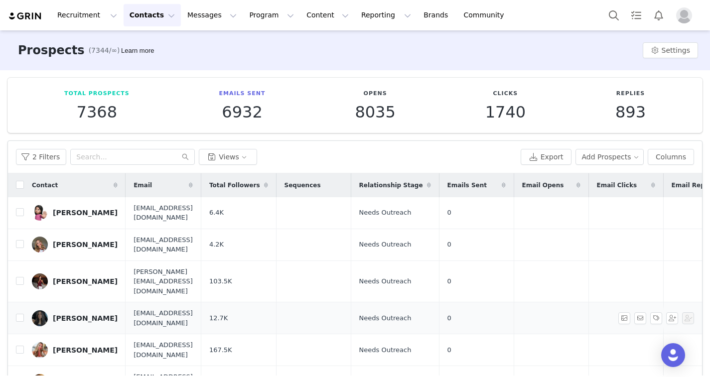
click at [65, 314] on div "[PERSON_NAME]" at bounding box center [85, 318] width 65 height 8
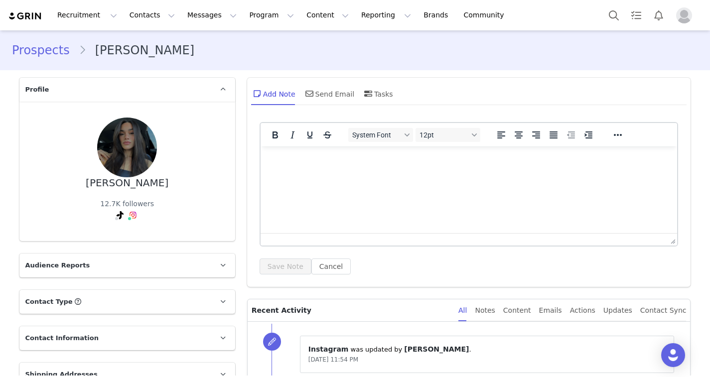
scroll to position [74, 0]
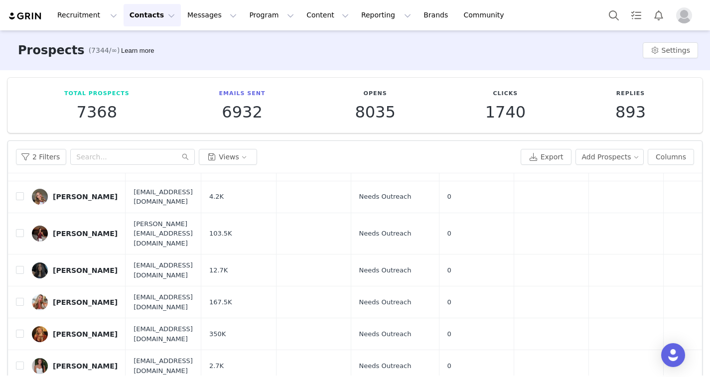
scroll to position [61, 0]
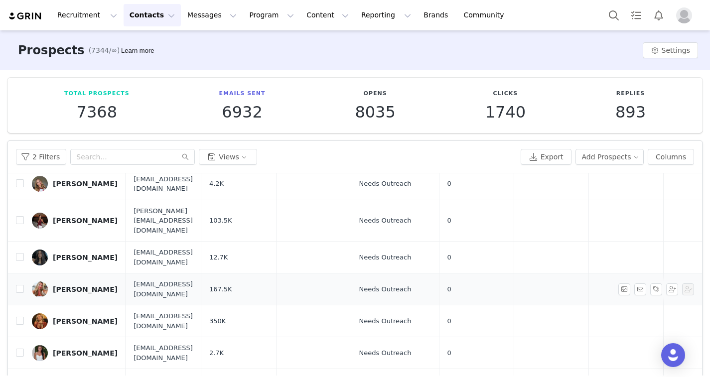
click at [82, 285] on div "[PERSON_NAME]" at bounding box center [85, 289] width 65 height 8
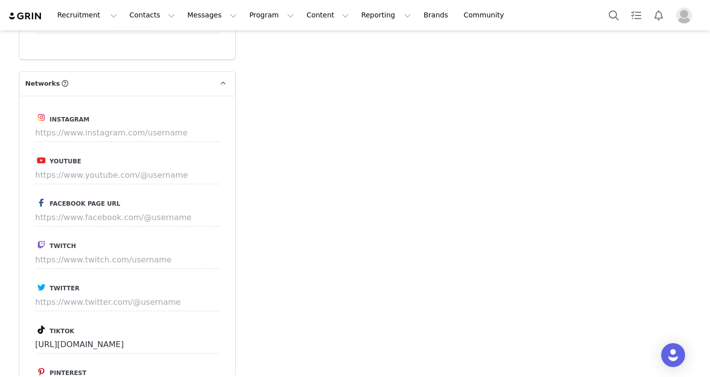
scroll to position [841, 0]
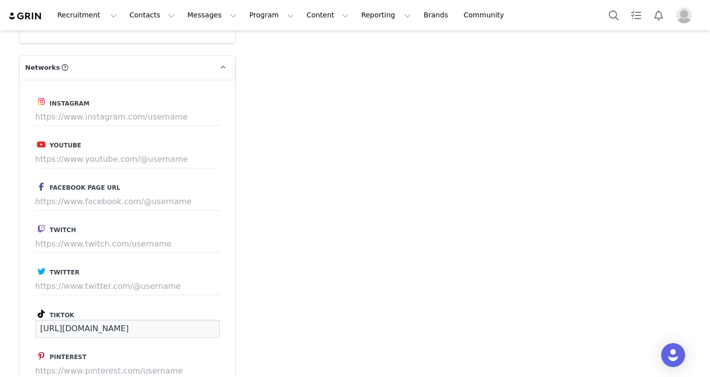
drag, startPoint x: 159, startPoint y: 332, endPoint x: 26, endPoint y: 332, distance: 132.5
click at [26, 332] on div "Instagram Youtube Facebook Page URL Twitch Twitter Tiktok [URL][DOMAIN_NAME] Pi…" at bounding box center [127, 244] width 216 height 329
drag, startPoint x: 179, startPoint y: 328, endPoint x: 16, endPoint y: 328, distance: 162.3
click at [16, 328] on div "Profile [PERSON_NAME] 167.5K followers Audience Reports Request a detailed repo…" at bounding box center [127, 51] width 228 height 1641
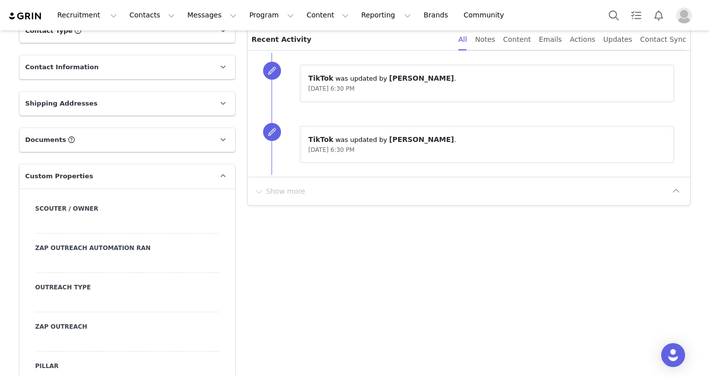
scroll to position [272, 0]
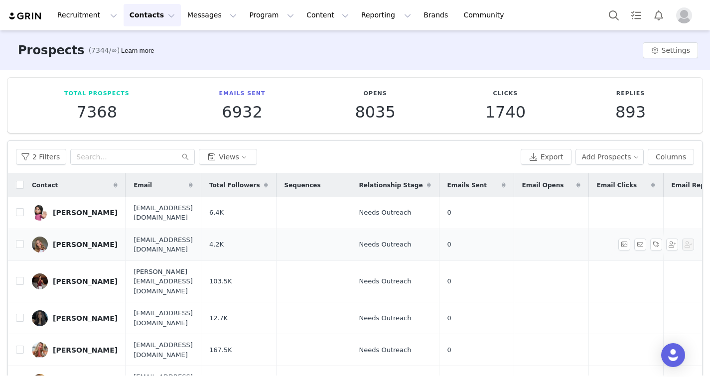
scroll to position [14, 0]
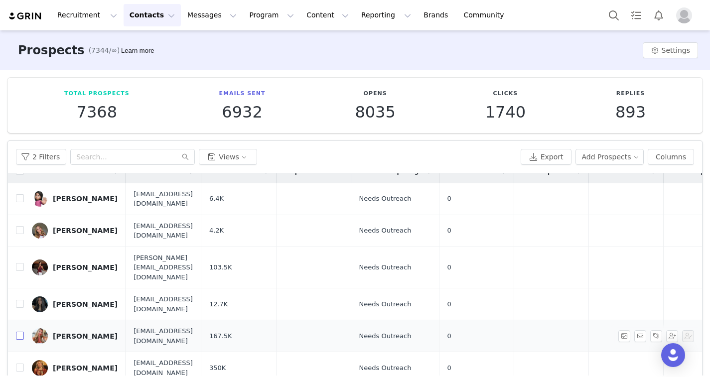
click at [20, 332] on input "checkbox" at bounding box center [20, 336] width 8 height 8
checkbox input "true"
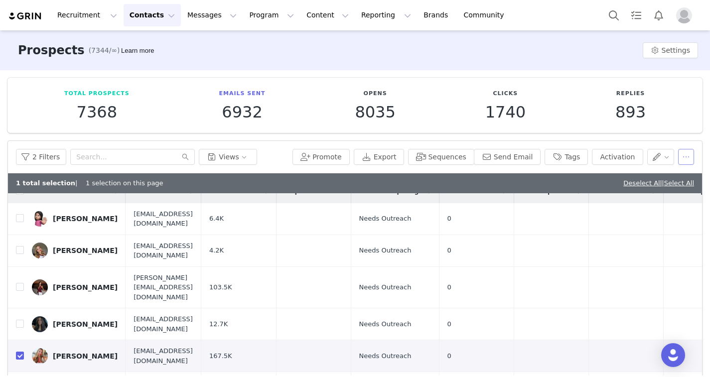
click at [520, 155] on button "button" at bounding box center [686, 157] width 16 height 16
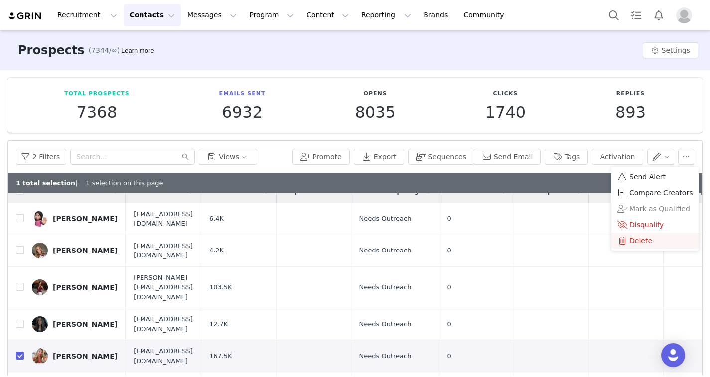
click at [520, 243] on div "Delete" at bounding box center [654, 240] width 75 height 11
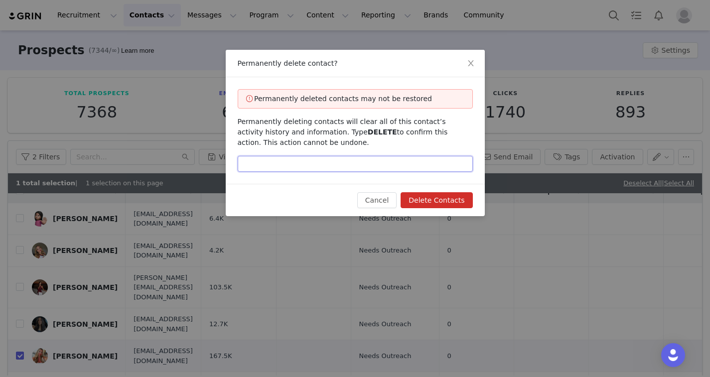
click at [309, 164] on input "text" at bounding box center [355, 164] width 235 height 16
type input "DELETE"
click at [422, 200] on button "Delete Contacts" at bounding box center [436, 200] width 72 height 16
checkbox input "false"
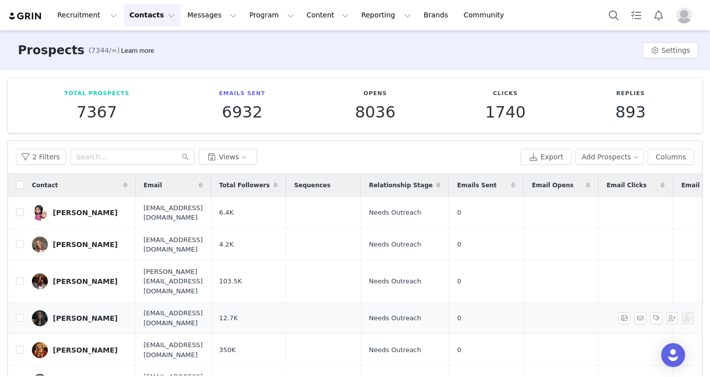
scroll to position [21, 0]
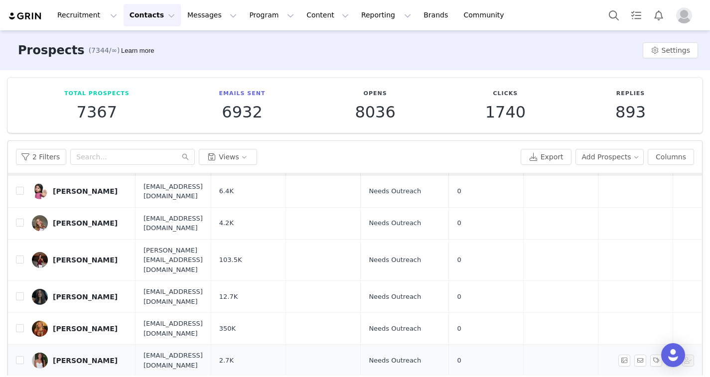
click at [68, 357] on div "[PERSON_NAME]" at bounding box center [85, 361] width 65 height 8
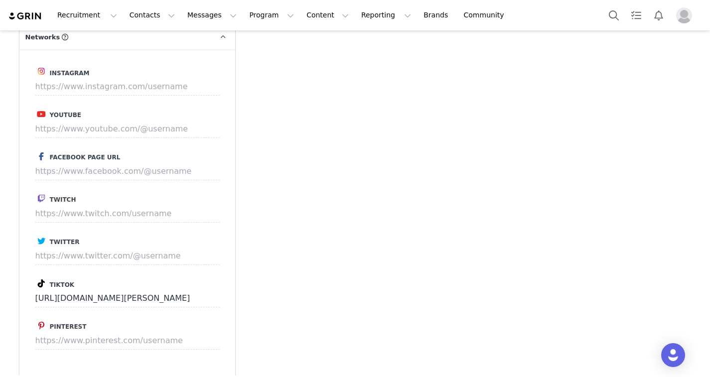
scroll to position [891, 0]
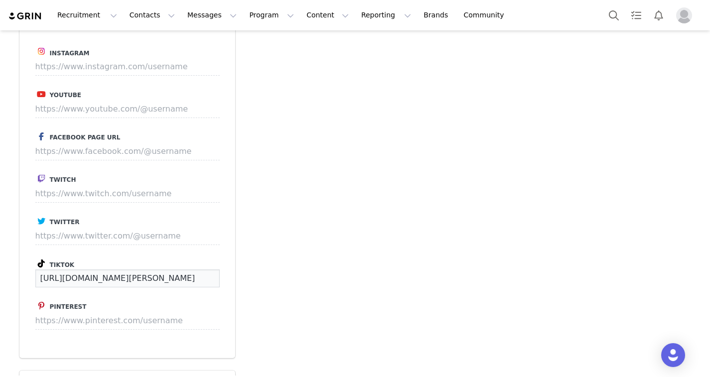
click at [168, 280] on input "[URL][DOMAIN_NAME][PERSON_NAME]" at bounding box center [127, 278] width 184 height 18
drag, startPoint x: 180, startPoint y: 279, endPoint x: 24, endPoint y: 275, distance: 155.9
click at [24, 275] on div "Instagram Youtube Facebook Page URL Twitch Twitter Tiktok [URL][DOMAIN_NAME][PE…" at bounding box center [127, 193] width 216 height 329
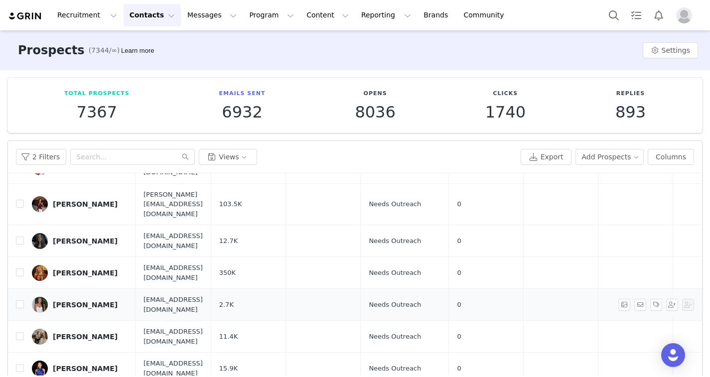
scroll to position [78, 0]
click at [81, 332] on div "[PERSON_NAME]" at bounding box center [85, 336] width 65 height 8
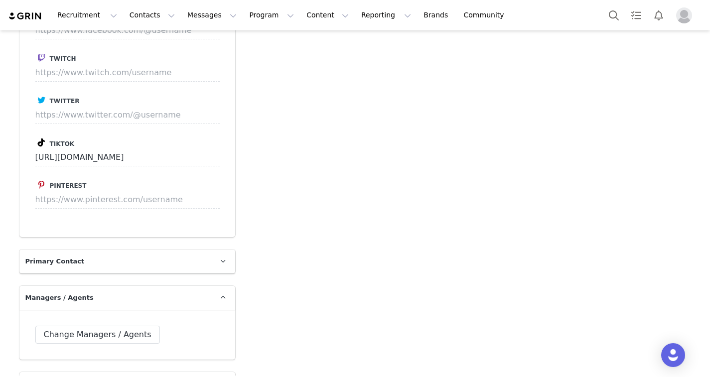
scroll to position [978, 0]
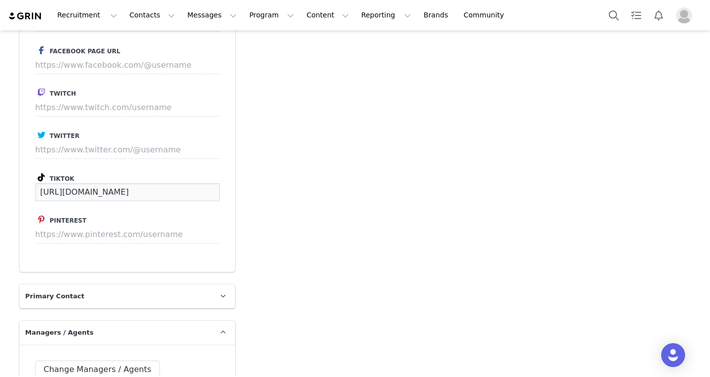
drag, startPoint x: 185, startPoint y: 192, endPoint x: 29, endPoint y: 191, distance: 155.9
click at [29, 191] on div "Instagram Youtube Facebook Page URL Twitch Twitter Tiktok [URL][DOMAIN_NAME] Pi…" at bounding box center [127, 107] width 216 height 329
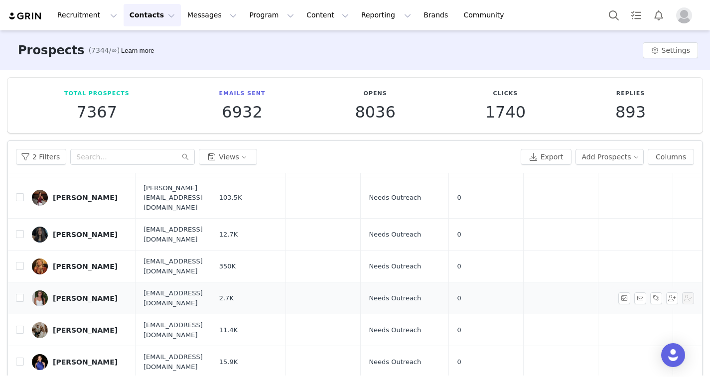
scroll to position [97, 0]
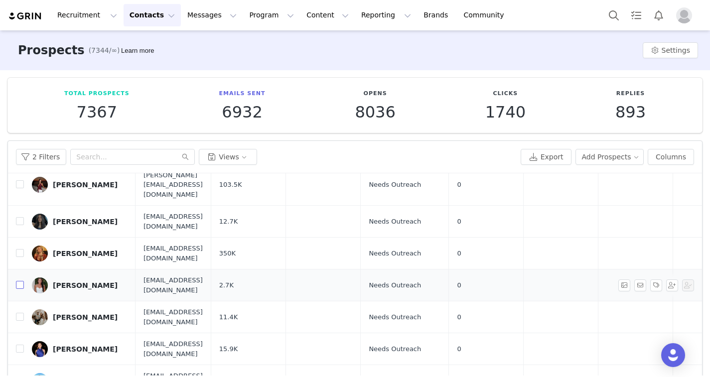
click at [19, 281] on input "checkbox" at bounding box center [20, 285] width 8 height 8
checkbox input "true"
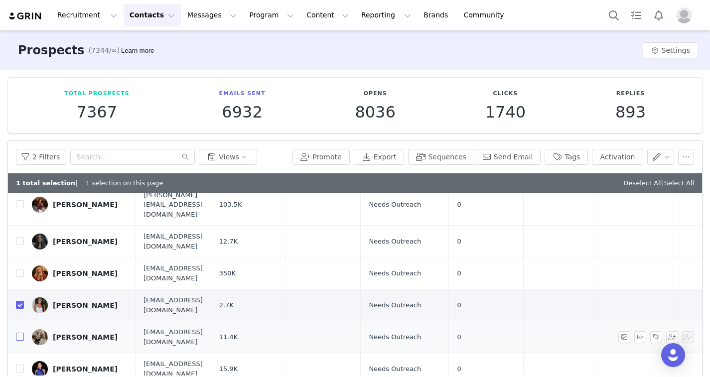
click at [21, 333] on input "checkbox" at bounding box center [20, 337] width 8 height 8
checkbox input "true"
click at [520, 157] on button "button" at bounding box center [686, 157] width 16 height 16
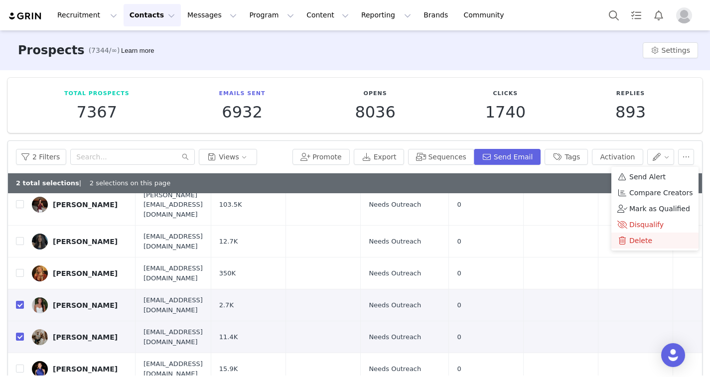
click at [520, 241] on div "Delete" at bounding box center [654, 240] width 75 height 11
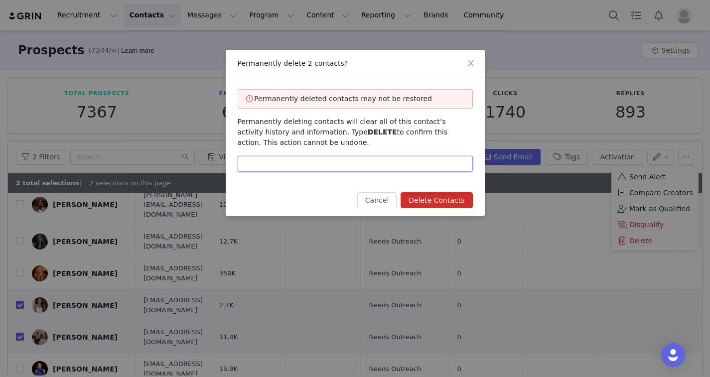
click at [377, 163] on input "text" at bounding box center [355, 164] width 235 height 16
type input "DELETE"
click at [456, 208] on button "Delete Contacts" at bounding box center [436, 200] width 72 height 16
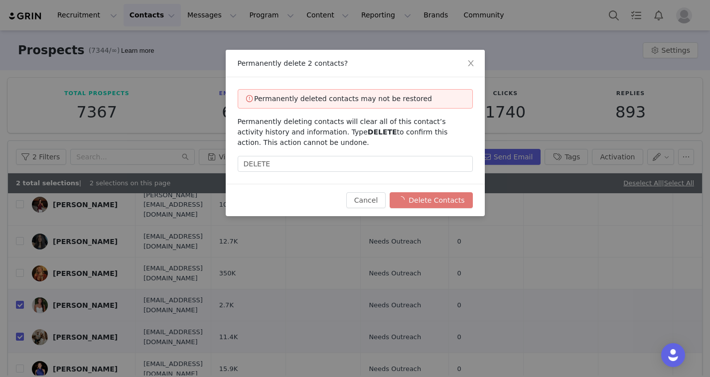
checkbox input "false"
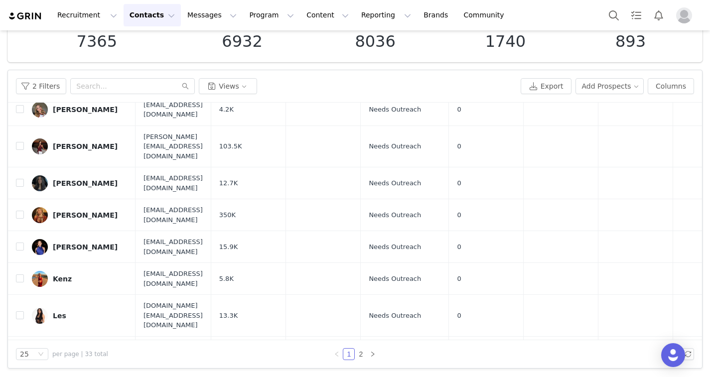
scroll to position [0, 0]
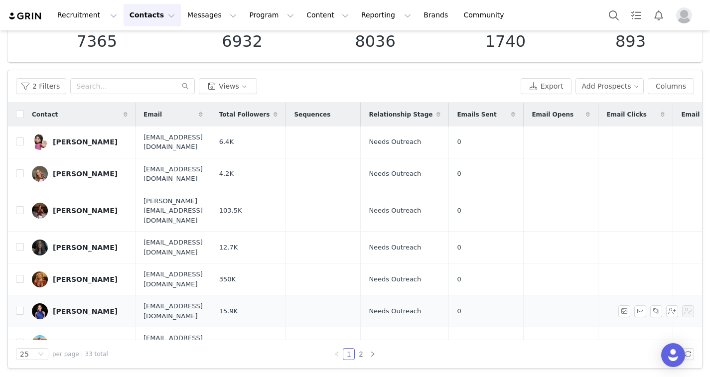
click at [72, 307] on div "[PERSON_NAME]" at bounding box center [85, 311] width 65 height 8
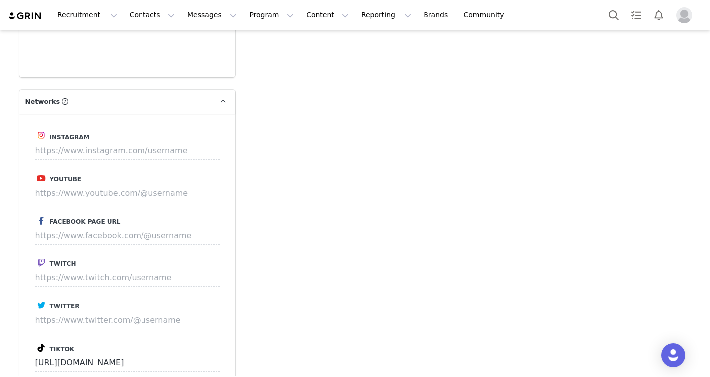
scroll to position [869, 0]
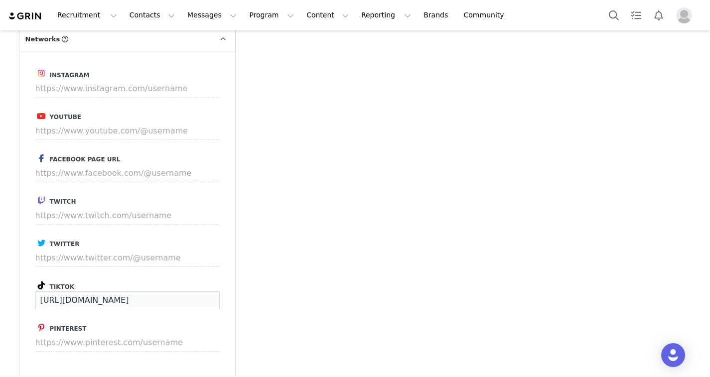
drag, startPoint x: 169, startPoint y: 299, endPoint x: 11, endPoint y: 294, distance: 157.9
click at [11, 294] on div "Prospects [PERSON_NAME] Profile [PERSON_NAME] 15.9K followers Audience Reports …" at bounding box center [355, 3] width 710 height 1684
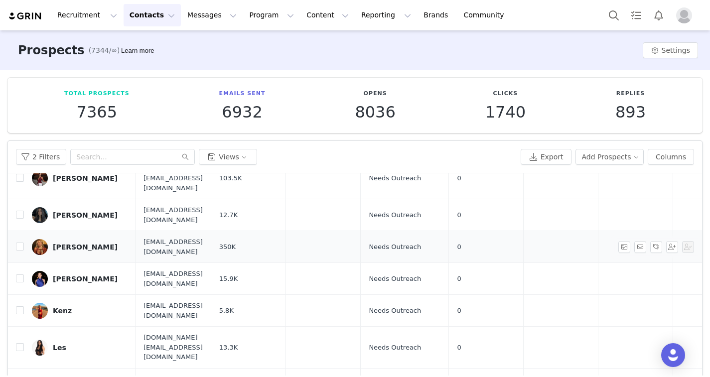
scroll to position [114, 0]
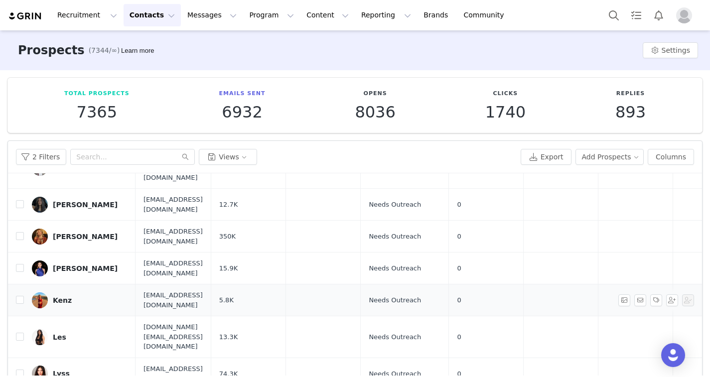
click at [53, 296] on div "Kenz" at bounding box center [62, 300] width 19 height 8
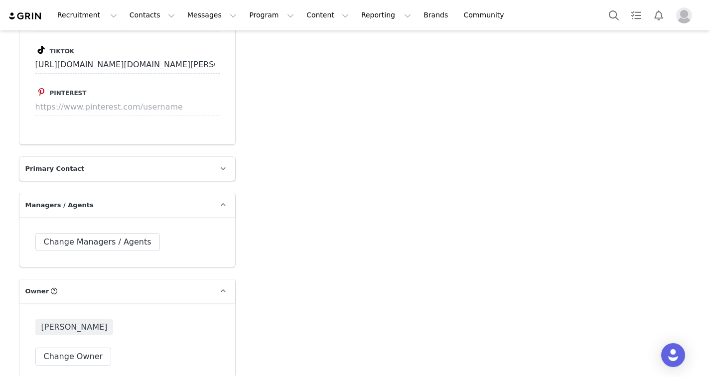
scroll to position [1090, 0]
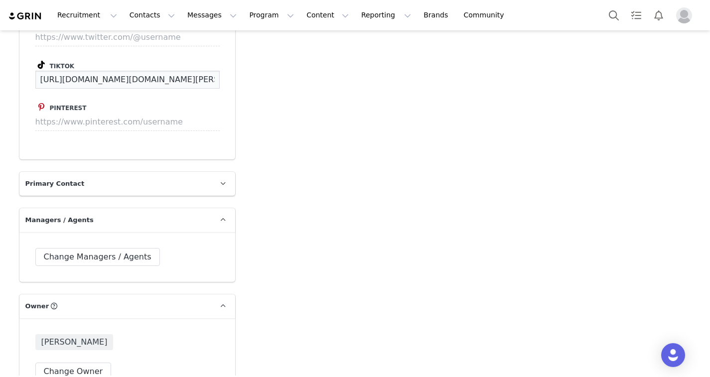
drag, startPoint x: 187, startPoint y: 79, endPoint x: -2, endPoint y: 71, distance: 189.4
click at [0, 71] on html "Recruitment Recruitment Creator Search Curated Lists Landing Pages Web Extensio…" at bounding box center [355, 188] width 710 height 377
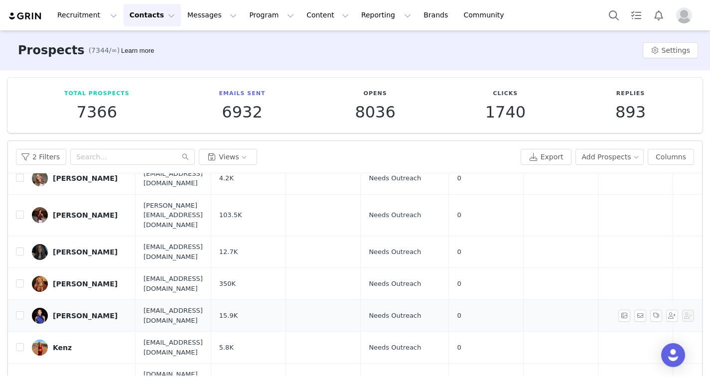
scroll to position [88, 0]
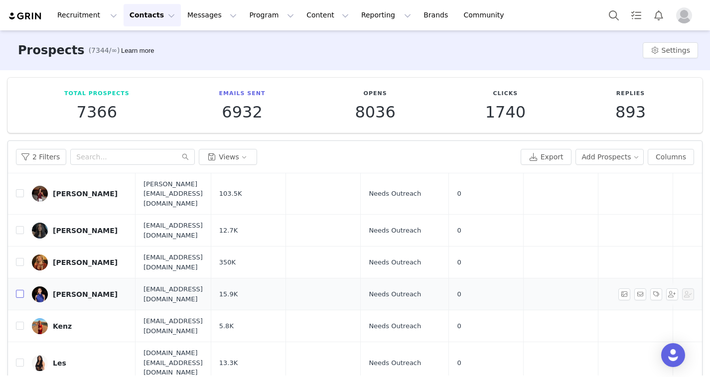
click at [20, 290] on input "checkbox" at bounding box center [20, 294] width 8 height 8
checkbox input "true"
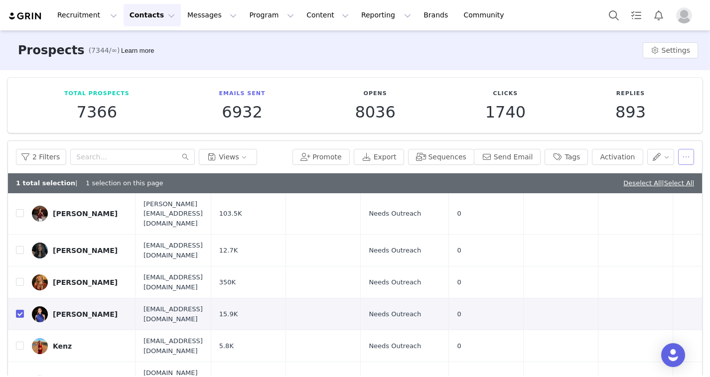
click at [520, 159] on button "button" at bounding box center [686, 157] width 16 height 16
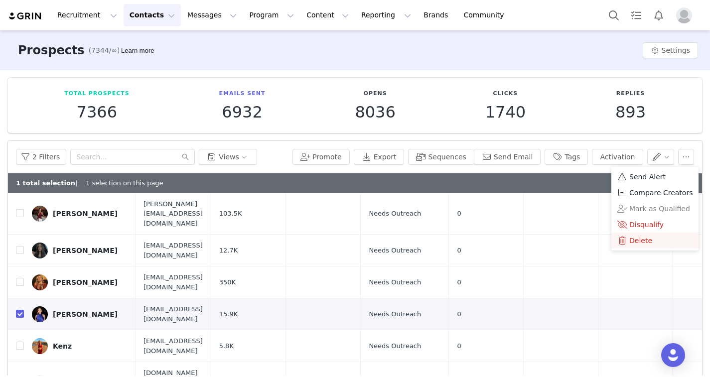
click at [520, 237] on div "Delete" at bounding box center [654, 240] width 75 height 11
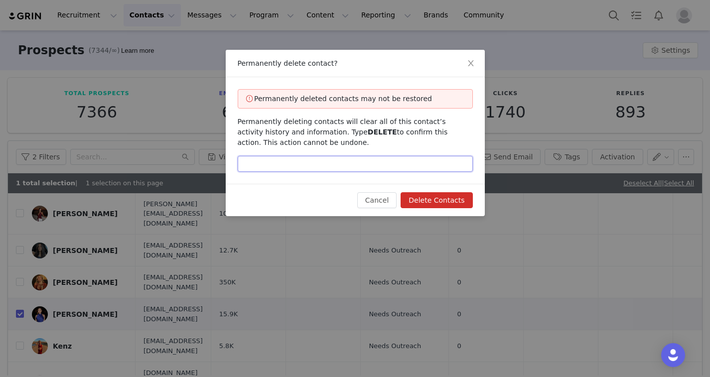
click at [412, 168] on input "text" at bounding box center [355, 164] width 235 height 16
type input "DELETE"
click at [436, 197] on button "Delete Contacts" at bounding box center [436, 200] width 72 height 16
checkbox input "false"
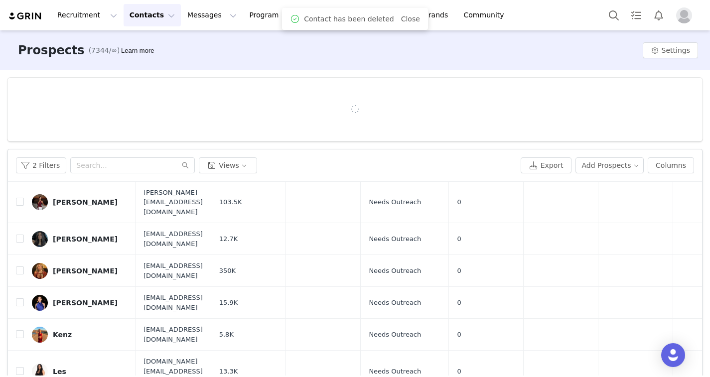
scroll to position [0, 0]
